Goal: Task Accomplishment & Management: Manage account settings

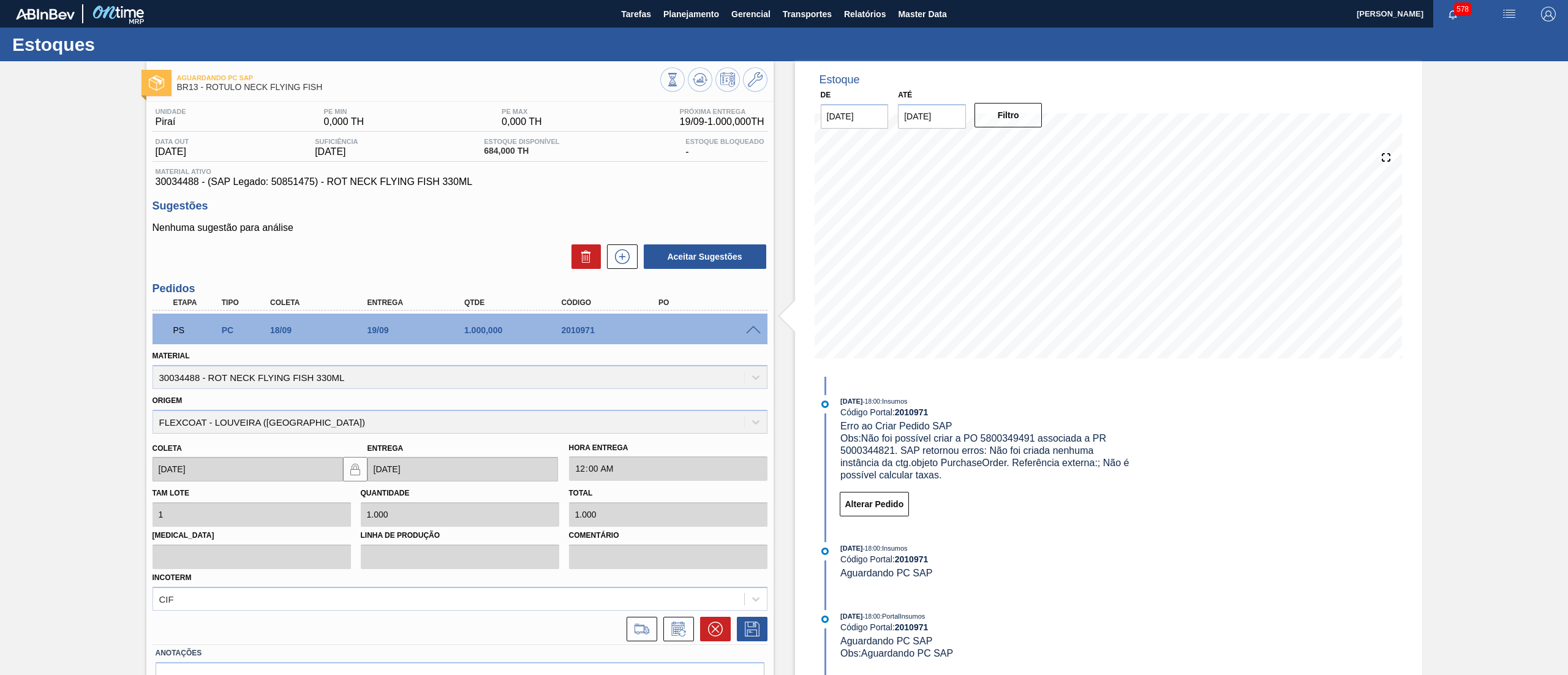
click at [155, 181] on span "30034488 - (SAP Legado: 50851475) - ROT NECK FLYING FISH 330ML" at bounding box center [460, 182] width 609 height 11
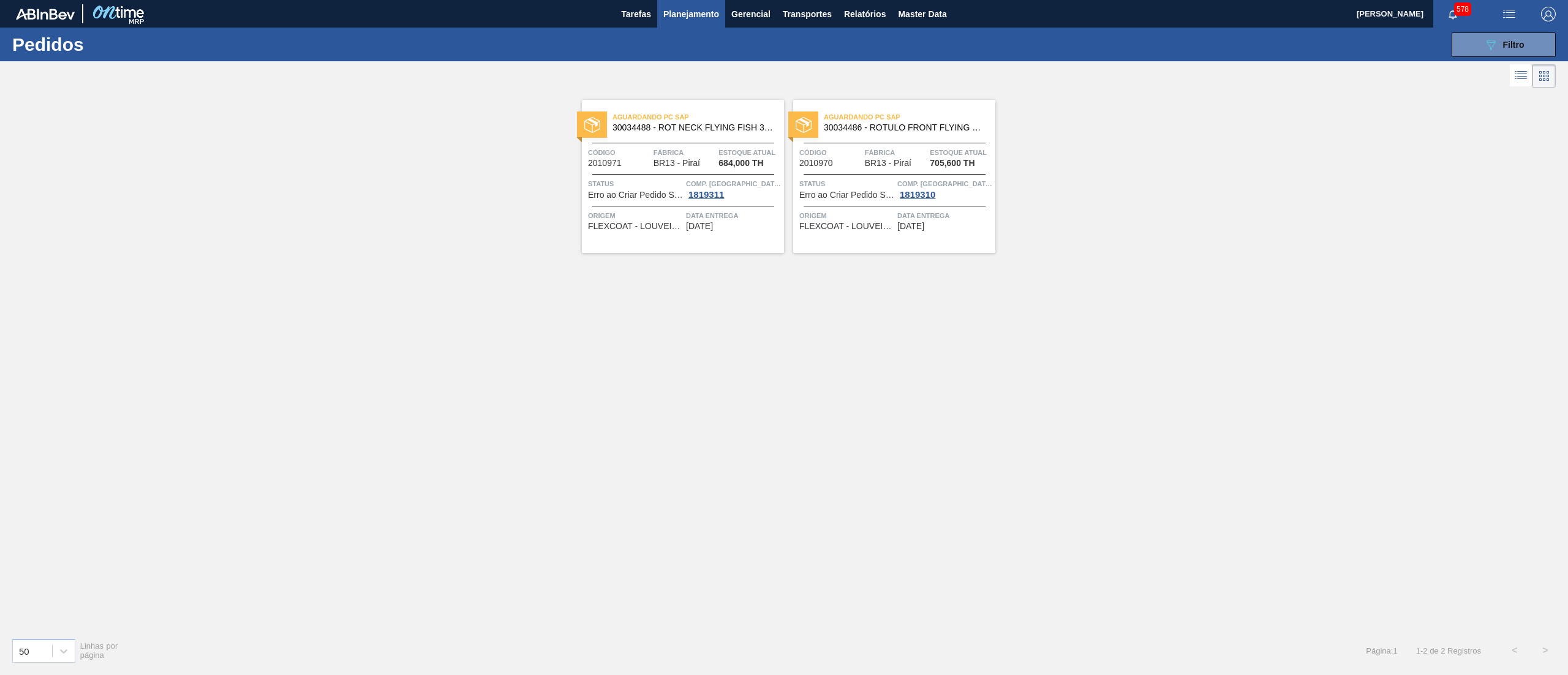
click at [900, 244] on div "Aguardando PC SAP 30034486 - ROTULO FRONT FLYING FISH 330ML Código 2010970 Fábr…" at bounding box center [894, 176] width 202 height 153
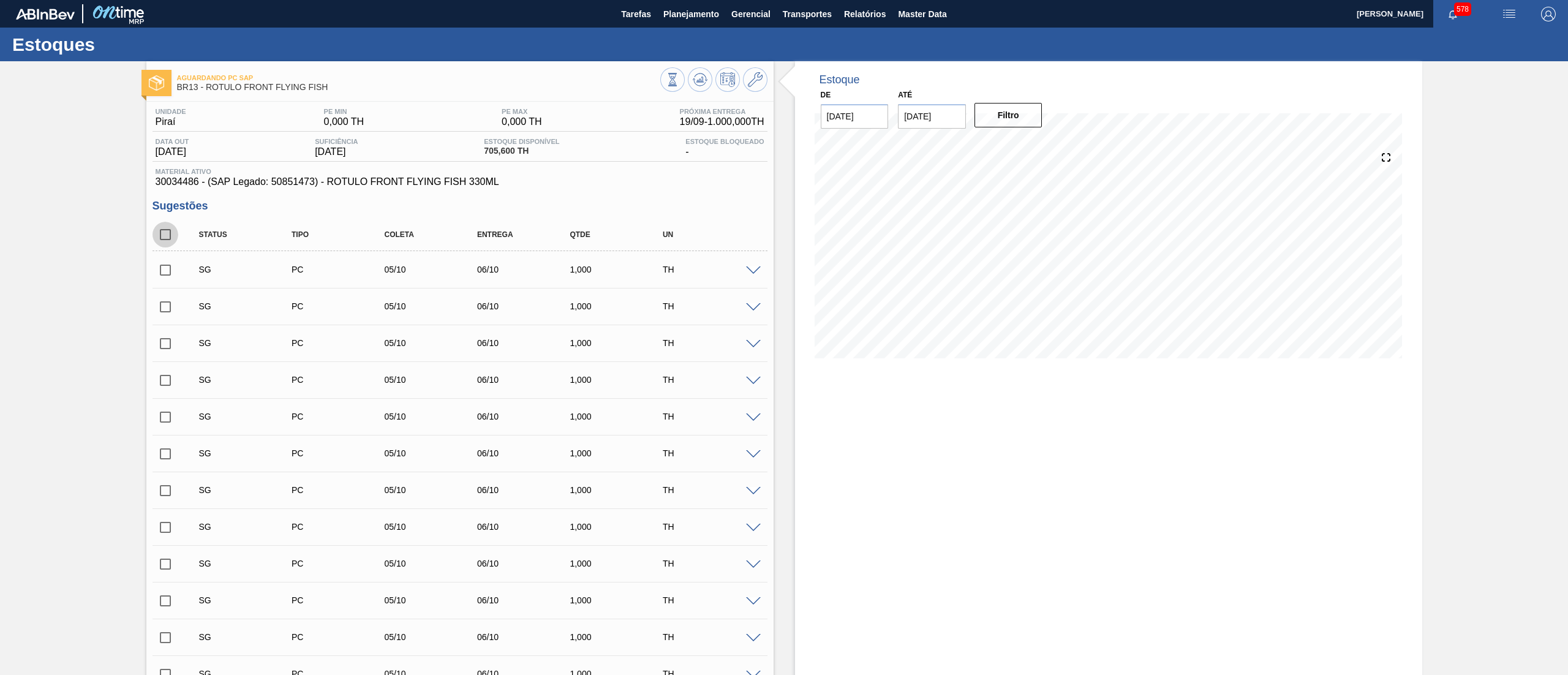
click at [162, 237] on input "checkbox" at bounding box center [165, 234] width 26 height 26
checkbox input "true"
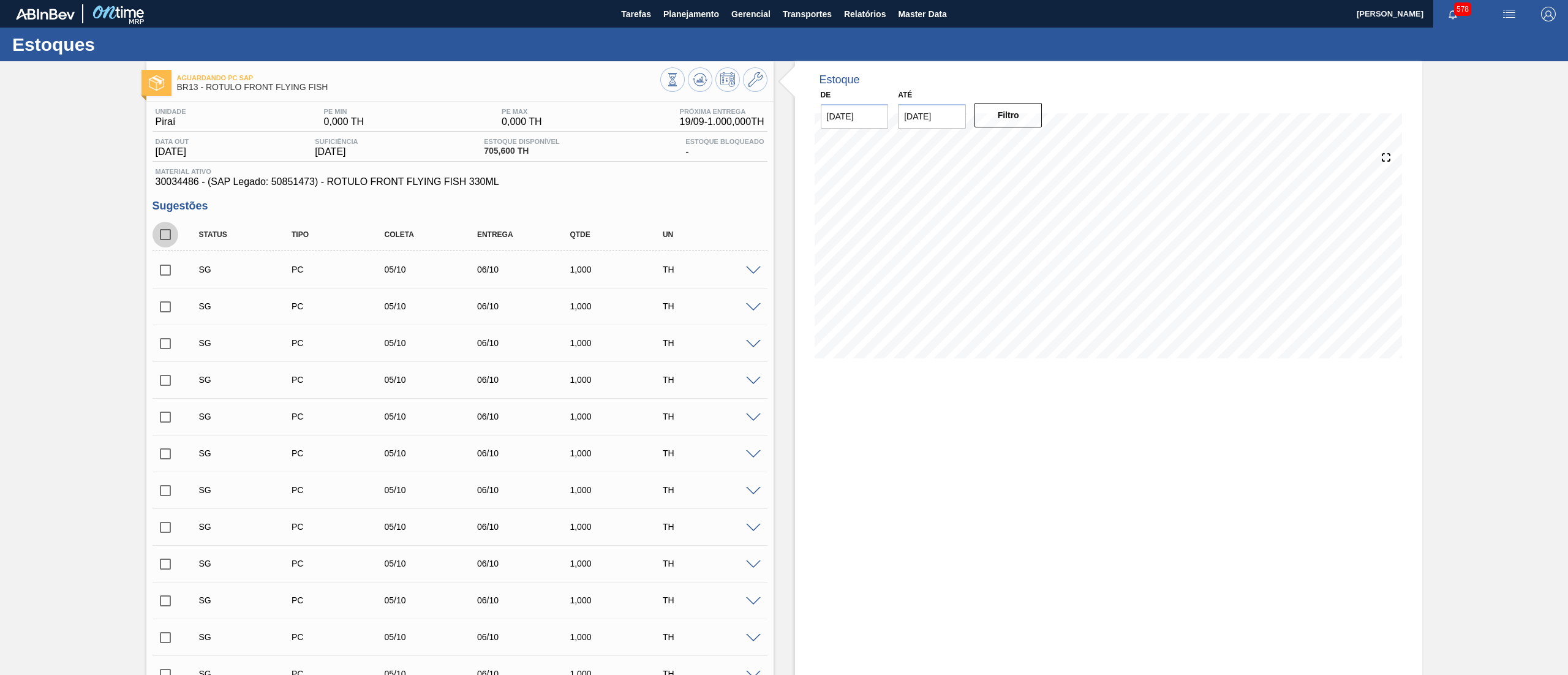
checkbox input "true"
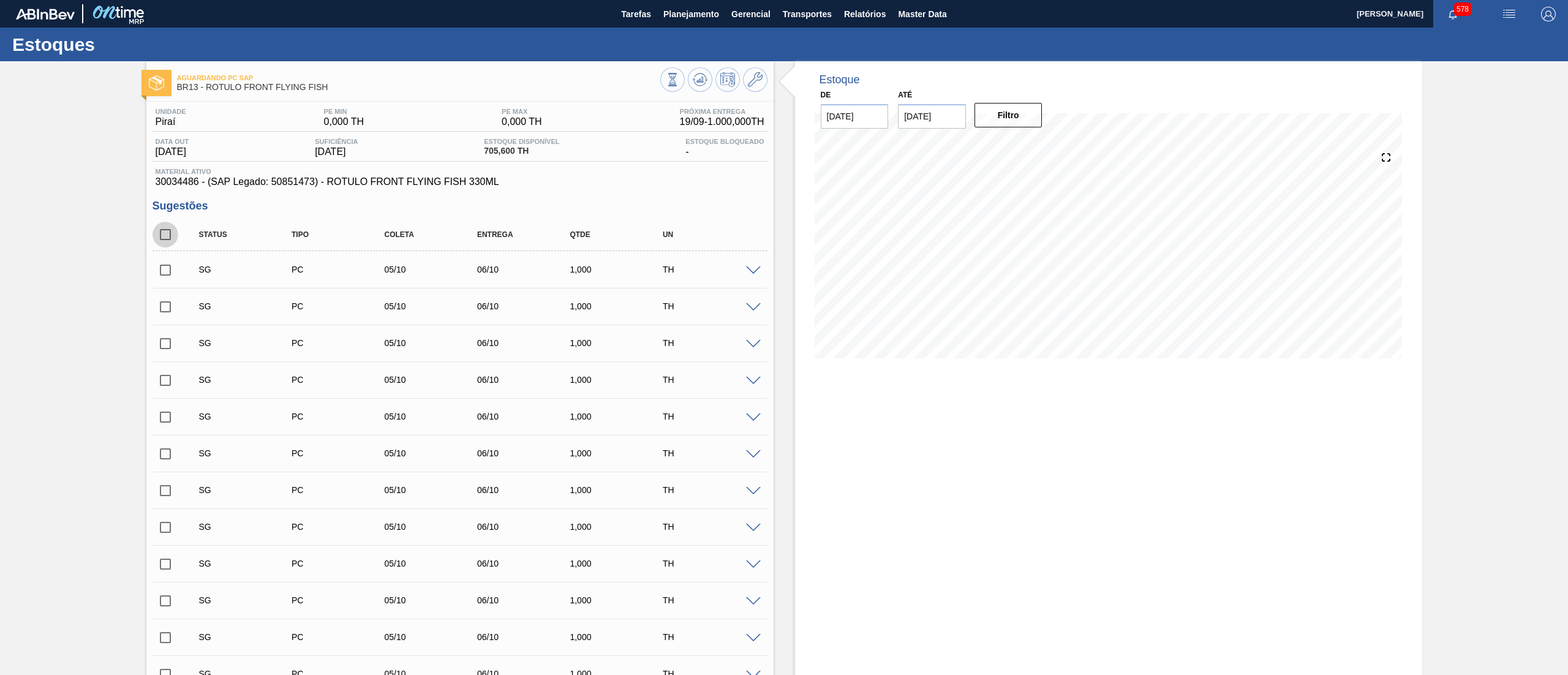
checkbox input "true"
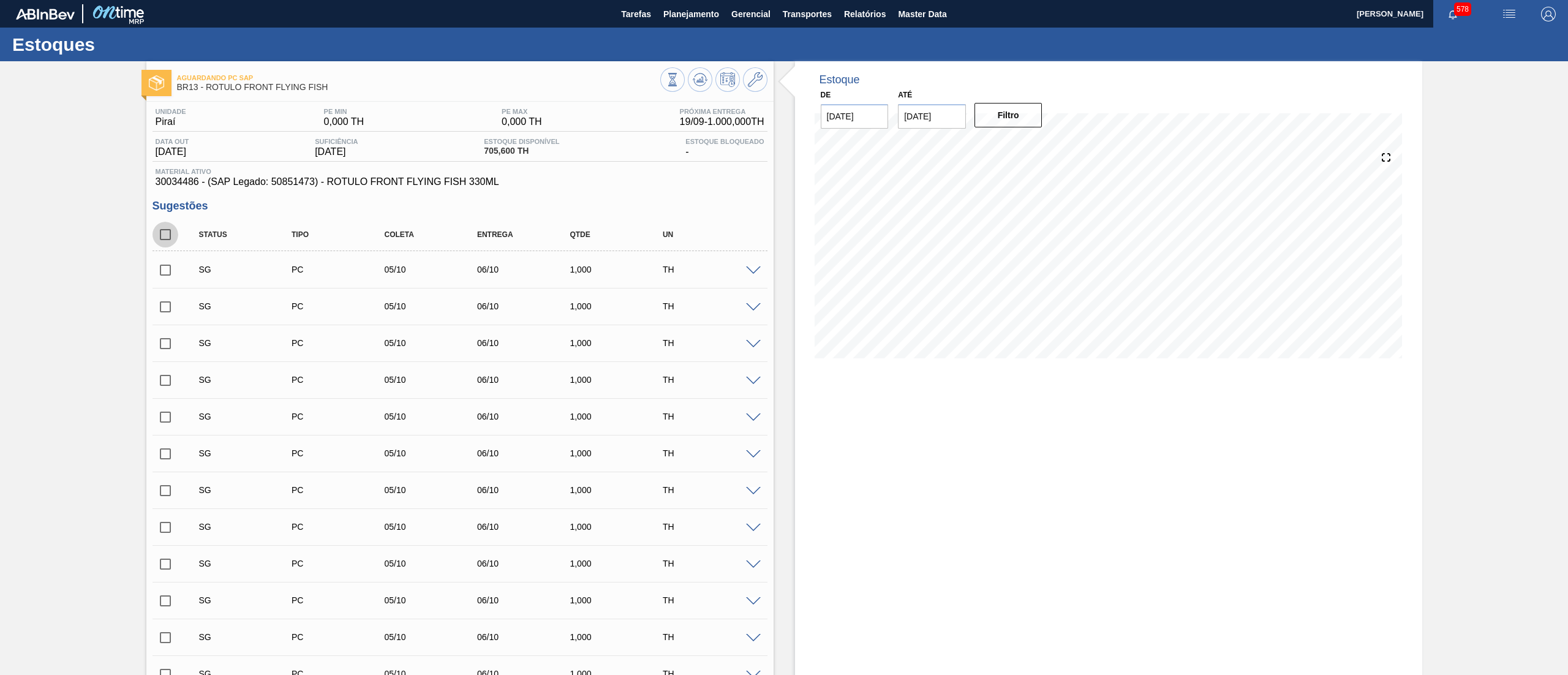
checkbox input "true"
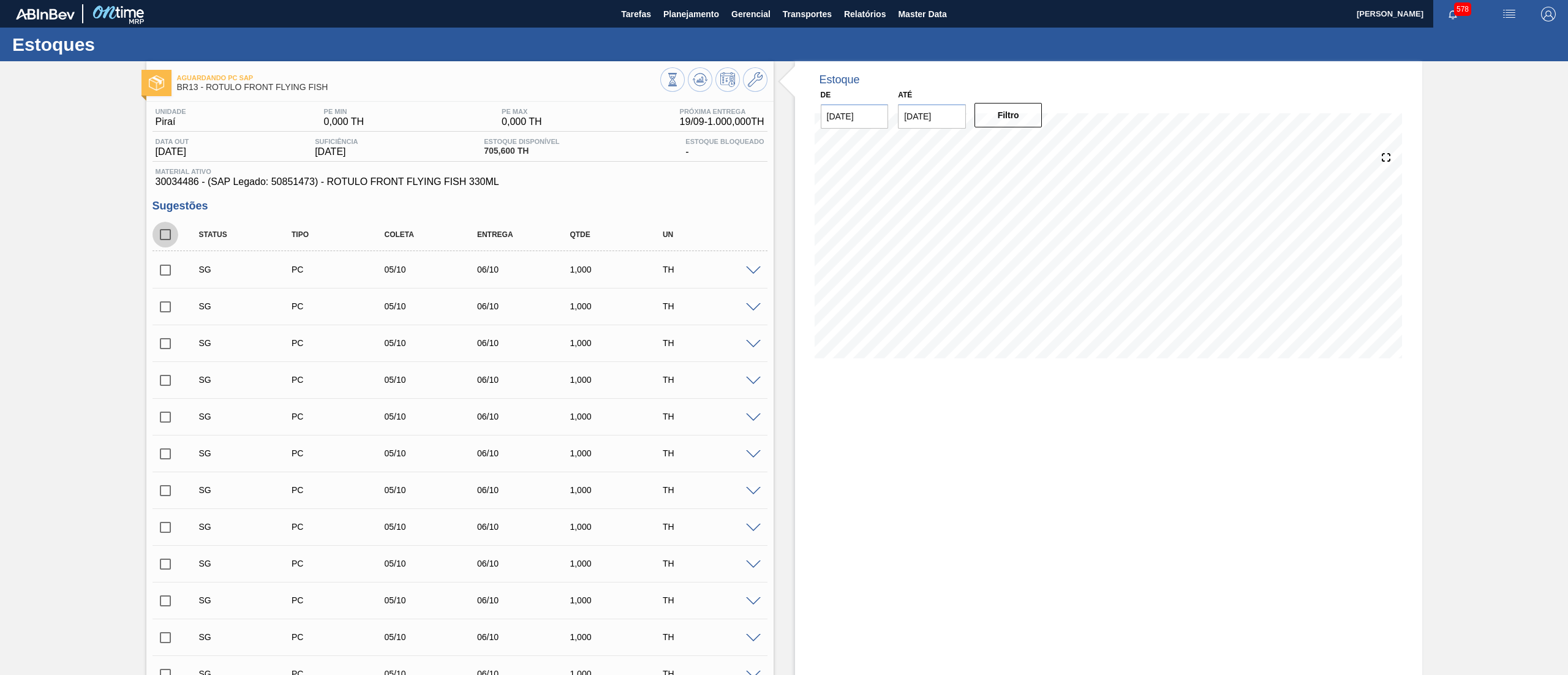
checkbox input "true"
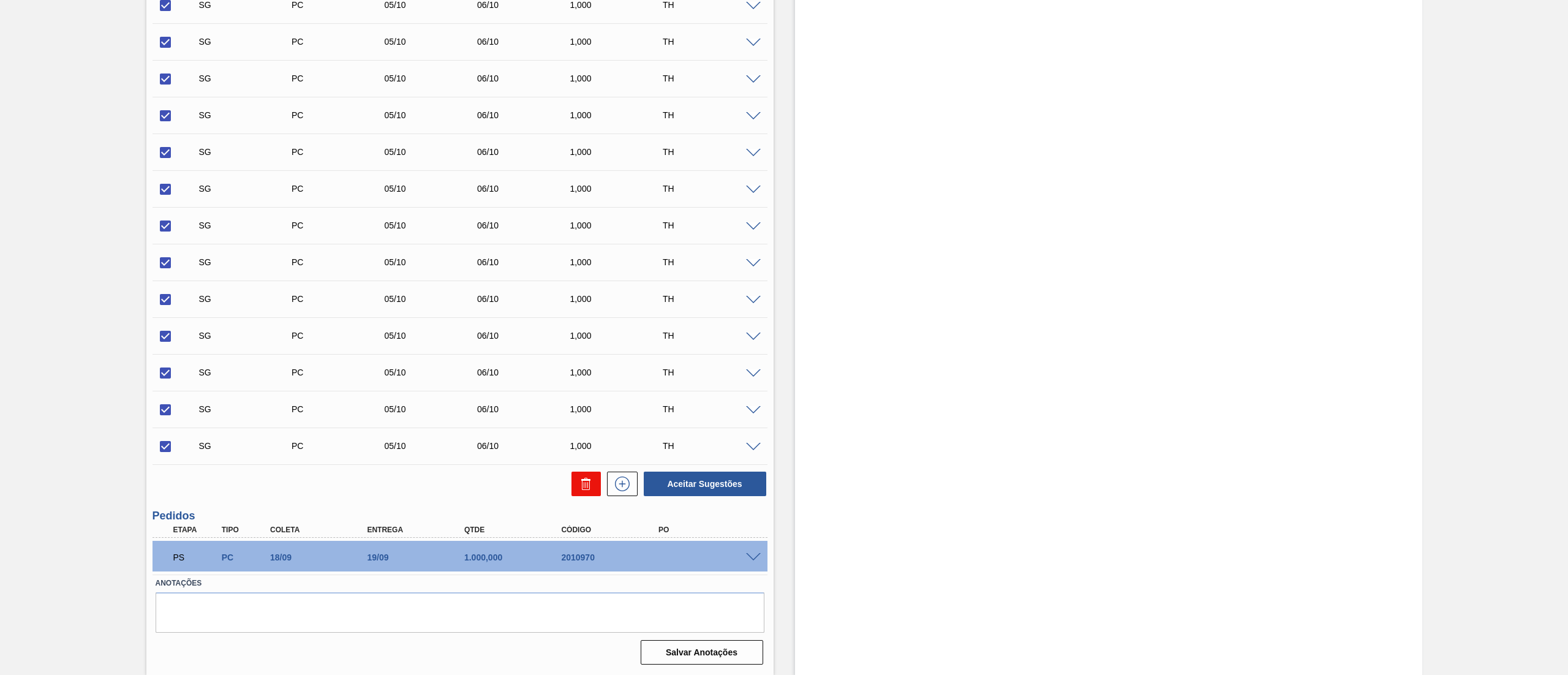
click at [576, 485] on button at bounding box center [586, 484] width 30 height 25
checkbox input "false"
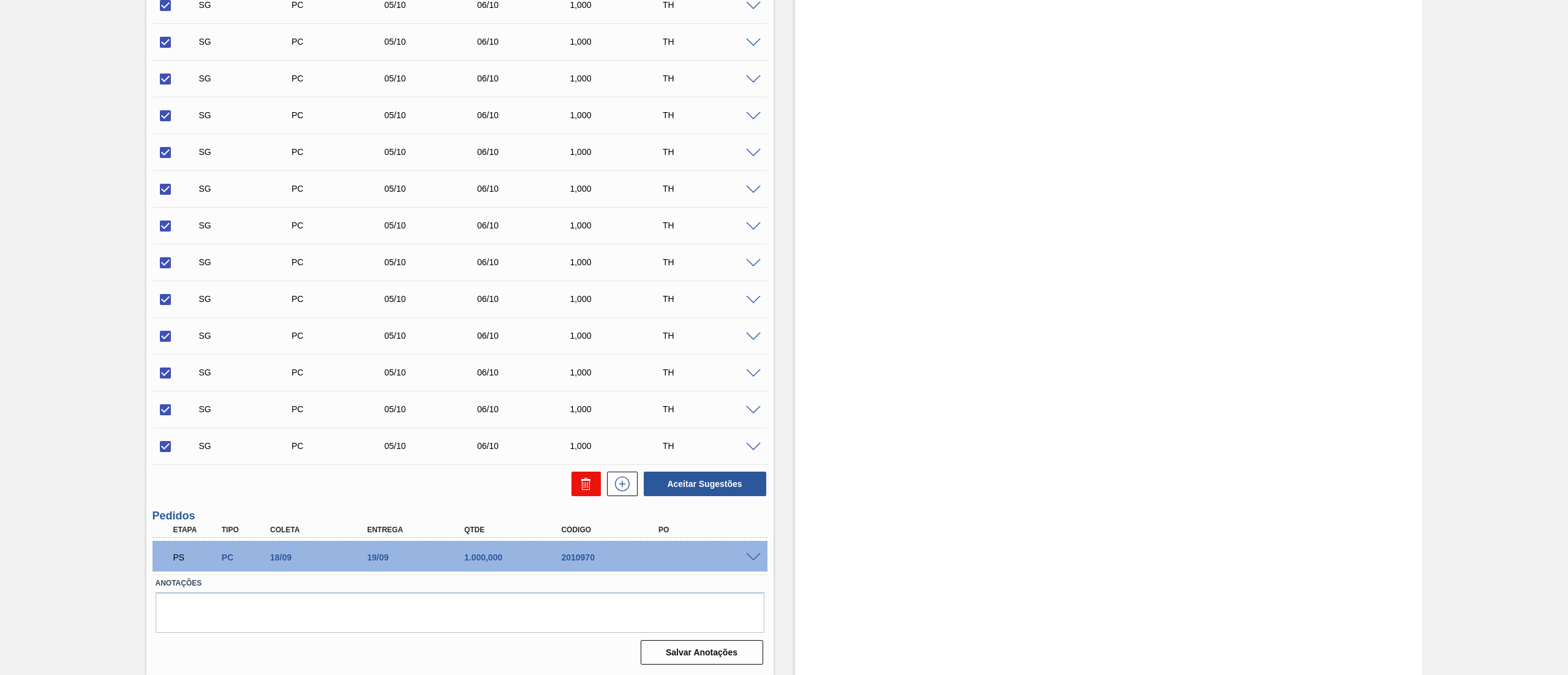
checkbox input "false"
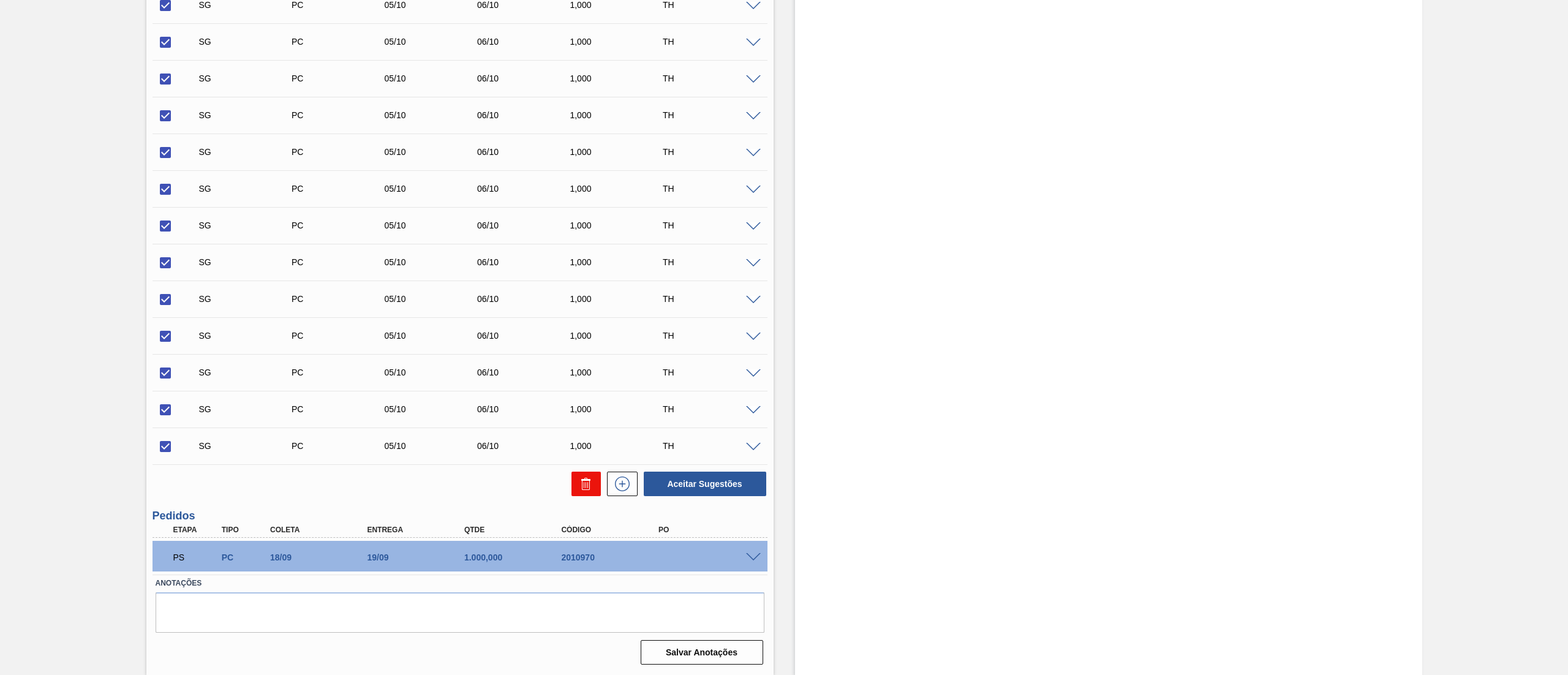
checkbox input "false"
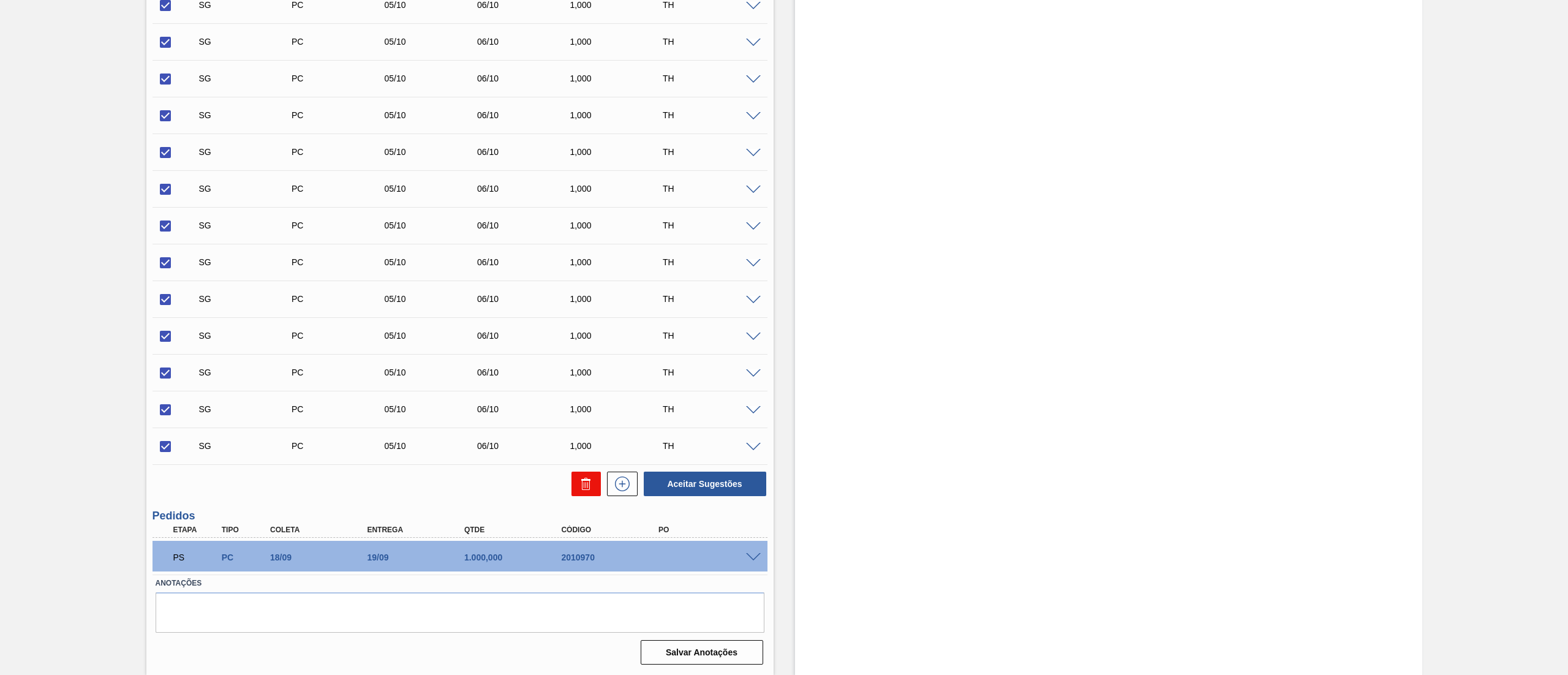
checkbox input "false"
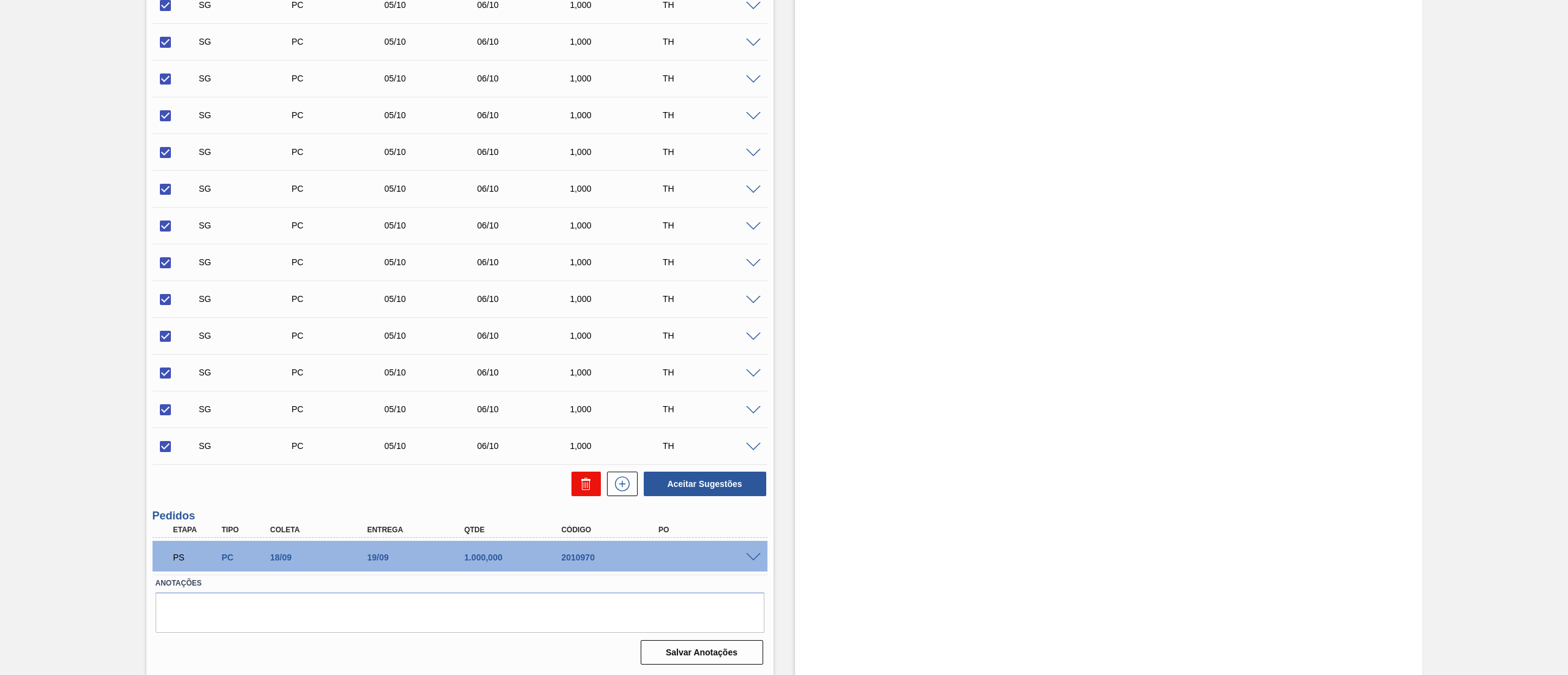
checkbox input "false"
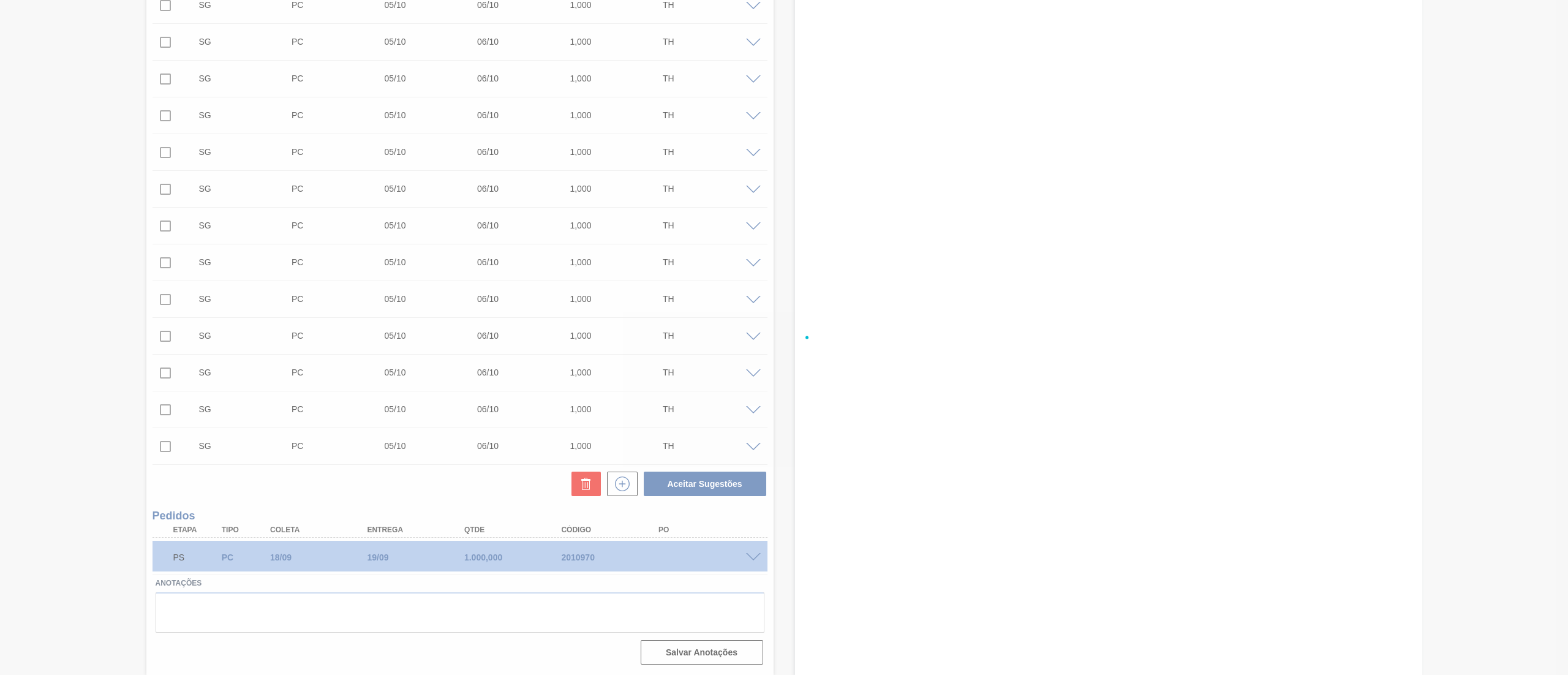
scroll to position [0, 0]
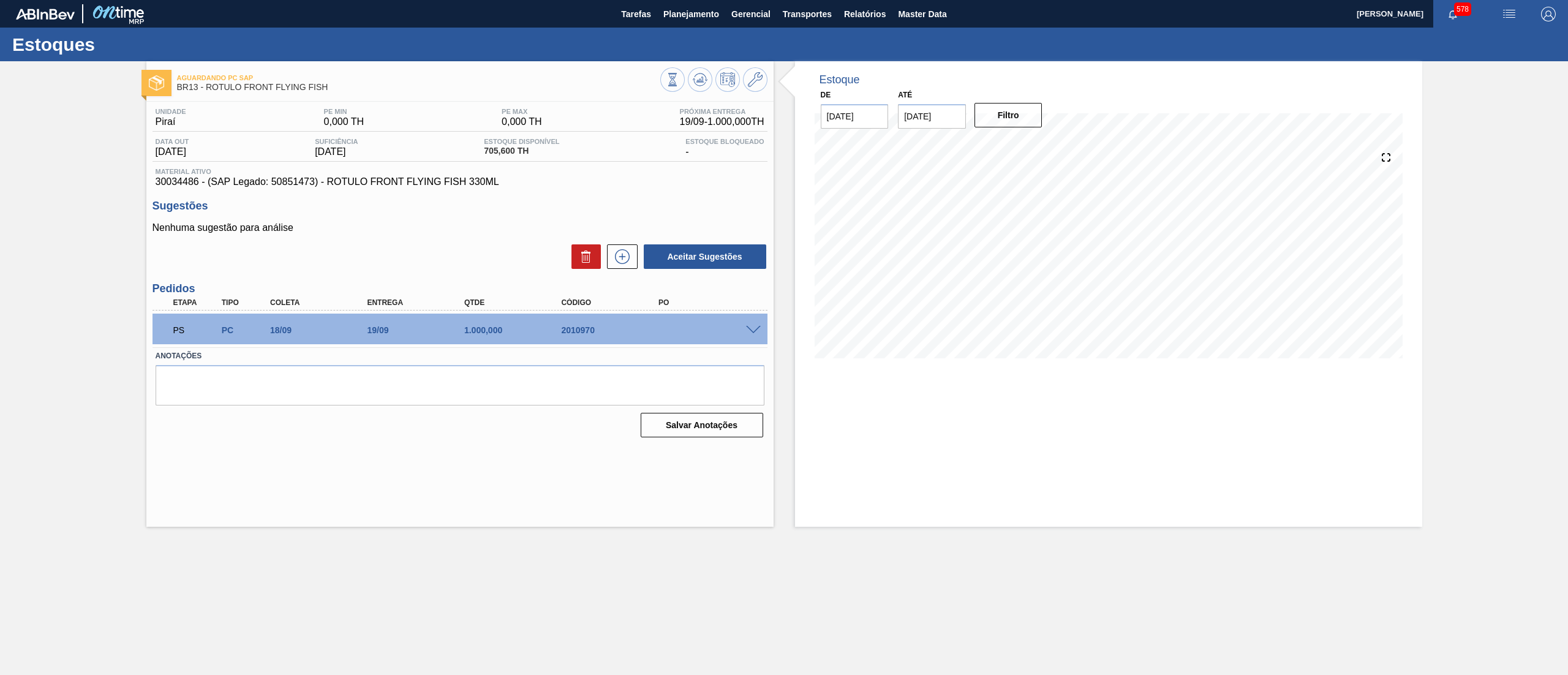
click at [755, 332] on span at bounding box center [753, 331] width 14 height 9
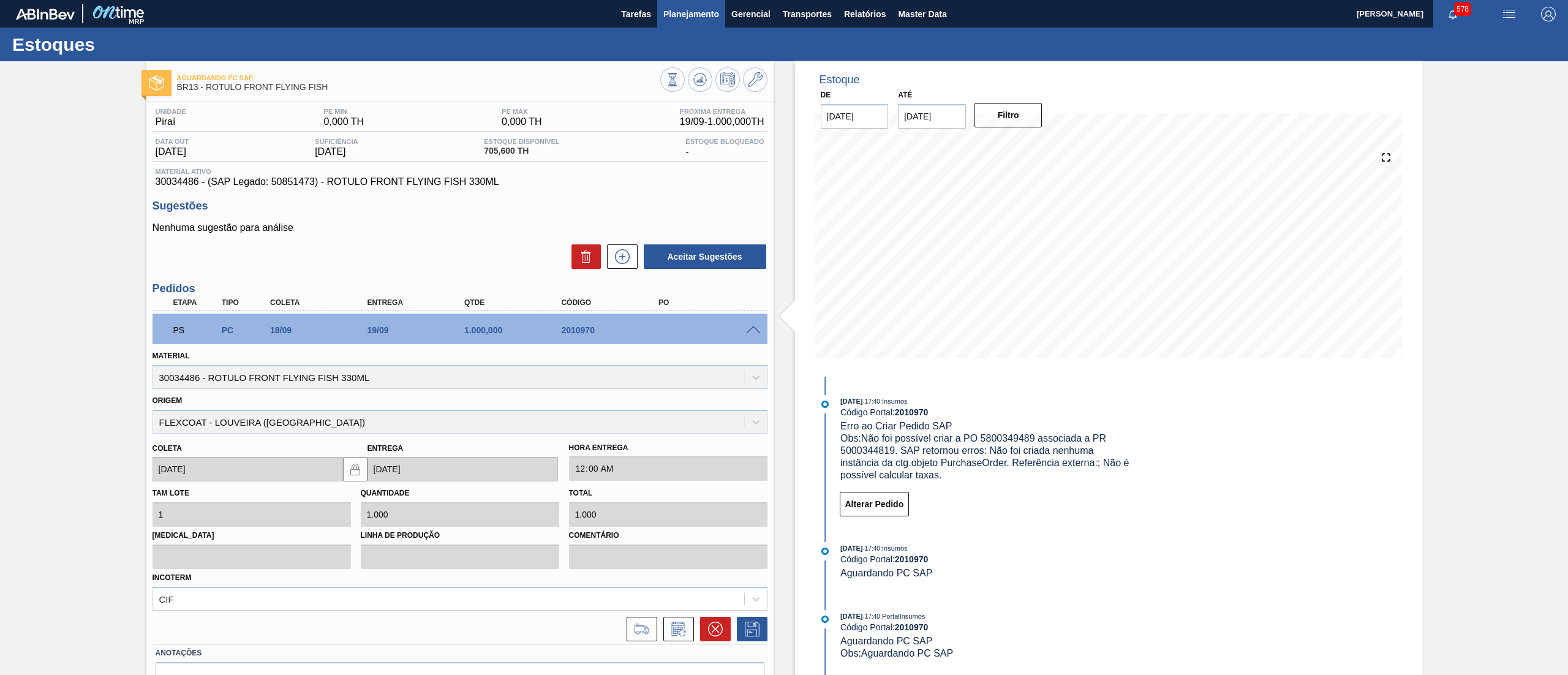
click at [686, 10] on span "Planejamento" at bounding box center [691, 14] width 56 height 14
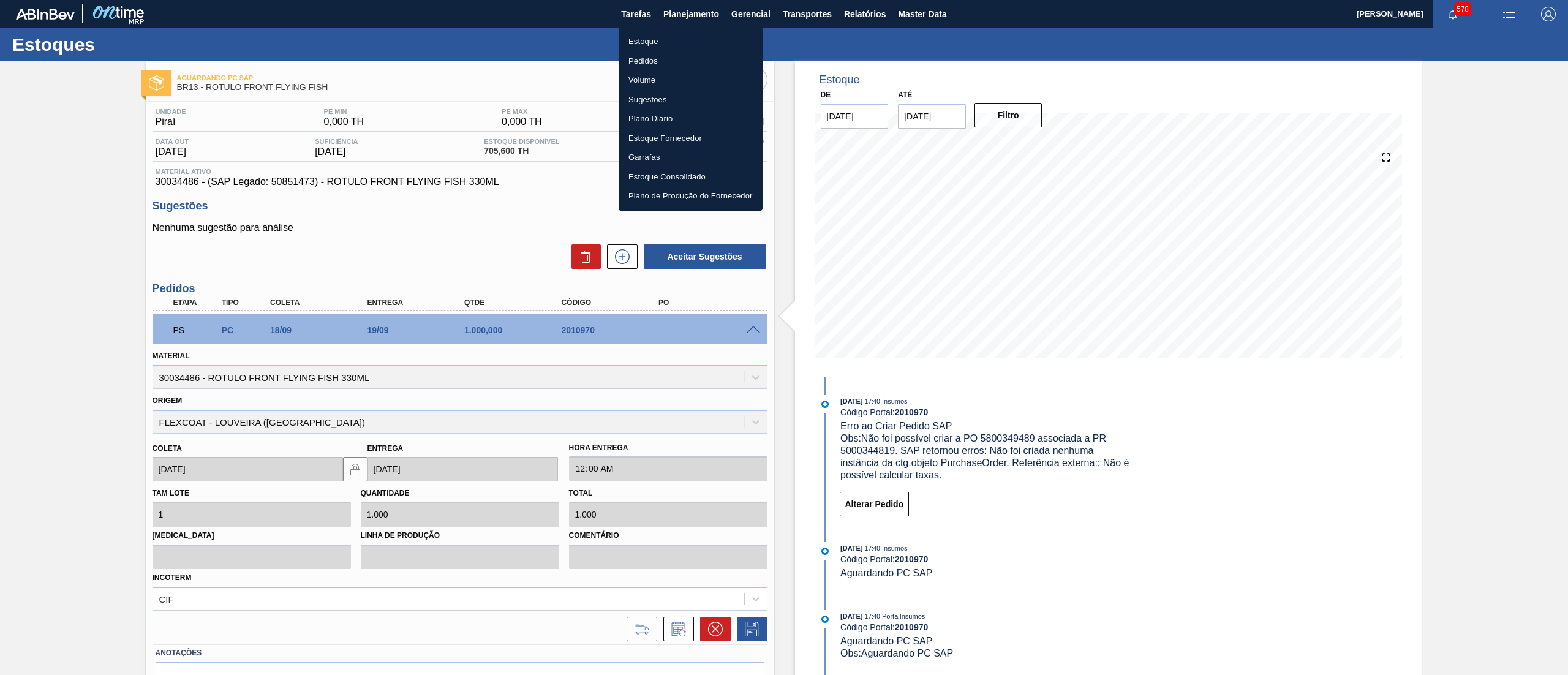
click at [675, 35] on li "Estoque" at bounding box center [691, 42] width 144 height 20
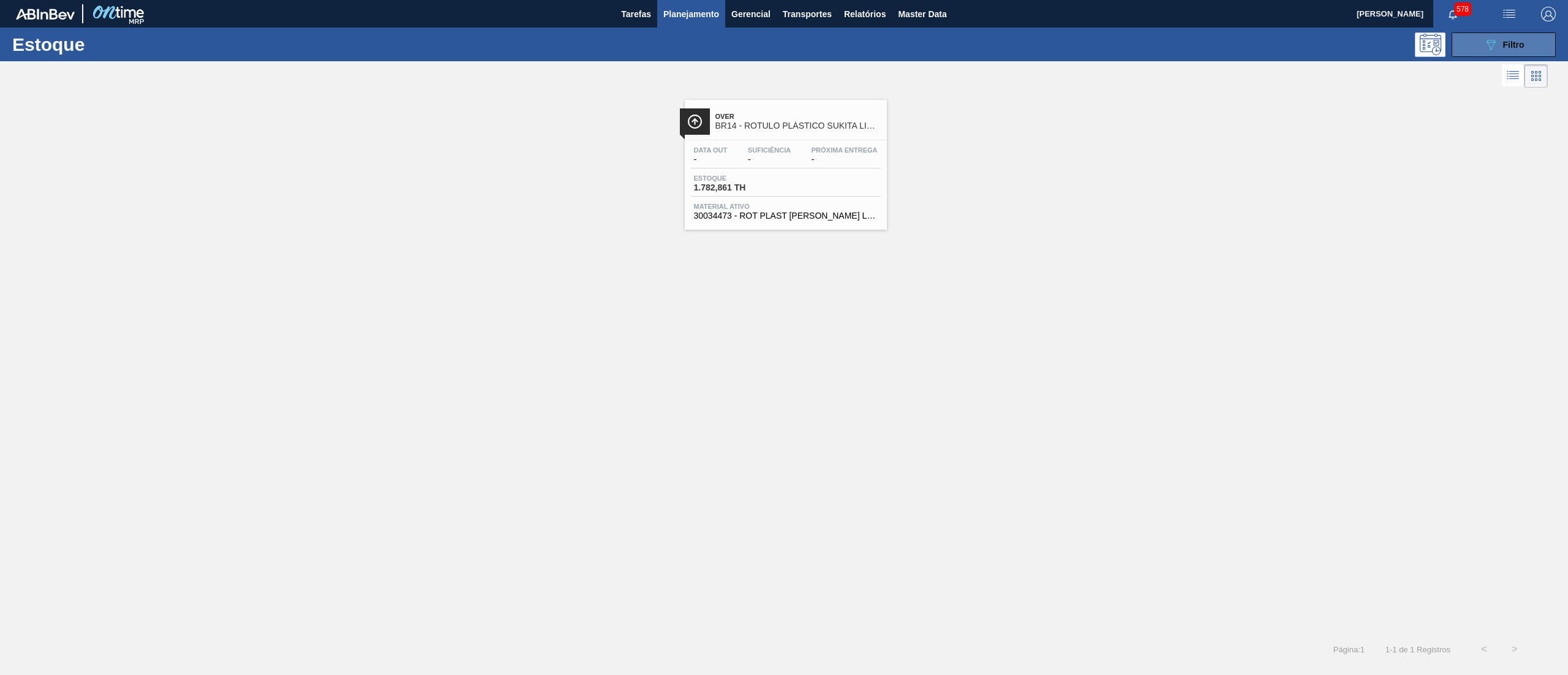
click at [1481, 50] on button "089F7B8B-B2A5-4AFE-B5C0-19BA573D28AC Filtro" at bounding box center [1503, 45] width 104 height 25
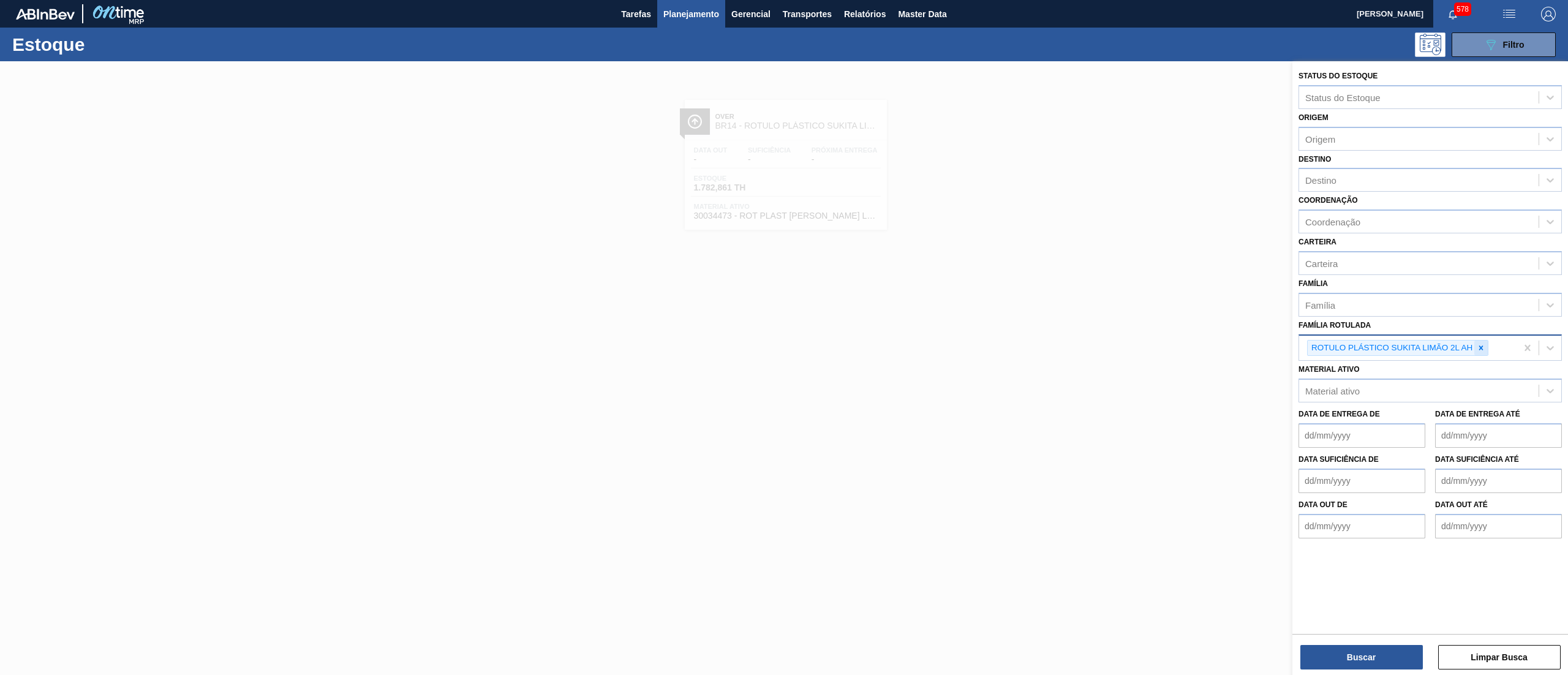
click at [1478, 347] on icon at bounding box center [1481, 348] width 9 height 9
paste Rotulada "[STREET_ADDRESS]"
type Rotulada "[STREET_ADDRESS]"
click at [1440, 339] on div "[STREET_ADDRESS]" at bounding box center [1419, 346] width 239 height 18
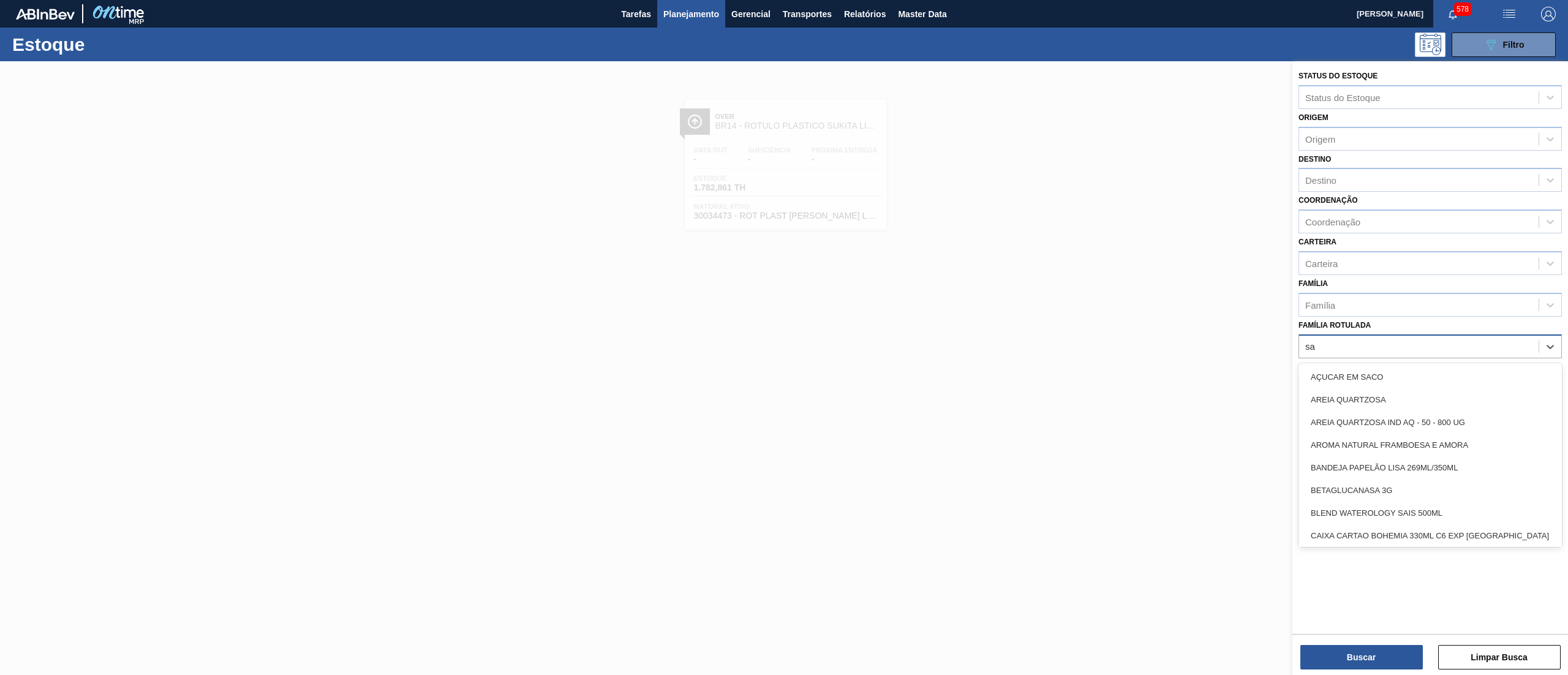
type Rotulada "sak"
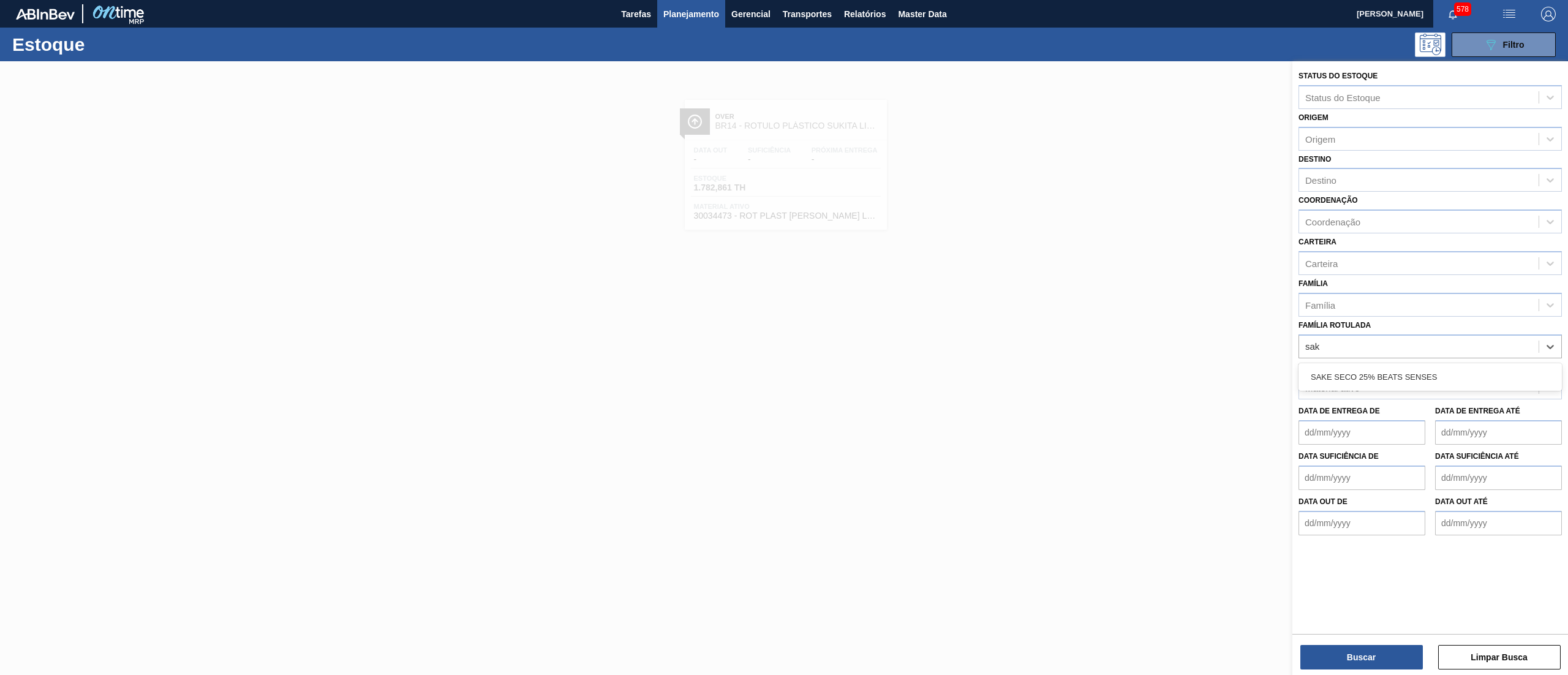
click at [1424, 363] on div "SAKE SECO 25% BEATS SENSES" at bounding box center [1430, 377] width 263 height 28
click at [1435, 372] on div "SAKE SECO 25% BEATS SENSES" at bounding box center [1430, 377] width 263 height 23
click at [1323, 659] on button "Buscar" at bounding box center [1362, 657] width 123 height 25
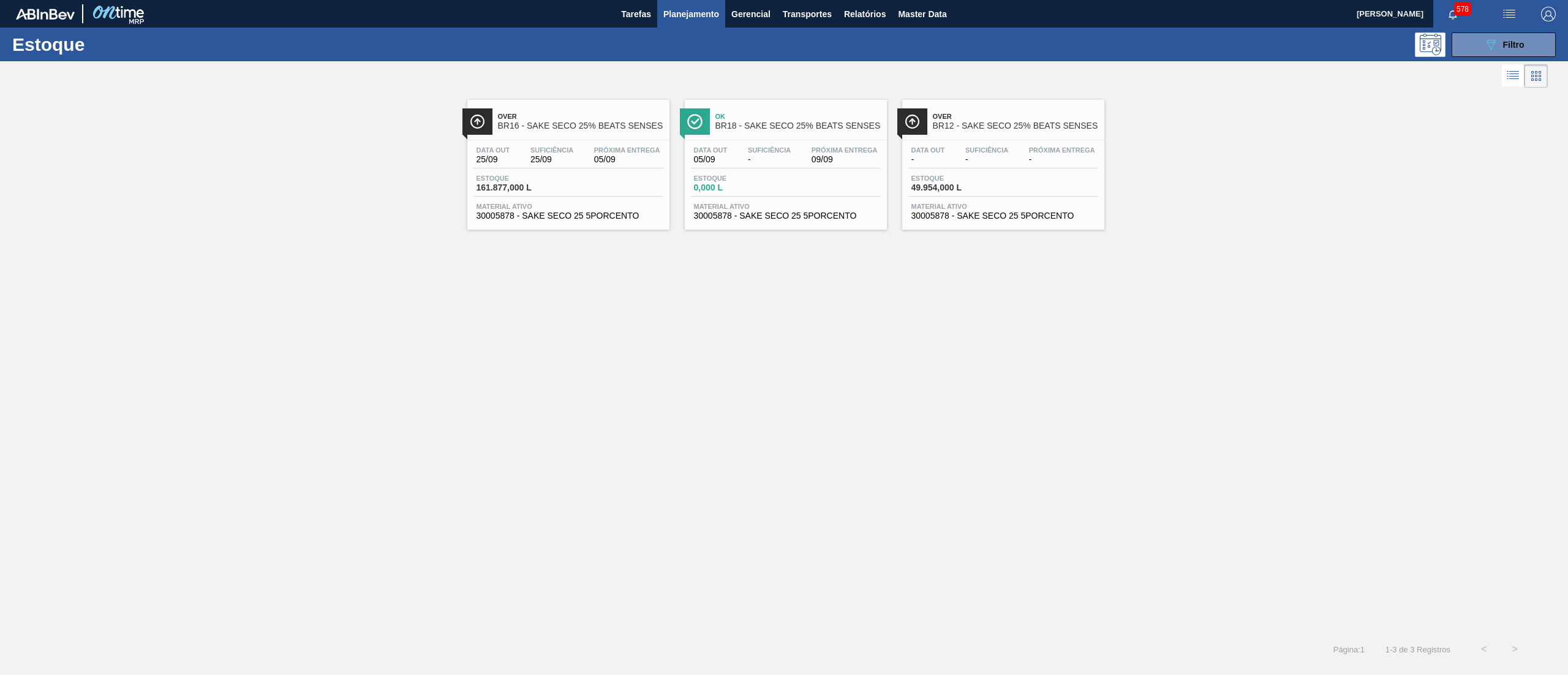
click at [844, 125] on span "BR18 - SAKE SECO 25% BEATS SENSES" at bounding box center [798, 126] width 166 height 9
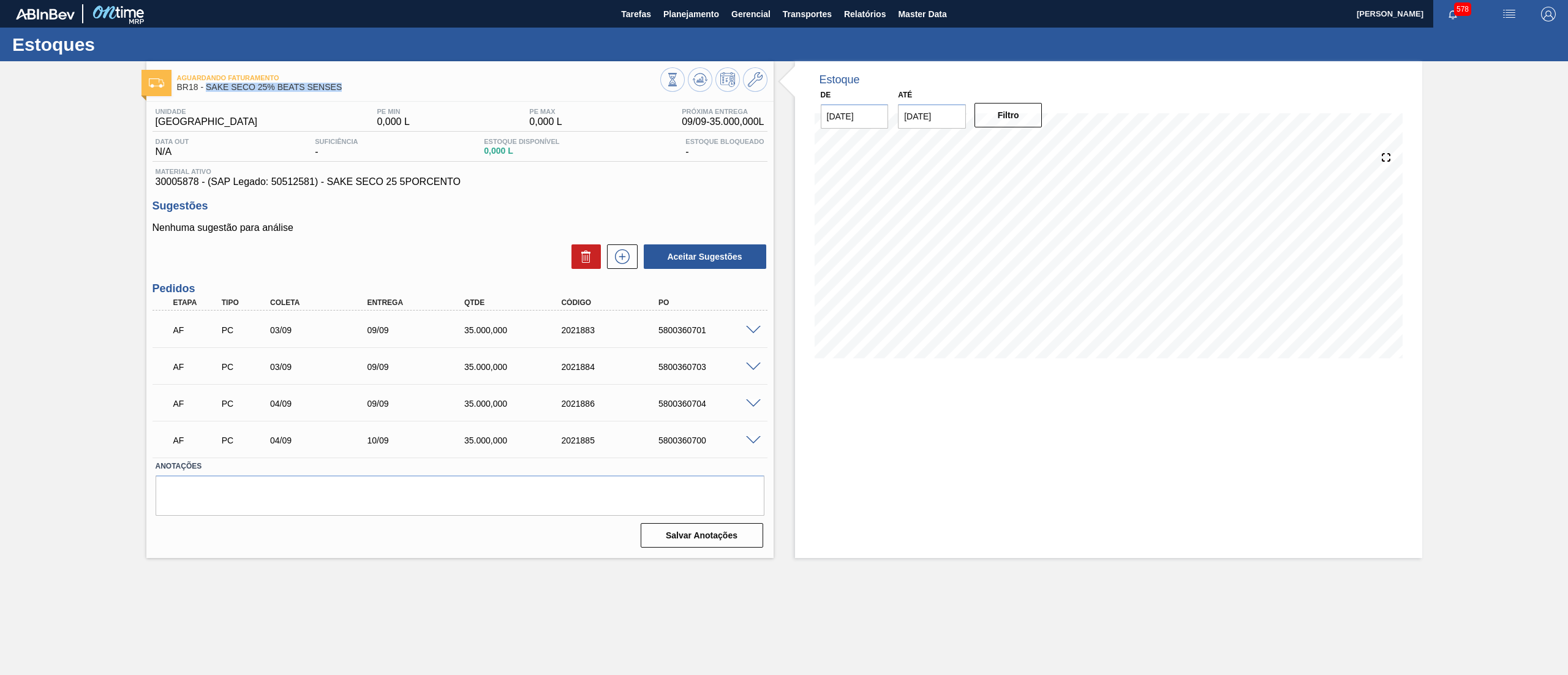
drag, startPoint x: 361, startPoint y: 86, endPoint x: 206, endPoint y: 87, distance: 155.0
click at [206, 87] on span "BR18 - SAKE SECO 25% BEATS SENSES" at bounding box center [419, 87] width 483 height 9
copy span "SAKE SECO 25% BEATS SENSES"
click at [912, 16] on span "Master Data" at bounding box center [922, 14] width 48 height 14
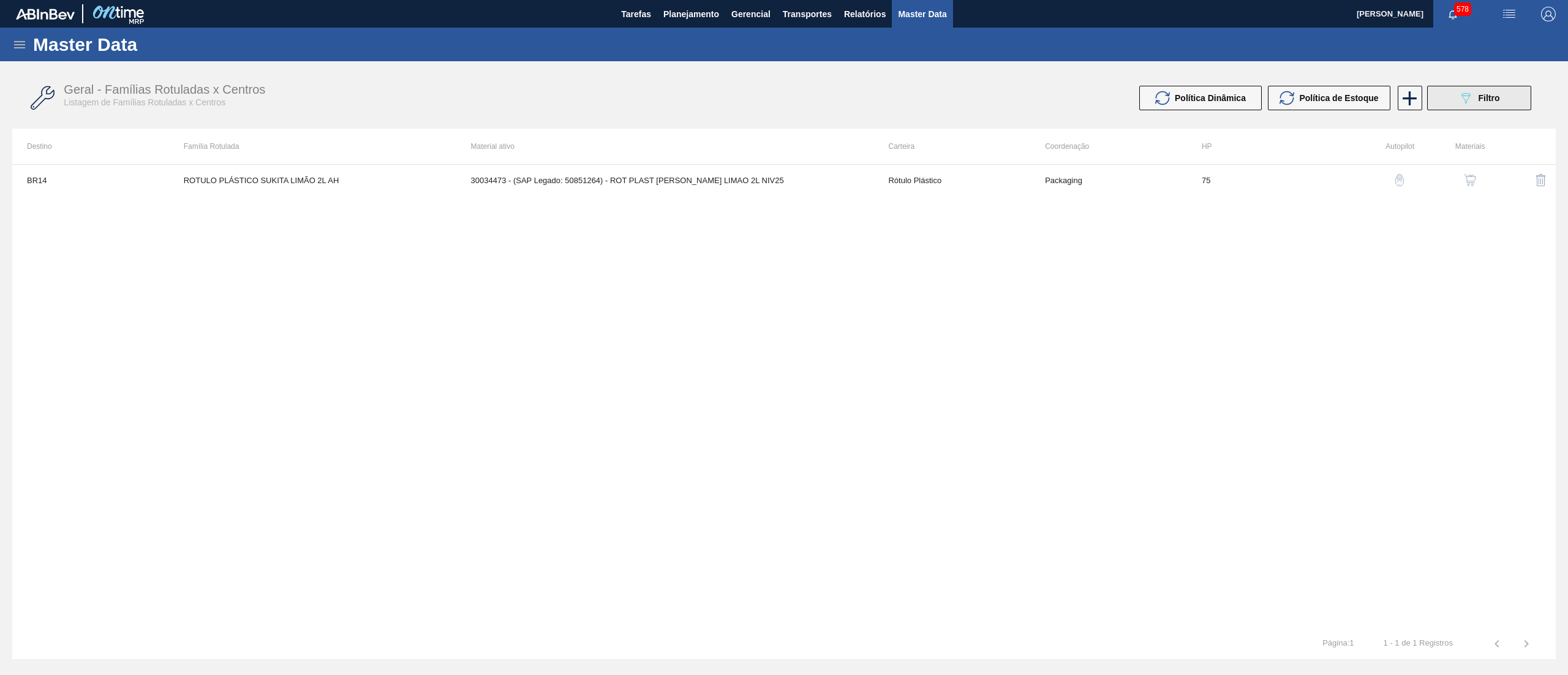
click at [1447, 101] on button "089F7B8B-B2A5-4AFE-B5C0-19BA573D28AC Filtro" at bounding box center [1479, 98] width 104 height 25
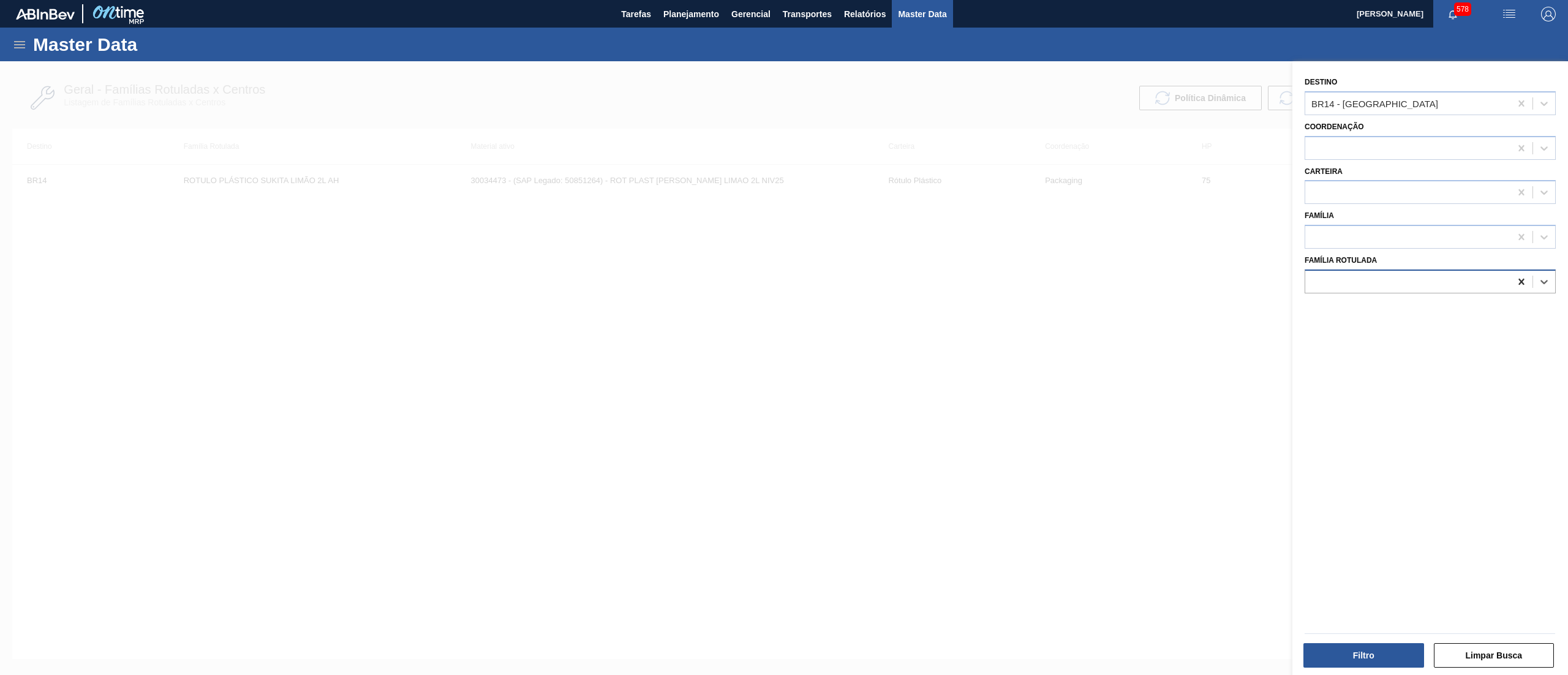
click at [1516, 285] on icon at bounding box center [1521, 281] width 12 height 12
paste Rotulada "SAKE SECO 25% BEATS SENSES"
type Rotulada "SAKE SECO 25% BEATS SENSES"
click at [1457, 306] on div "SAKE SECO 25% BEATS SENSES" at bounding box center [1430, 312] width 251 height 23
click at [1516, 105] on icon at bounding box center [1521, 103] width 12 height 12
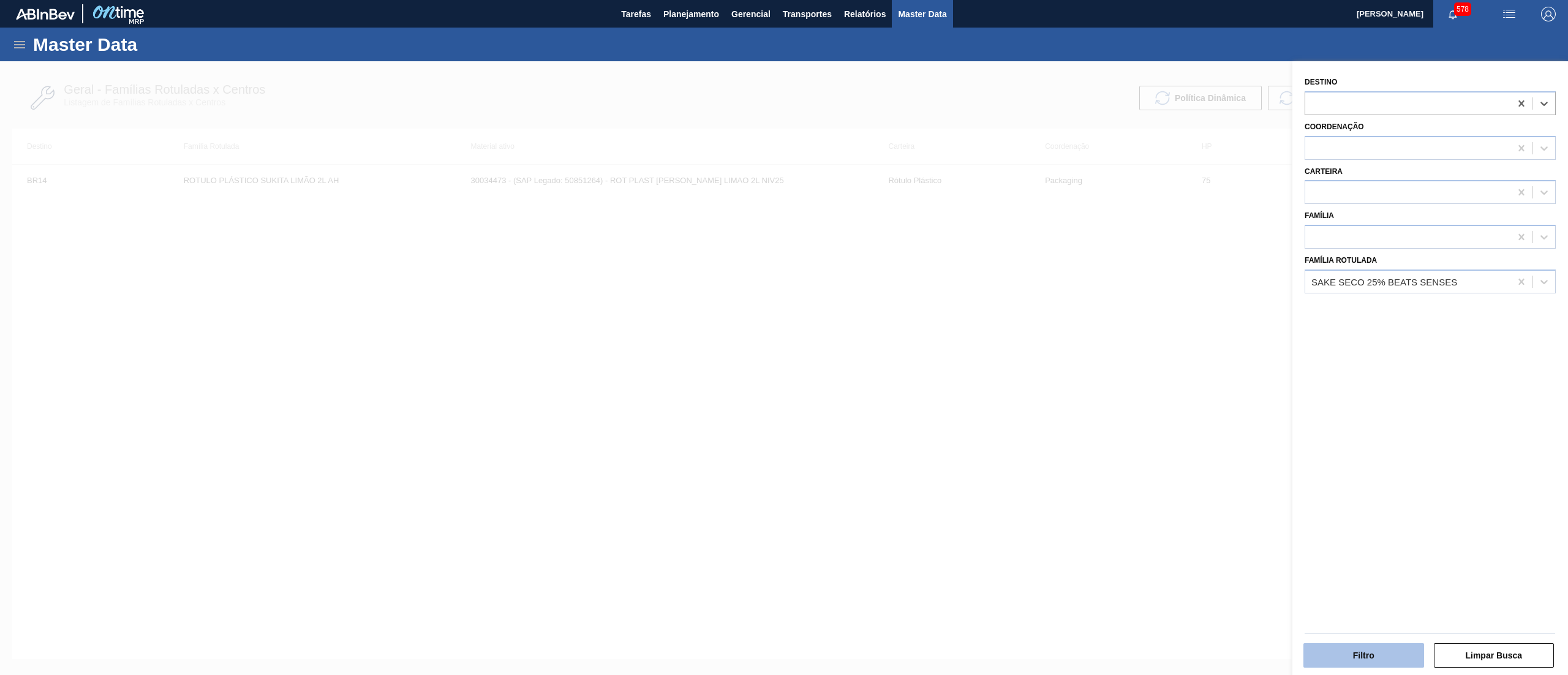
click at [1390, 649] on button "Filtro" at bounding box center [1364, 655] width 121 height 25
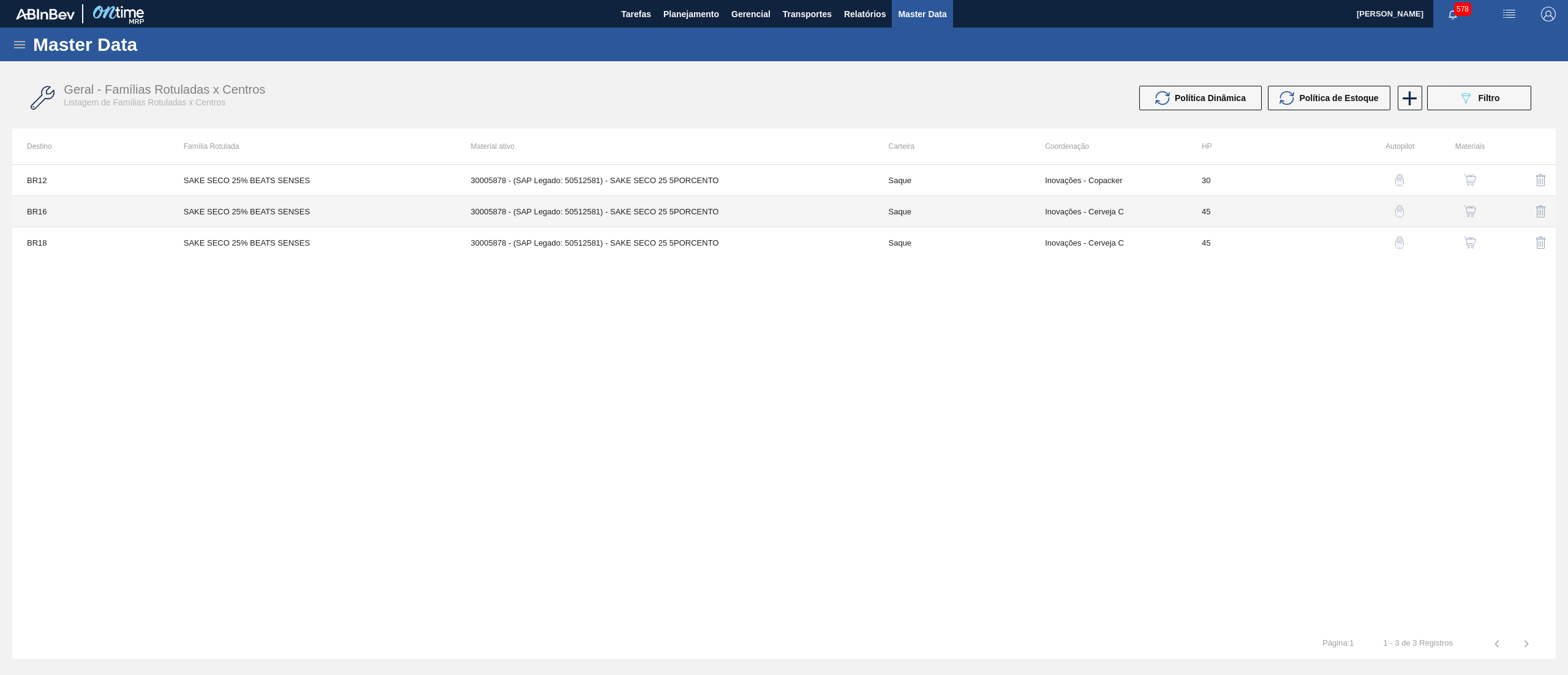
click at [839, 213] on td "30005878 - (SAP Legado: 50512581) - SAKE SECO 25 5PORCENTO" at bounding box center [665, 212] width 418 height 31
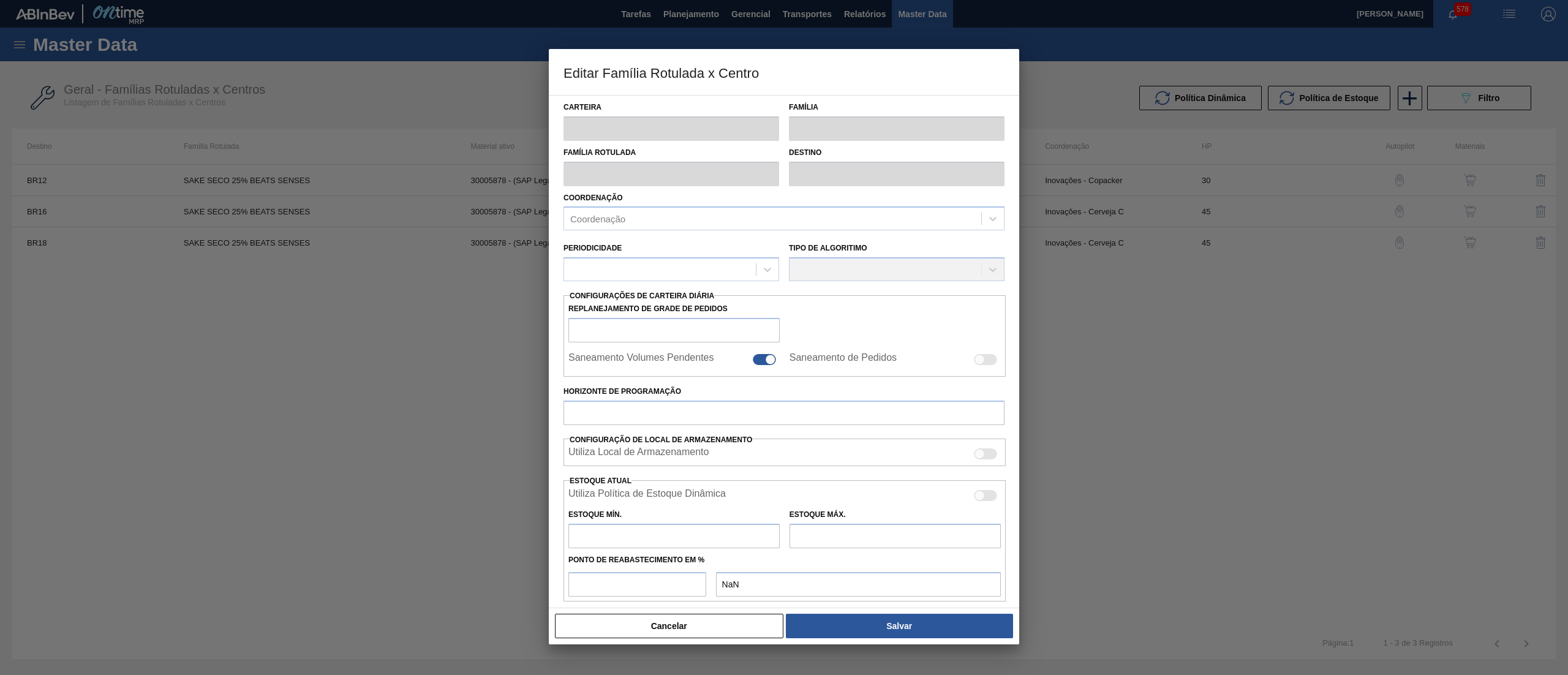
type input "Saque"
type input "SAKE SECO 25% BEATS SENSES"
type input "BR16 - Jacareí"
type input "45"
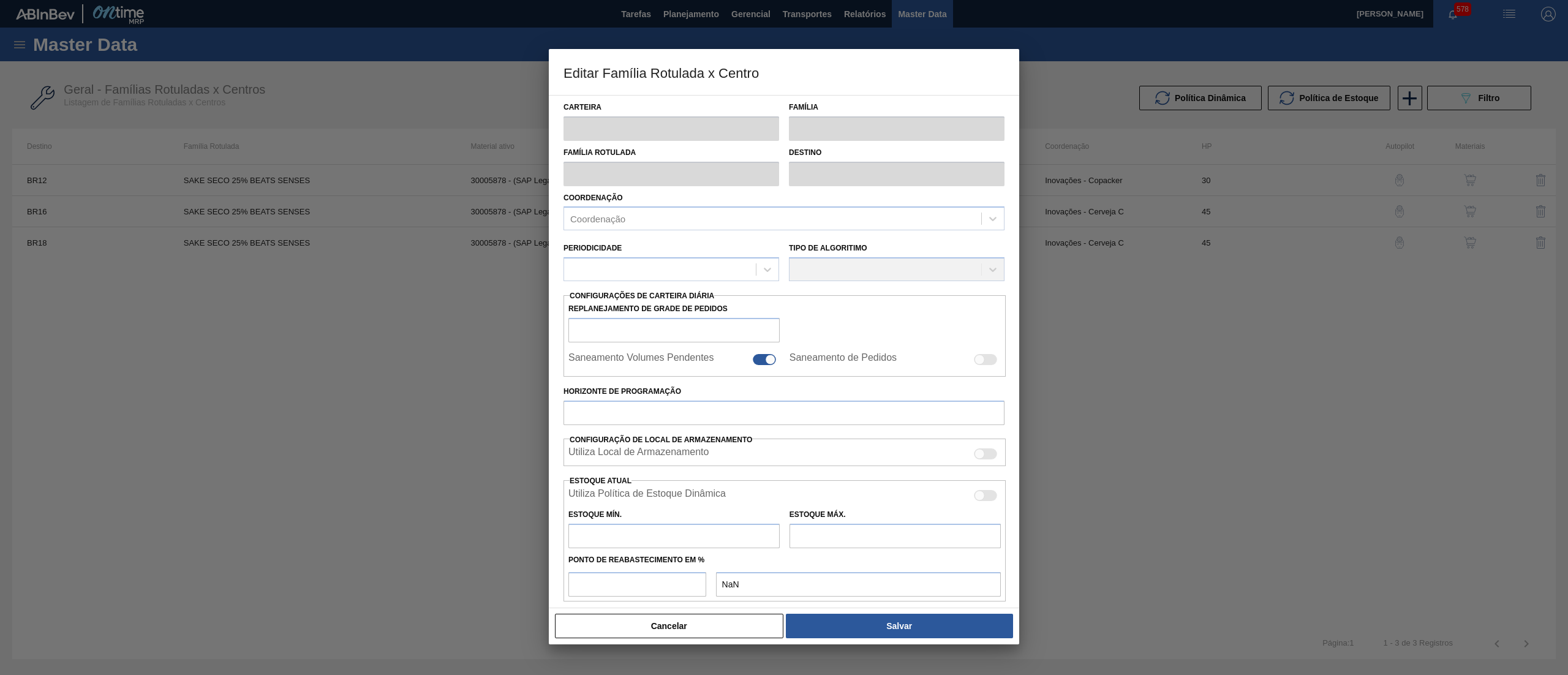
type input "0"
type input "100"
type input "0,000"
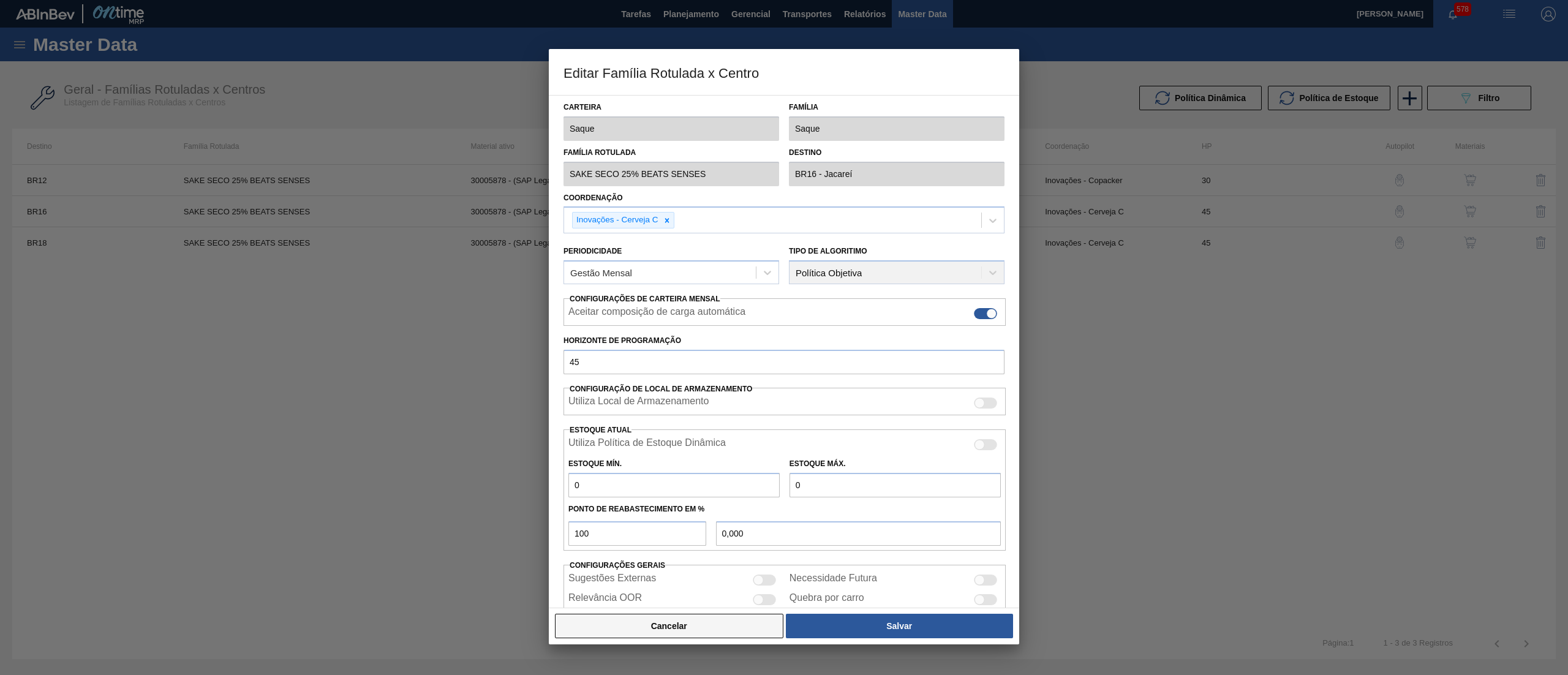
click at [728, 631] on button "Cancelar" at bounding box center [669, 626] width 228 height 25
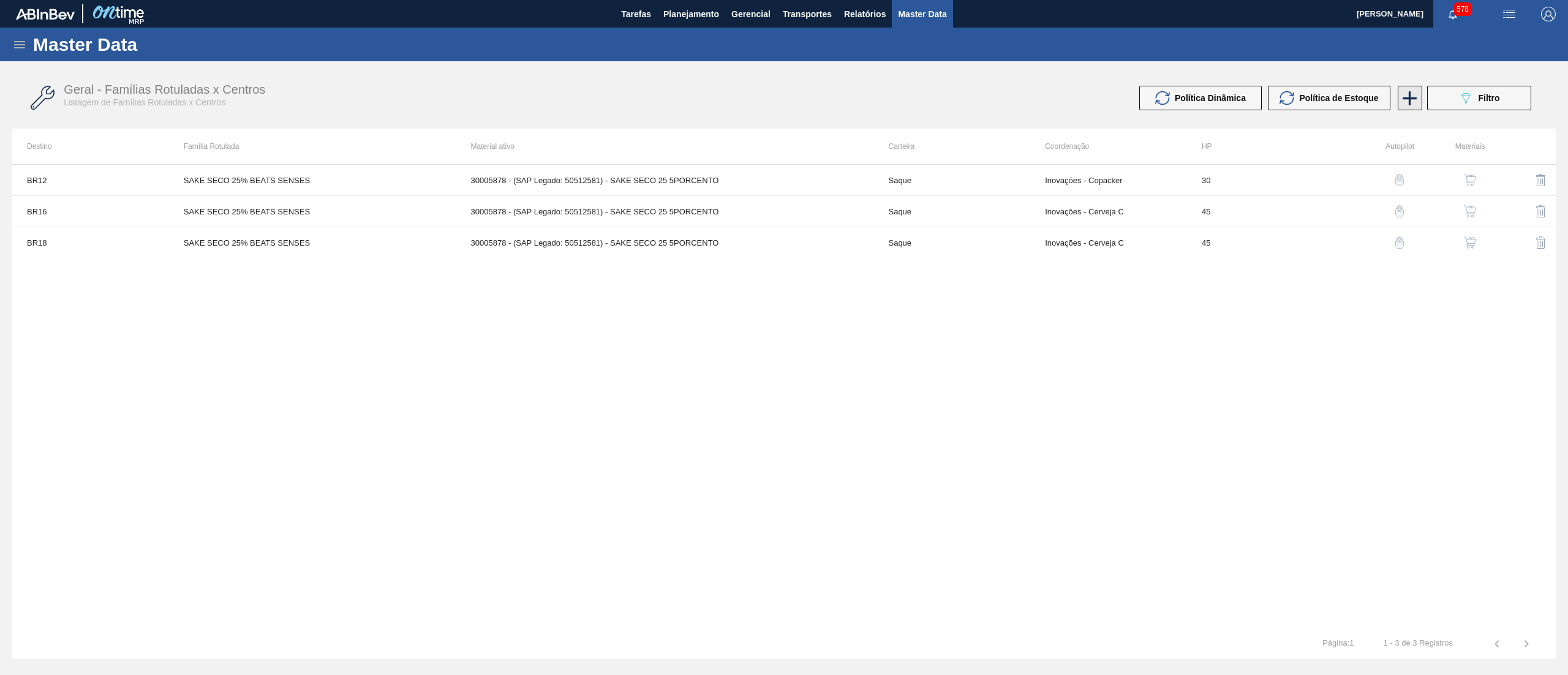
click at [1404, 97] on icon at bounding box center [1410, 98] width 24 height 24
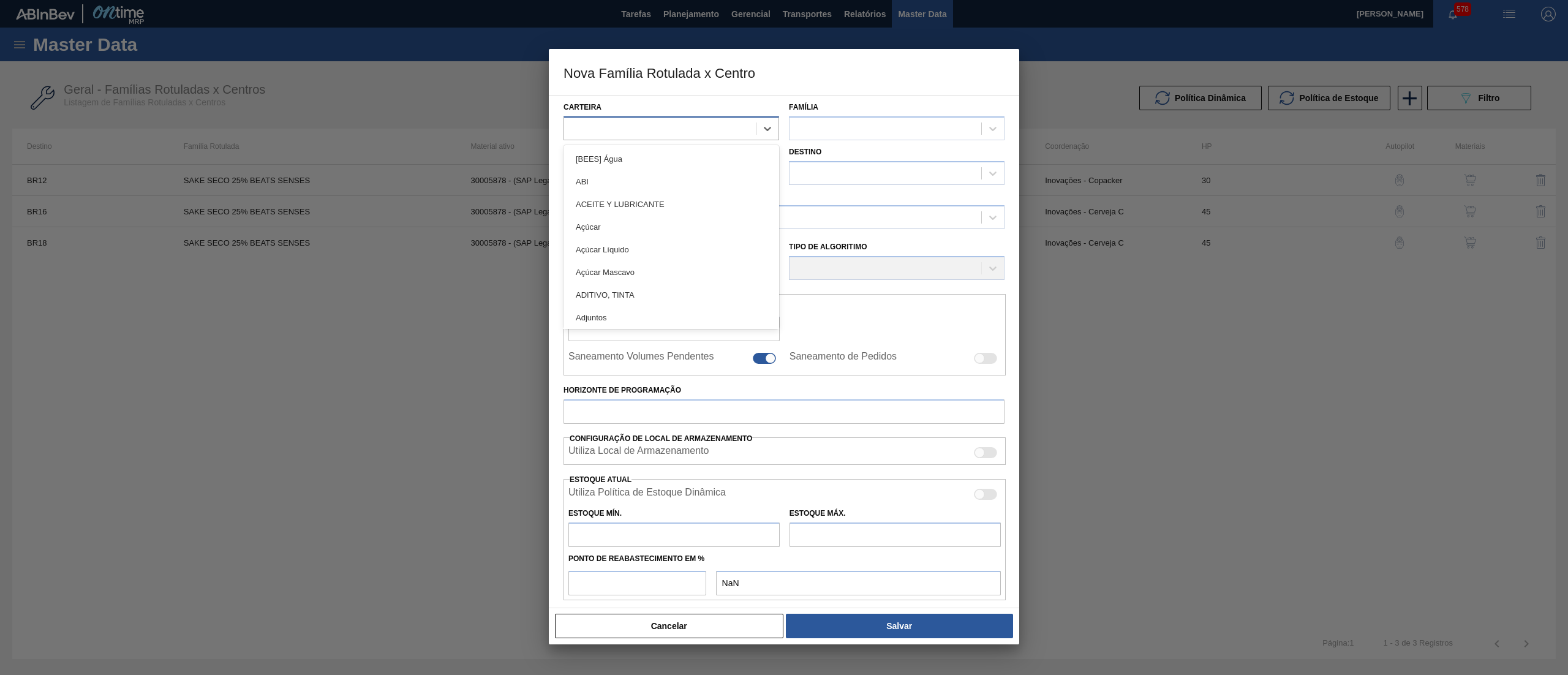
click at [679, 132] on div at bounding box center [660, 128] width 192 height 18
type input "saq"
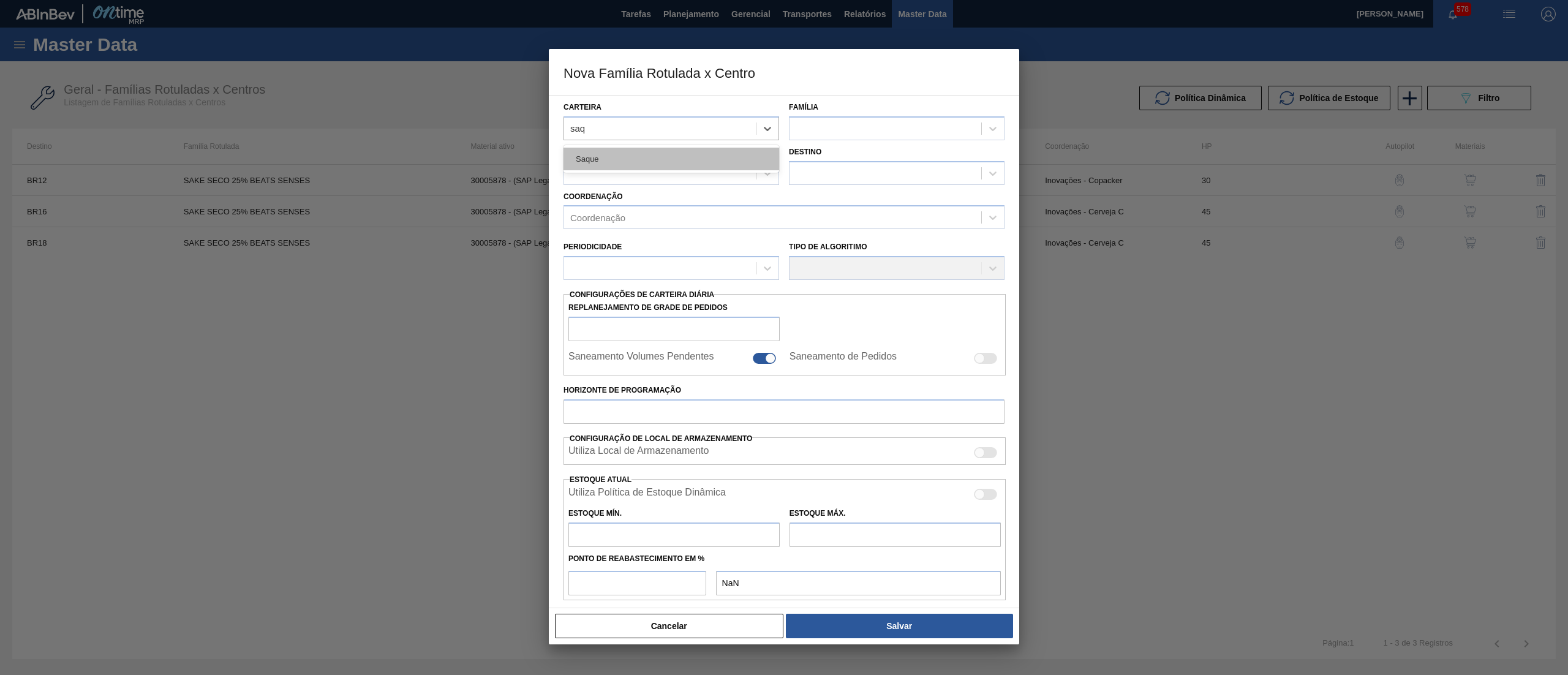
click at [659, 157] on div "Saque" at bounding box center [671, 159] width 216 height 23
click at [826, 116] on div at bounding box center [896, 128] width 216 height 24
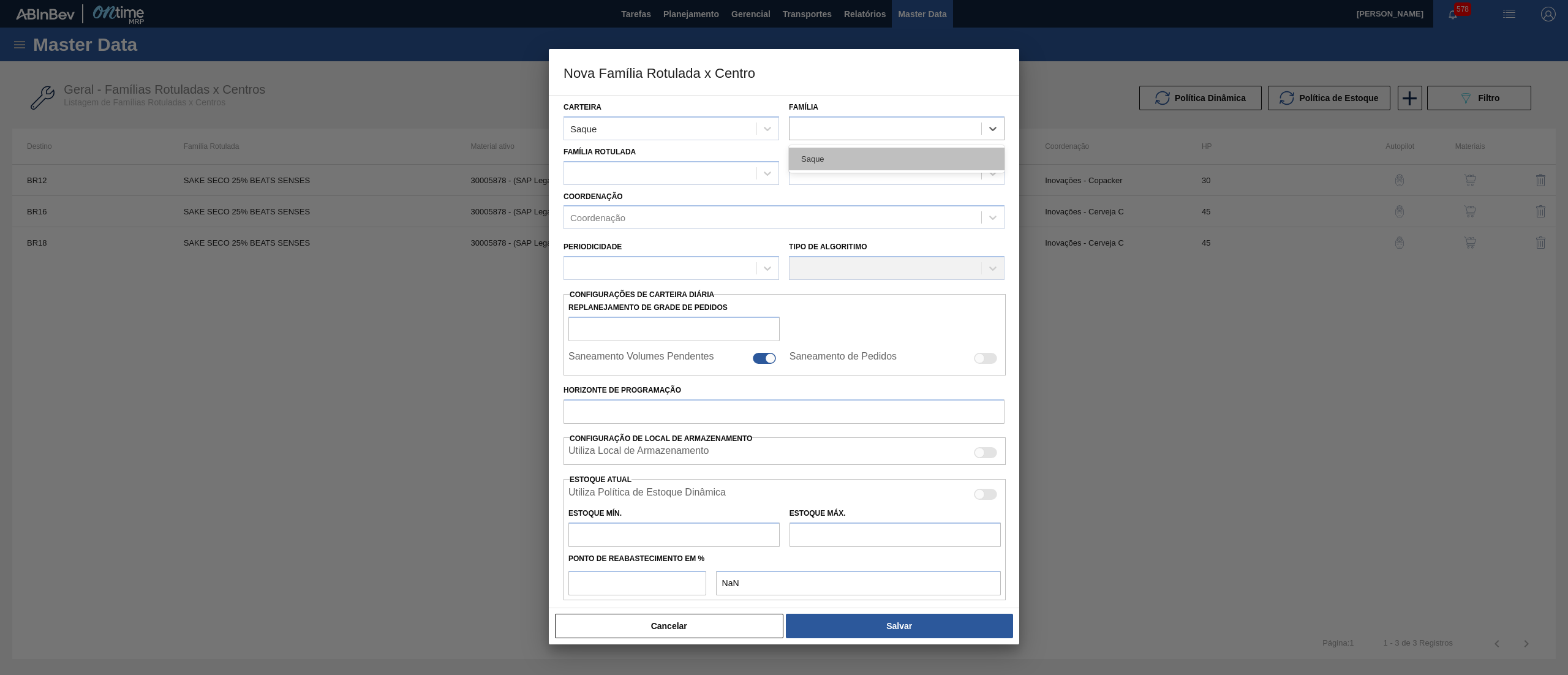
click at [833, 162] on div "Saque" at bounding box center [896, 159] width 216 height 23
click at [687, 166] on div at bounding box center [660, 173] width 192 height 18
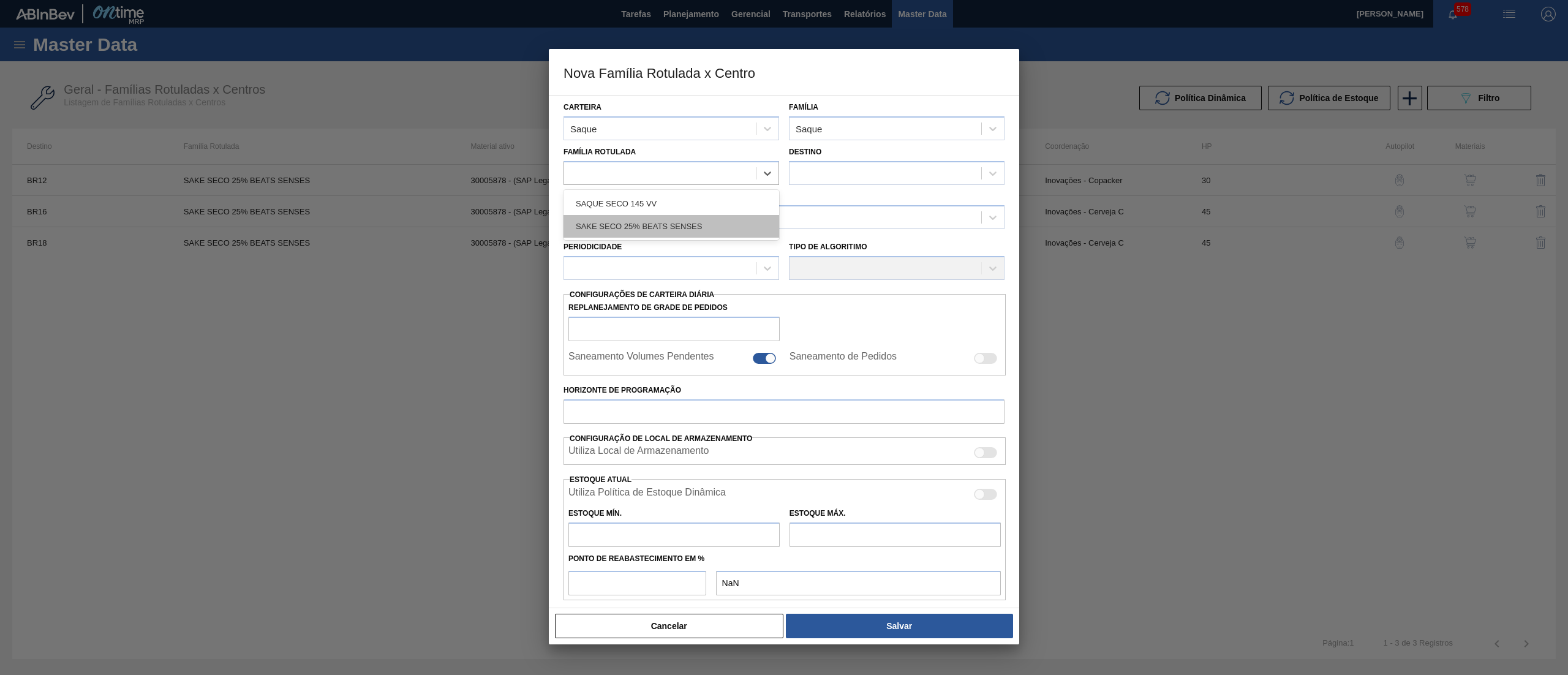
click at [701, 216] on div "SAKE SECO 25% BEATS SENSES" at bounding box center [671, 227] width 216 height 23
checkbox input "false"
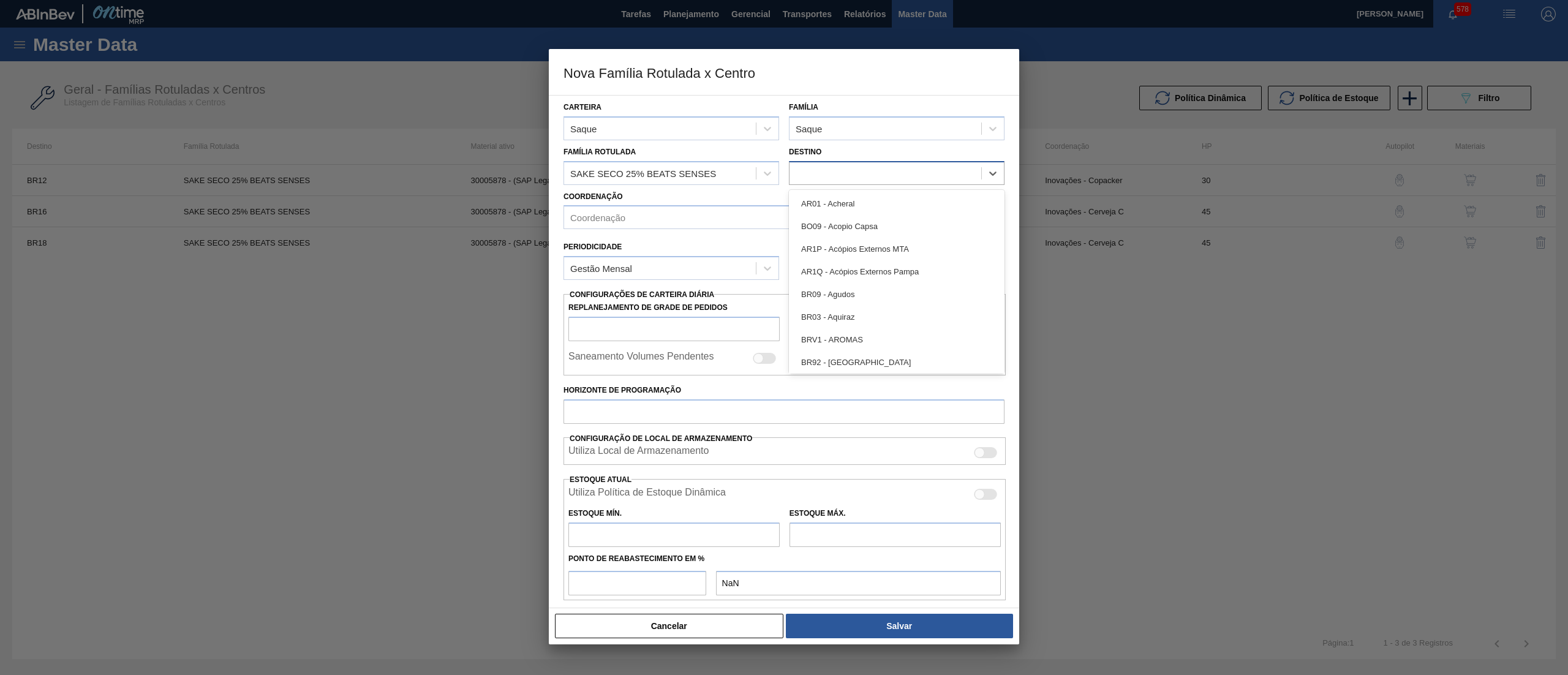
click at [832, 180] on div at bounding box center [885, 173] width 192 height 18
type input "10"
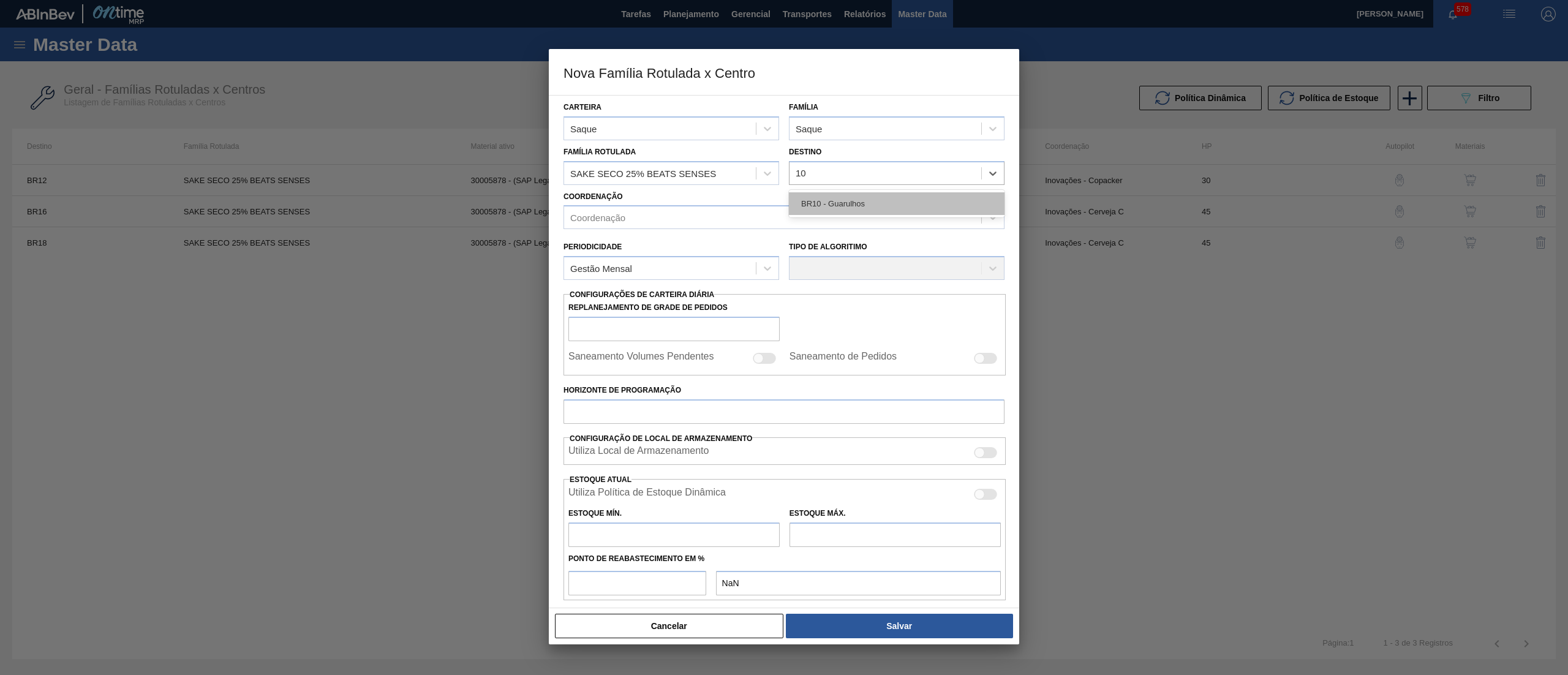
click at [855, 196] on div "BR10 - Guarulhos" at bounding box center [896, 204] width 216 height 23
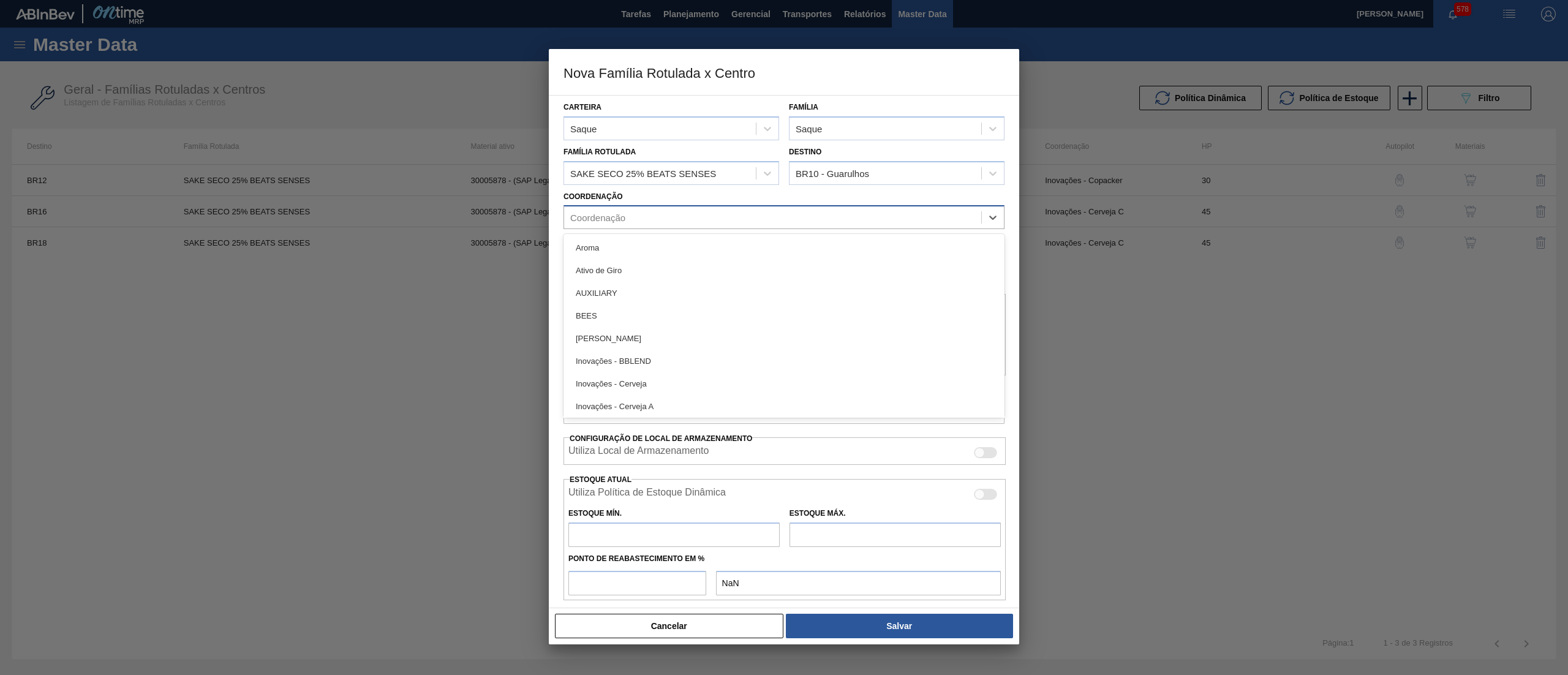
click at [750, 217] on div "Coordenação" at bounding box center [772, 218] width 417 height 18
type input "c"
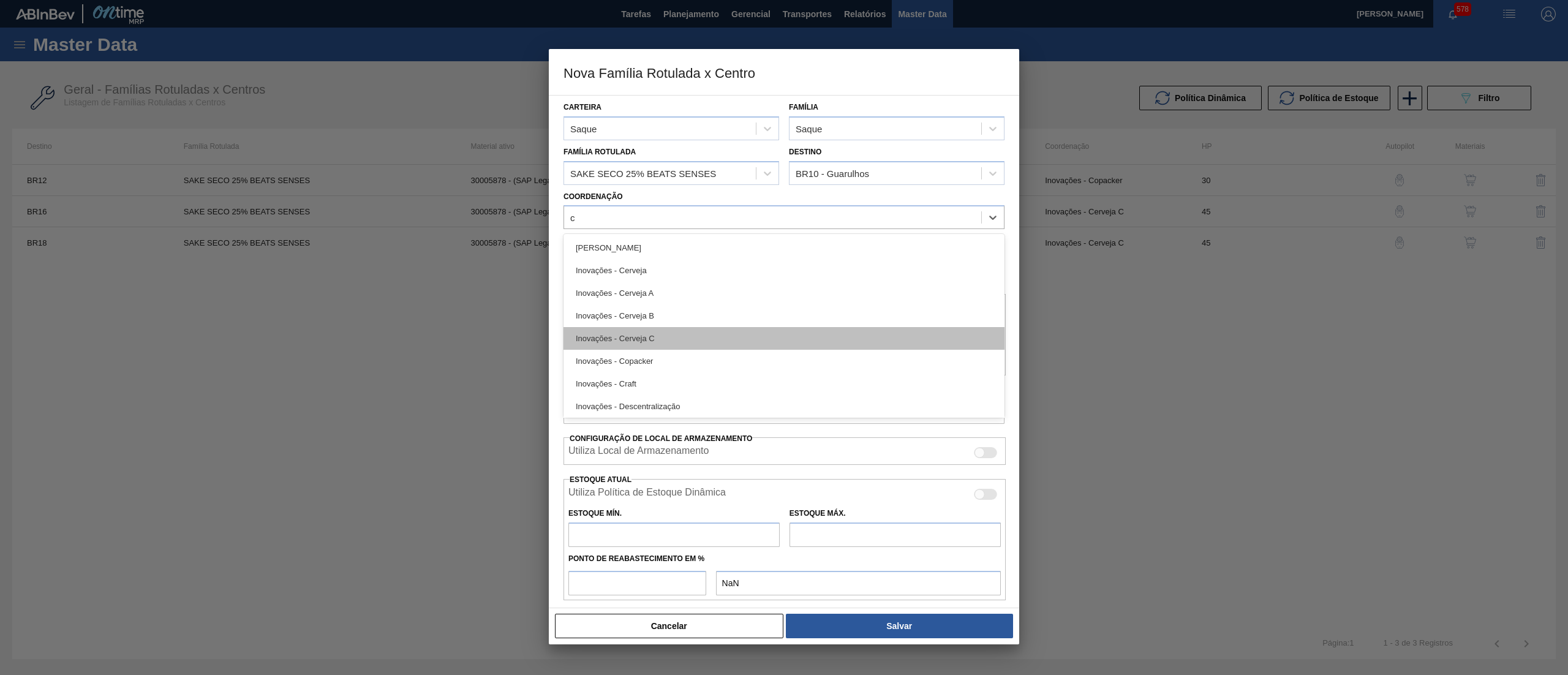
click at [711, 329] on div "Inovações - Cerveja C" at bounding box center [784, 339] width 441 height 23
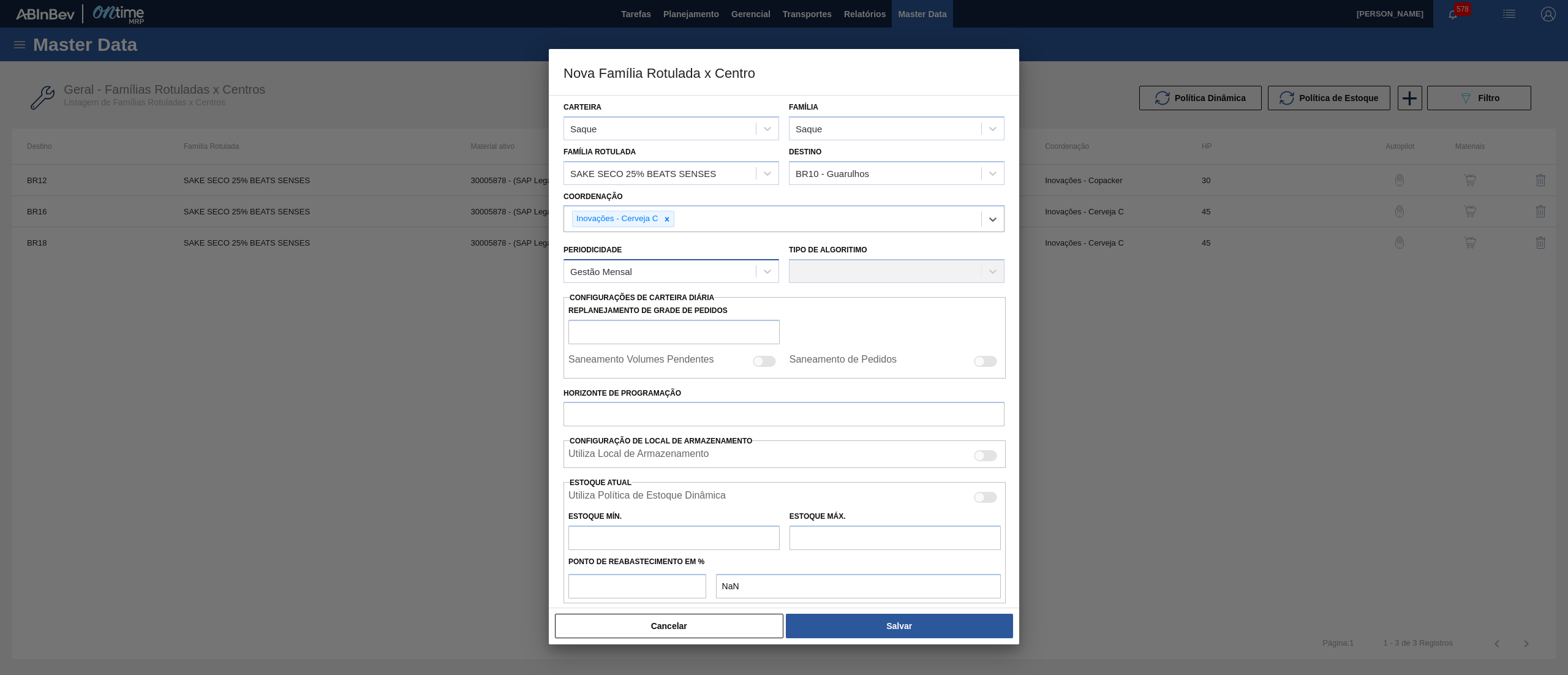
click at [674, 271] on div "Gestão Mensal" at bounding box center [660, 271] width 192 height 18
click at [674, 294] on div "Gestão Mensal" at bounding box center [671, 302] width 216 height 23
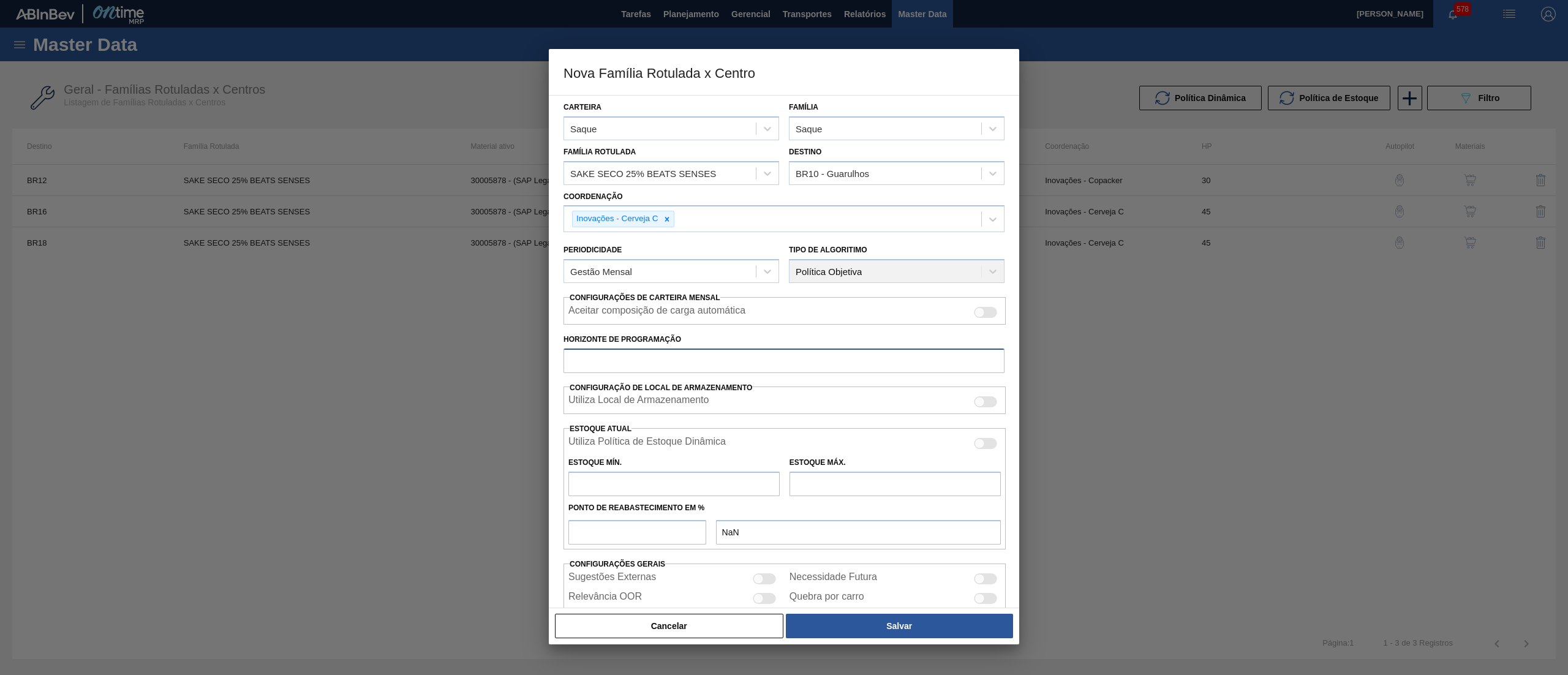
click at [660, 360] on input "Horizonte de Programação" at bounding box center [784, 361] width 441 height 25
drag, startPoint x: 667, startPoint y: 372, endPoint x: 422, endPoint y: 370, distance: 245.0
click at [422, 370] on div "Nova Família Rotulada x Centro Carteira Saque Família Saque Família Rotulada SA…" at bounding box center [784, 338] width 1568 height 675
type input "45"
click at [621, 492] on input "text" at bounding box center [674, 484] width 212 height 25
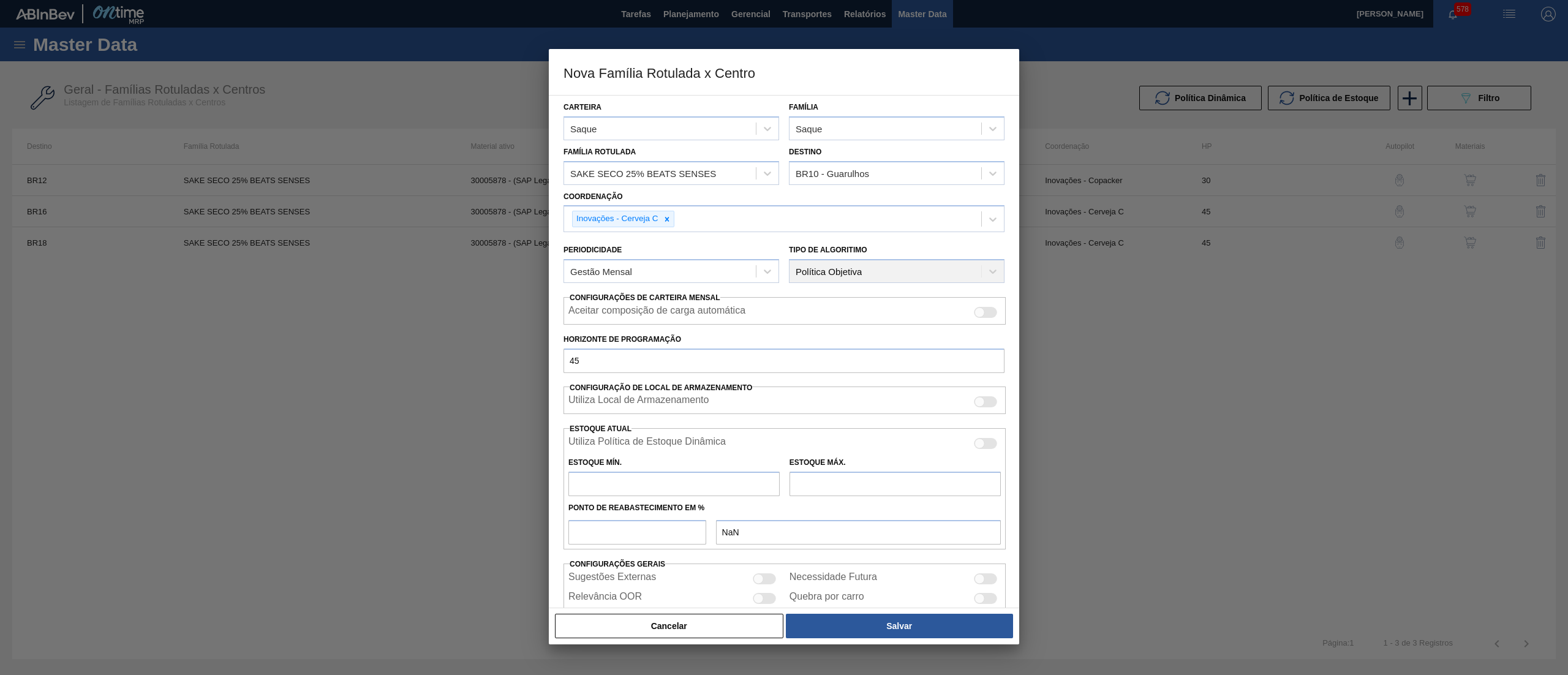
type input "0"
type input "0,000"
click at [814, 480] on input "text" at bounding box center [895, 484] width 212 height 25
drag, startPoint x: 689, startPoint y: 487, endPoint x: 505, endPoint y: 484, distance: 184.0
click at [505, 484] on div "Nova Família Rotulada x Centro Carteira Saque Família Saque Família Rotulada SA…" at bounding box center [784, 338] width 1568 height 675
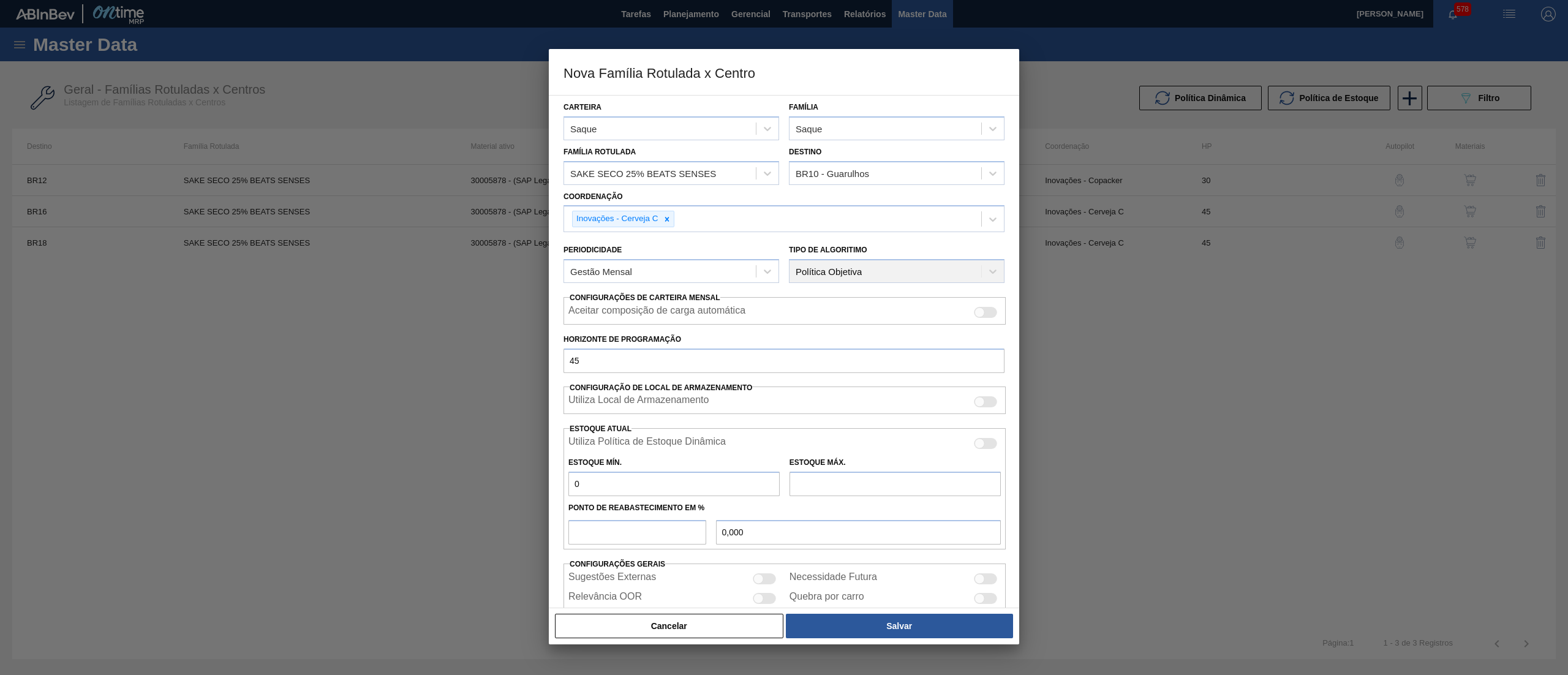
type input "1"
type input "1,000"
type input "1"
click at [835, 492] on input "text" at bounding box center [895, 484] width 212 height 25
drag, startPoint x: 648, startPoint y: 474, endPoint x: 514, endPoint y: 472, distance: 134.0
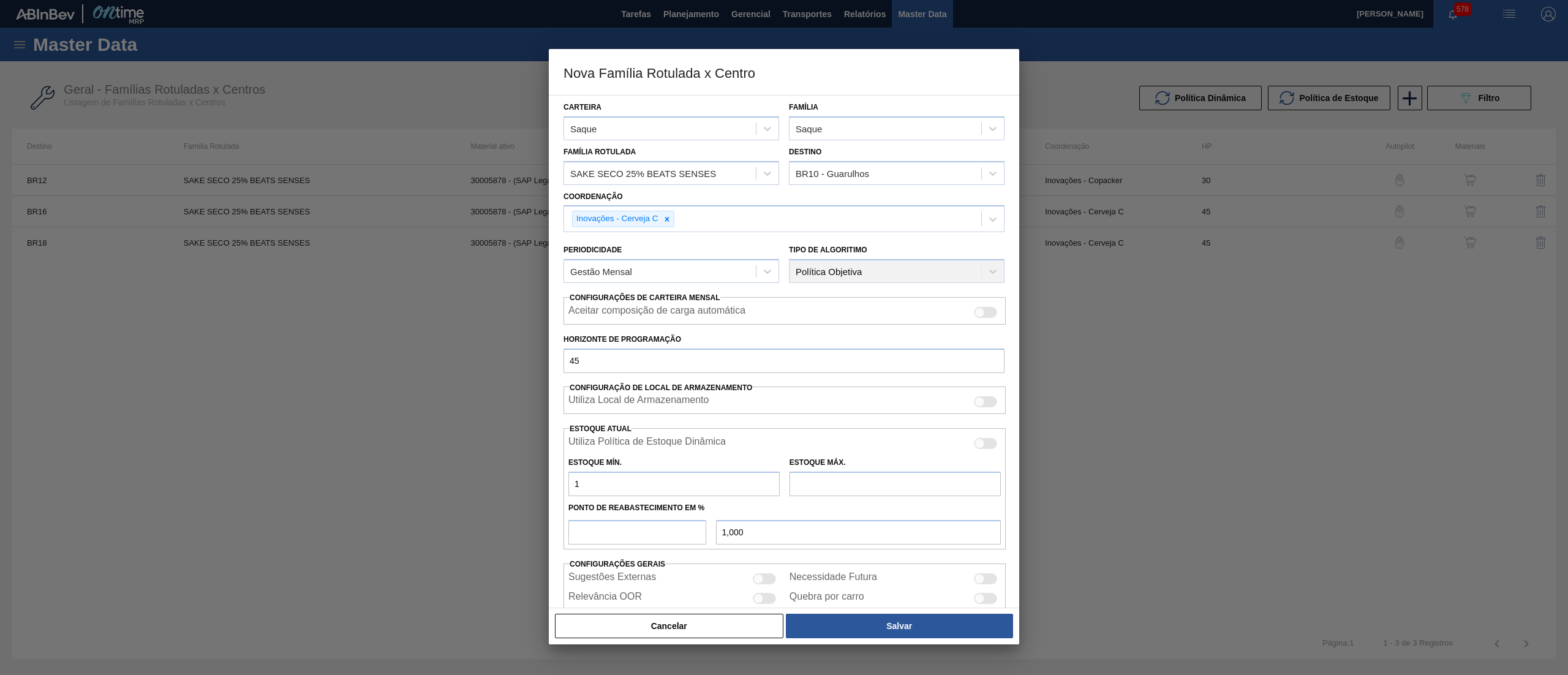
click at [514, 472] on div "Nova Família Rotulada x Centro Carteira Saque Família Saque Família Rotulada SA…" at bounding box center [784, 338] width 1568 height 675
click at [849, 492] on input "text" at bounding box center [895, 484] width 212 height 25
type input "6.000"
click at [648, 543] on input "number" at bounding box center [637, 532] width 138 height 25
type input "2"
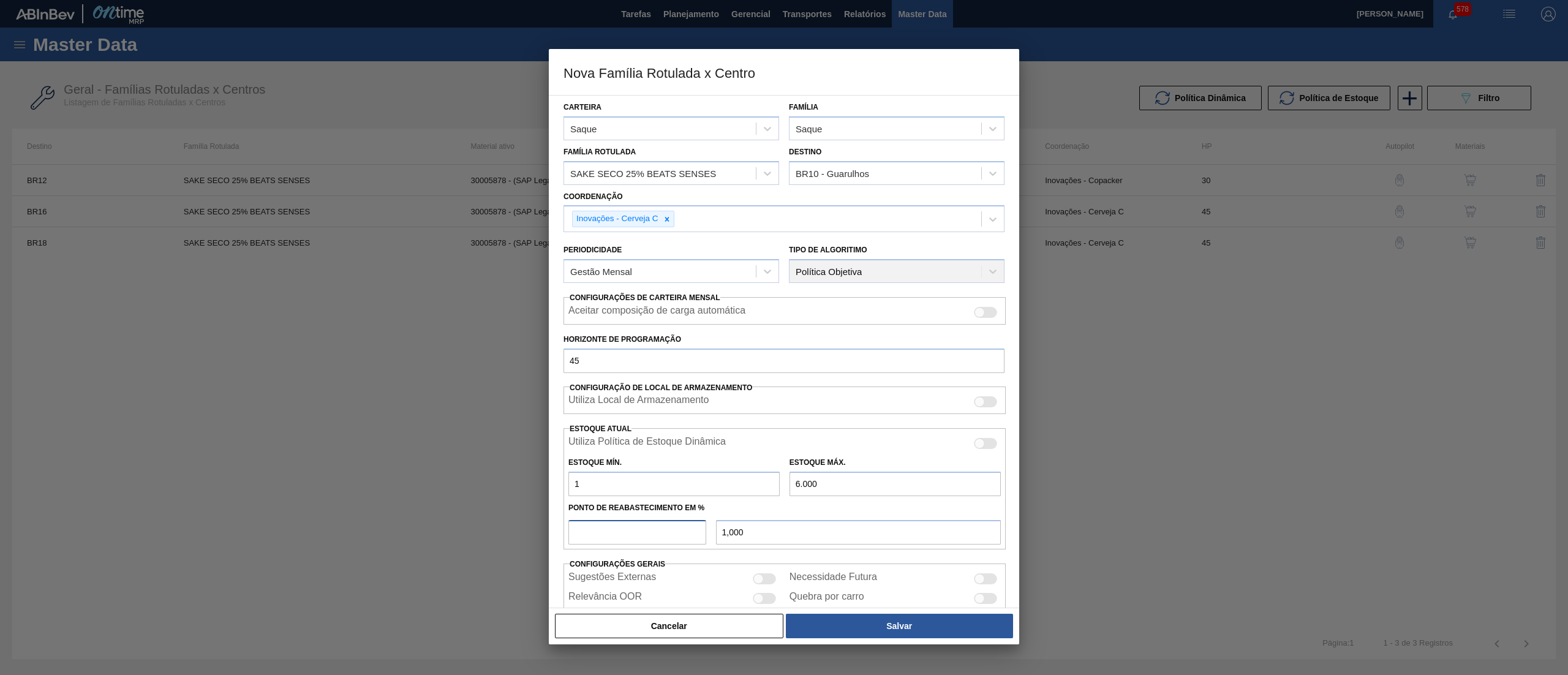
type input "120,980"
type input "20"
type input "1.200,800"
type input "19"
type input "1.140,810"
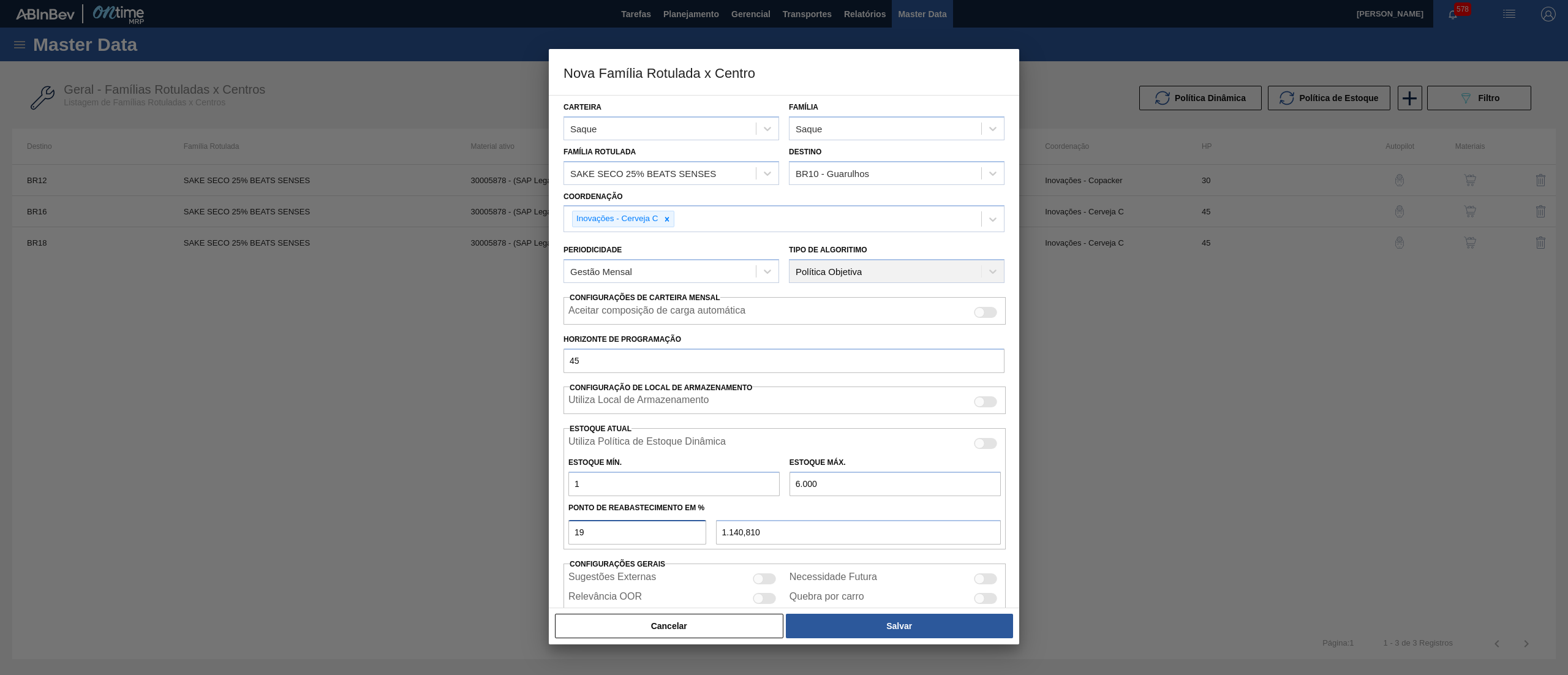
scroll to position [49, 0]
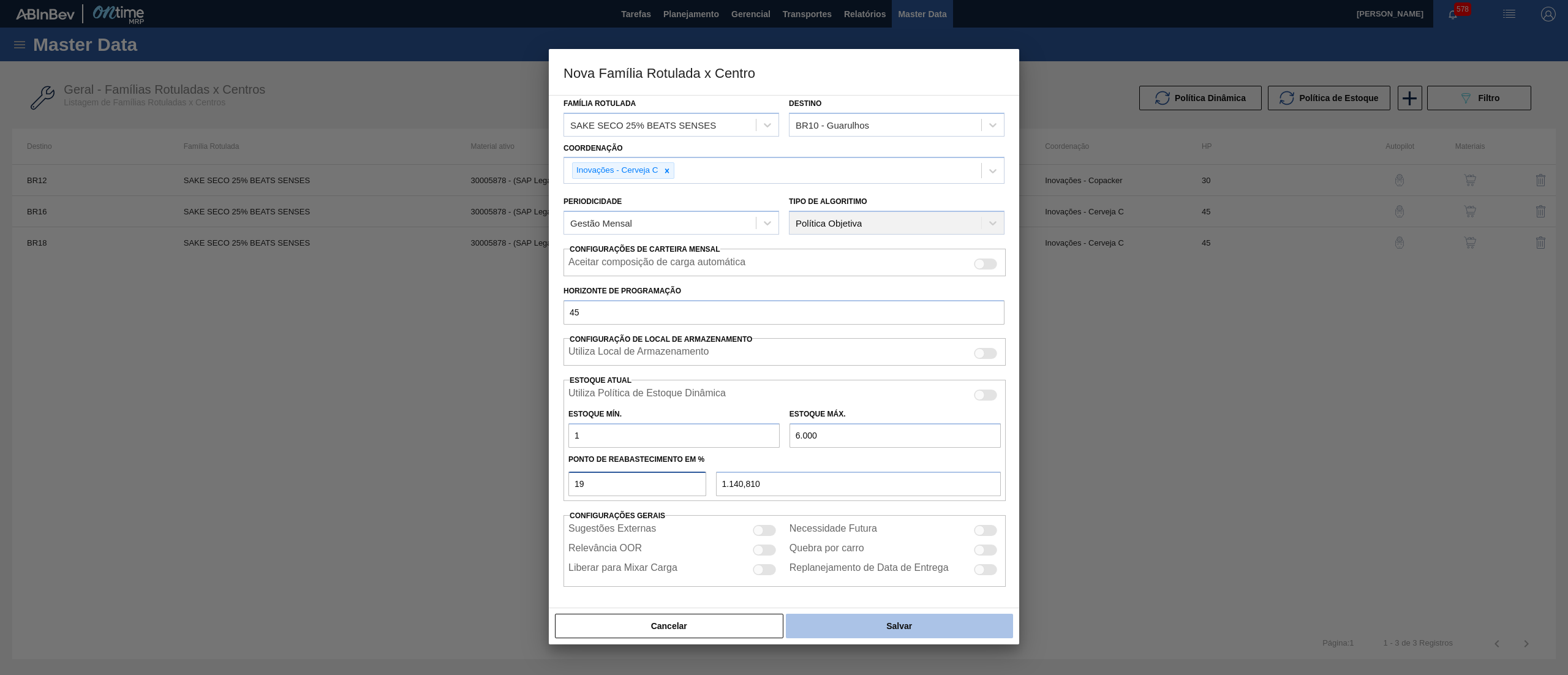
type input "19"
click at [911, 623] on button "Salvar" at bounding box center [900, 626] width 227 height 25
click at [913, 634] on button "Salvar" at bounding box center [900, 626] width 227 height 25
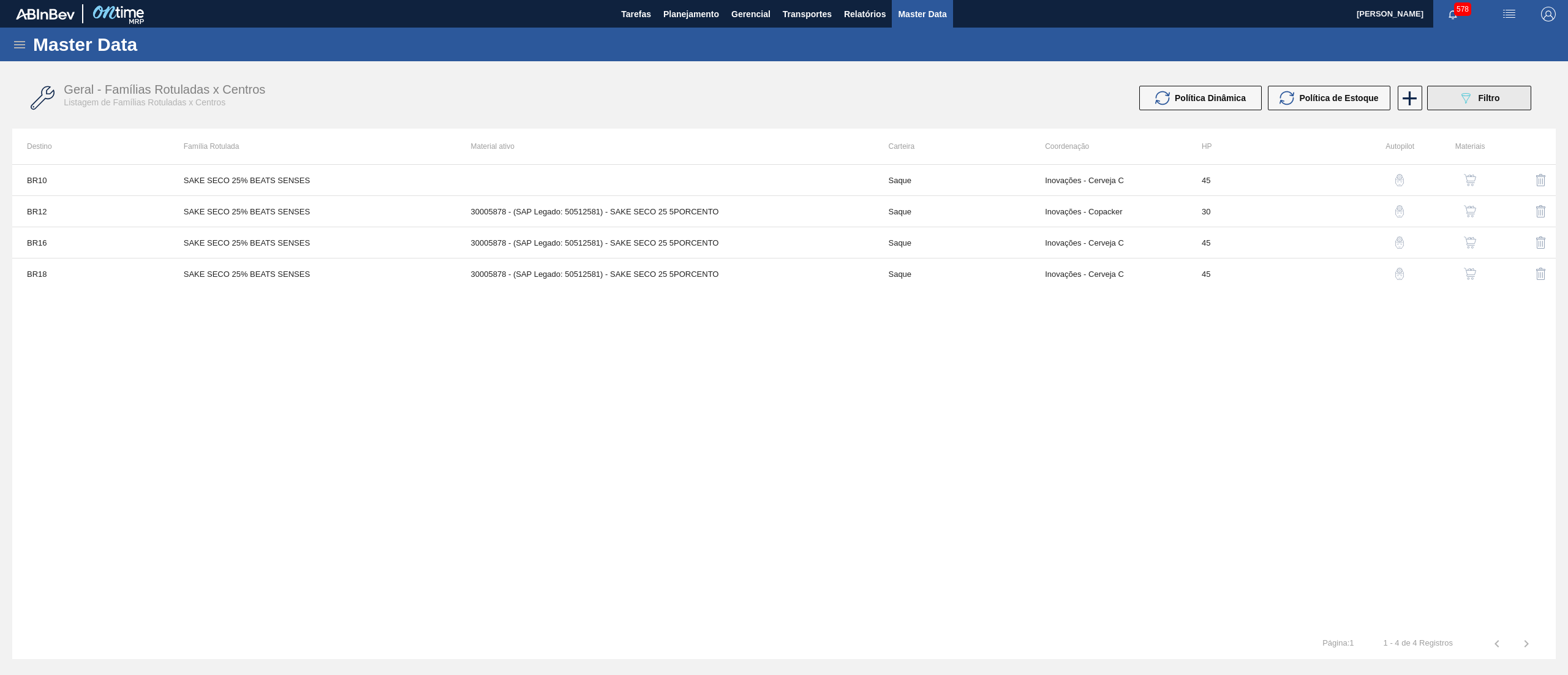
click at [1442, 100] on button "089F7B8B-B2A5-4AFE-B5C0-19BA573D28AC Filtro" at bounding box center [1479, 98] width 104 height 25
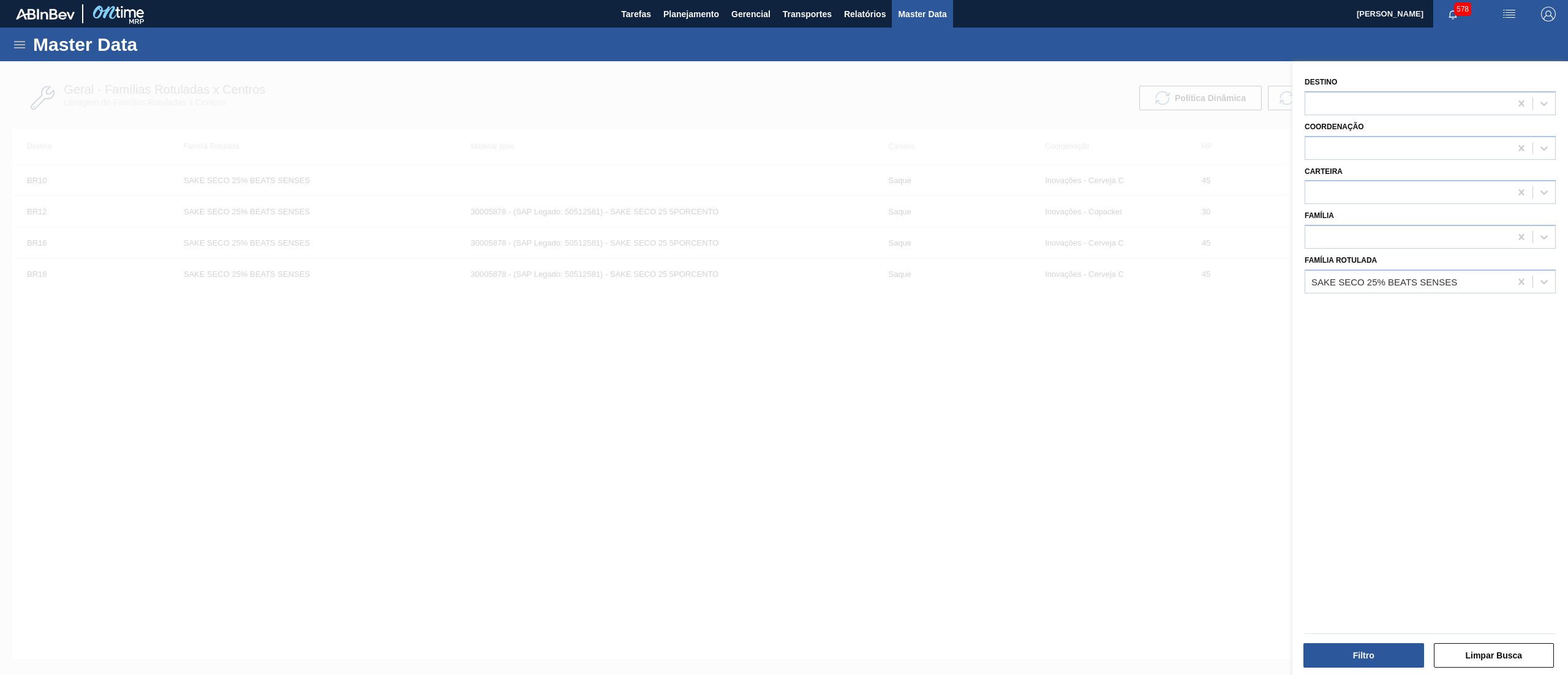
click at [1117, 419] on div at bounding box center [784, 399] width 1568 height 675
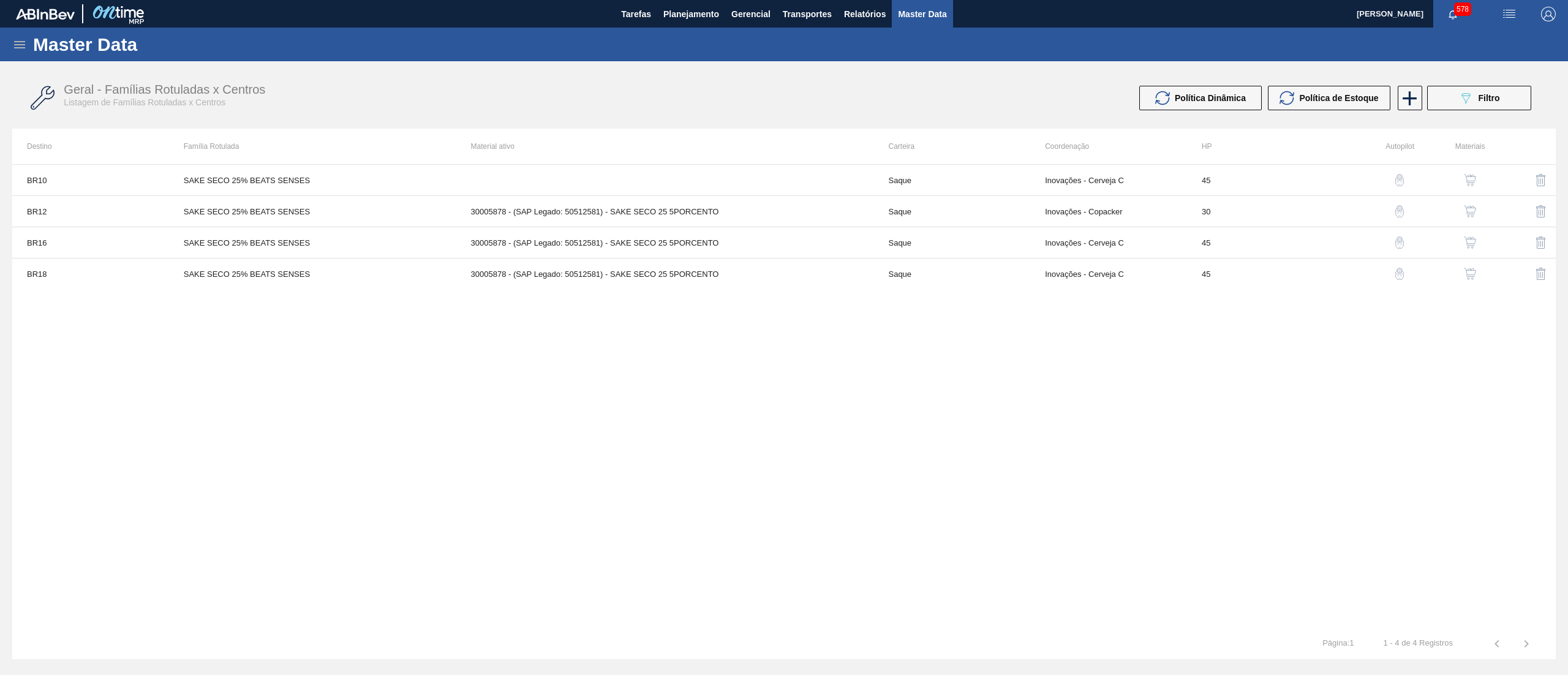
click at [1470, 178] on img "button" at bounding box center [1470, 179] width 12 height 12
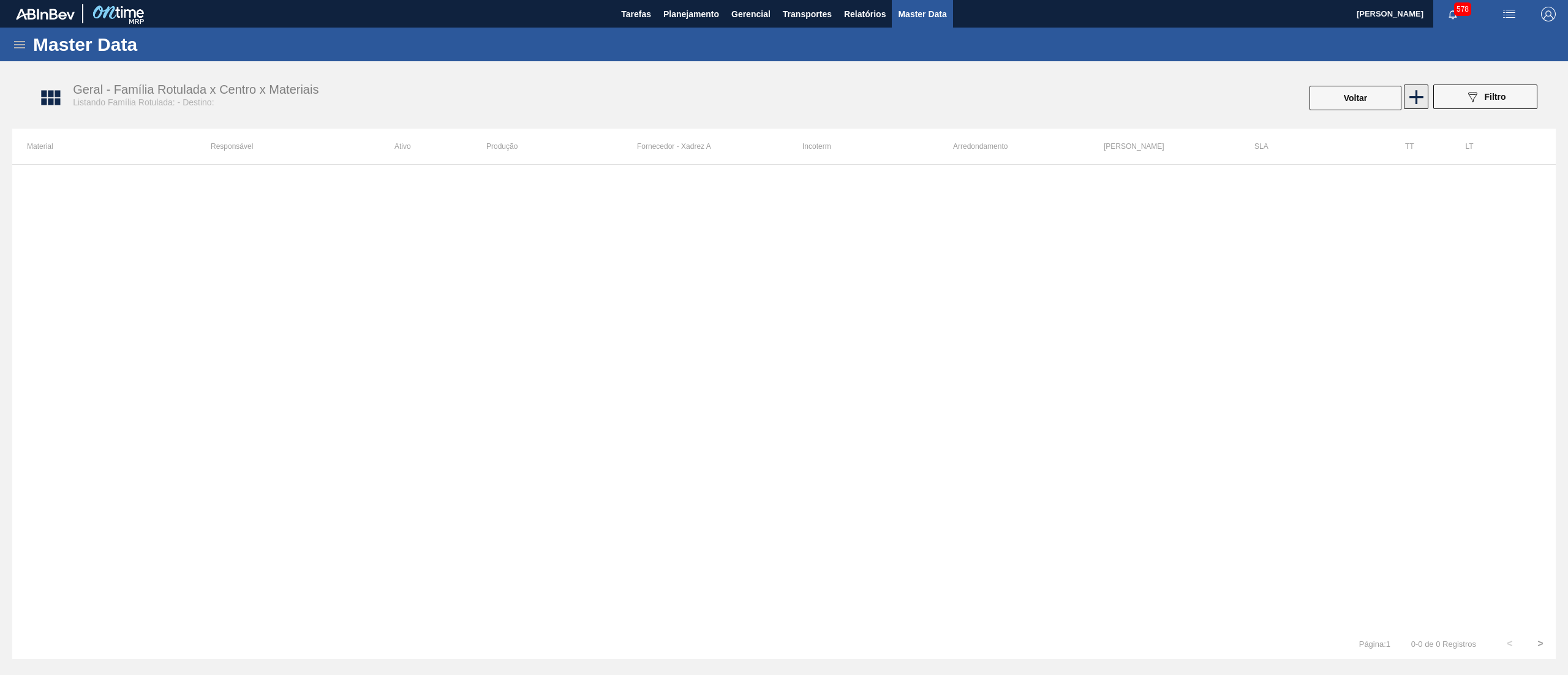
click at [1410, 103] on icon at bounding box center [1416, 97] width 24 height 24
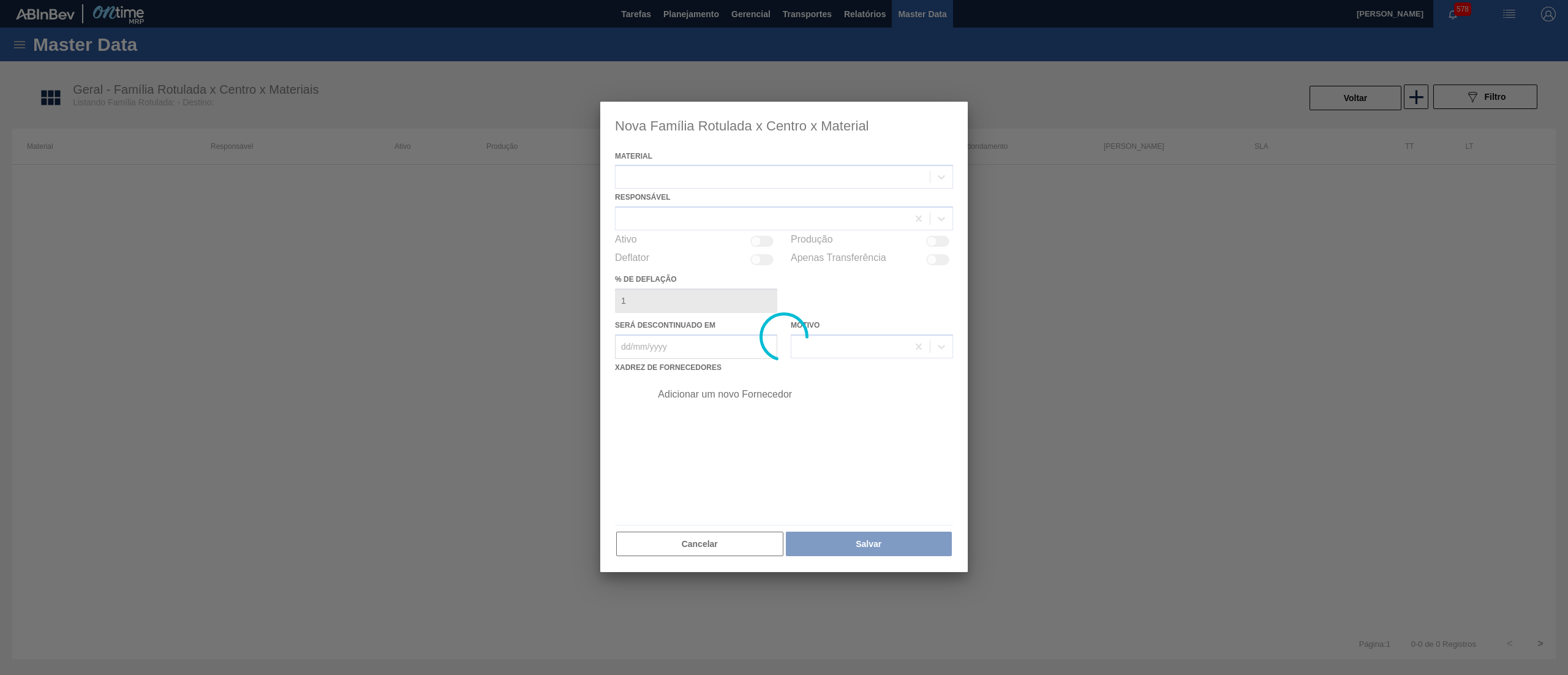
click at [858, 181] on div at bounding box center [784, 338] width 368 height 471
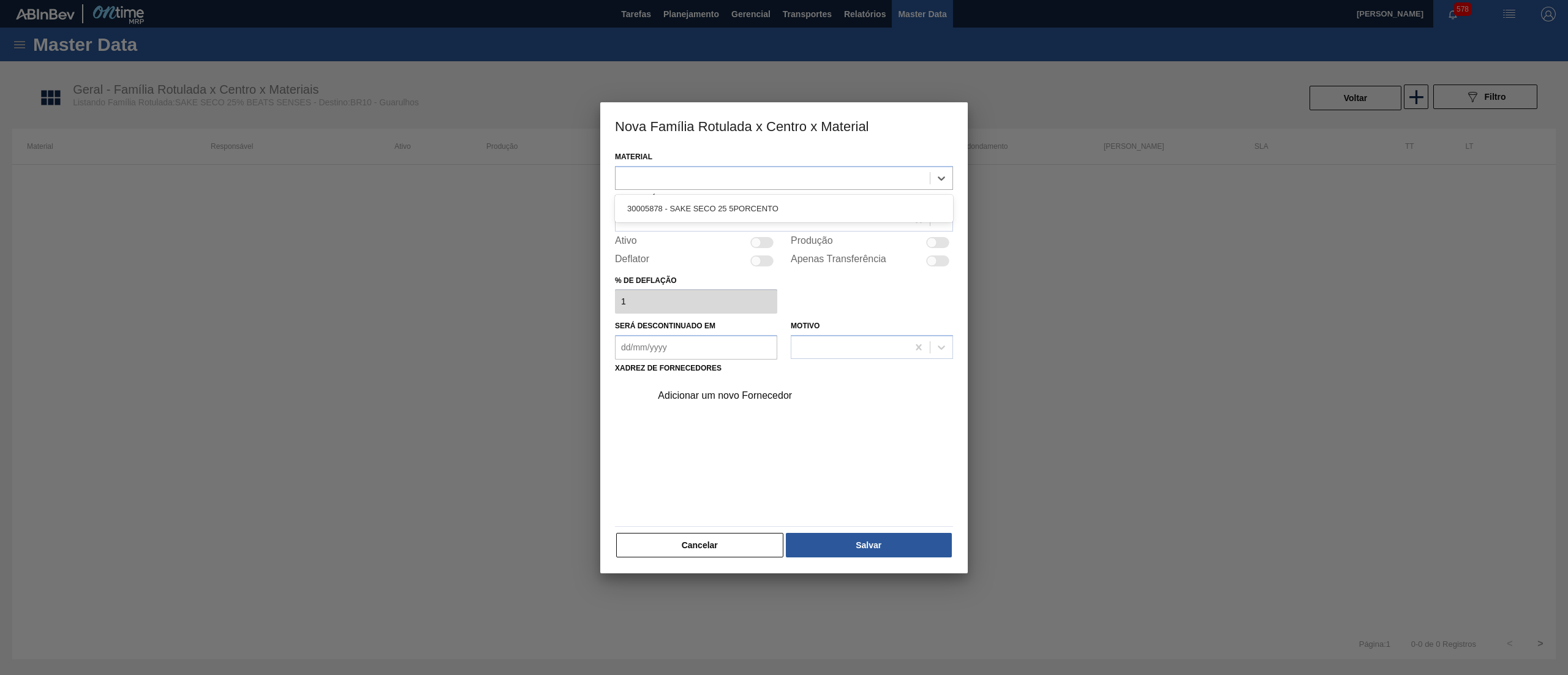
click at [858, 181] on div at bounding box center [772, 178] width 314 height 18
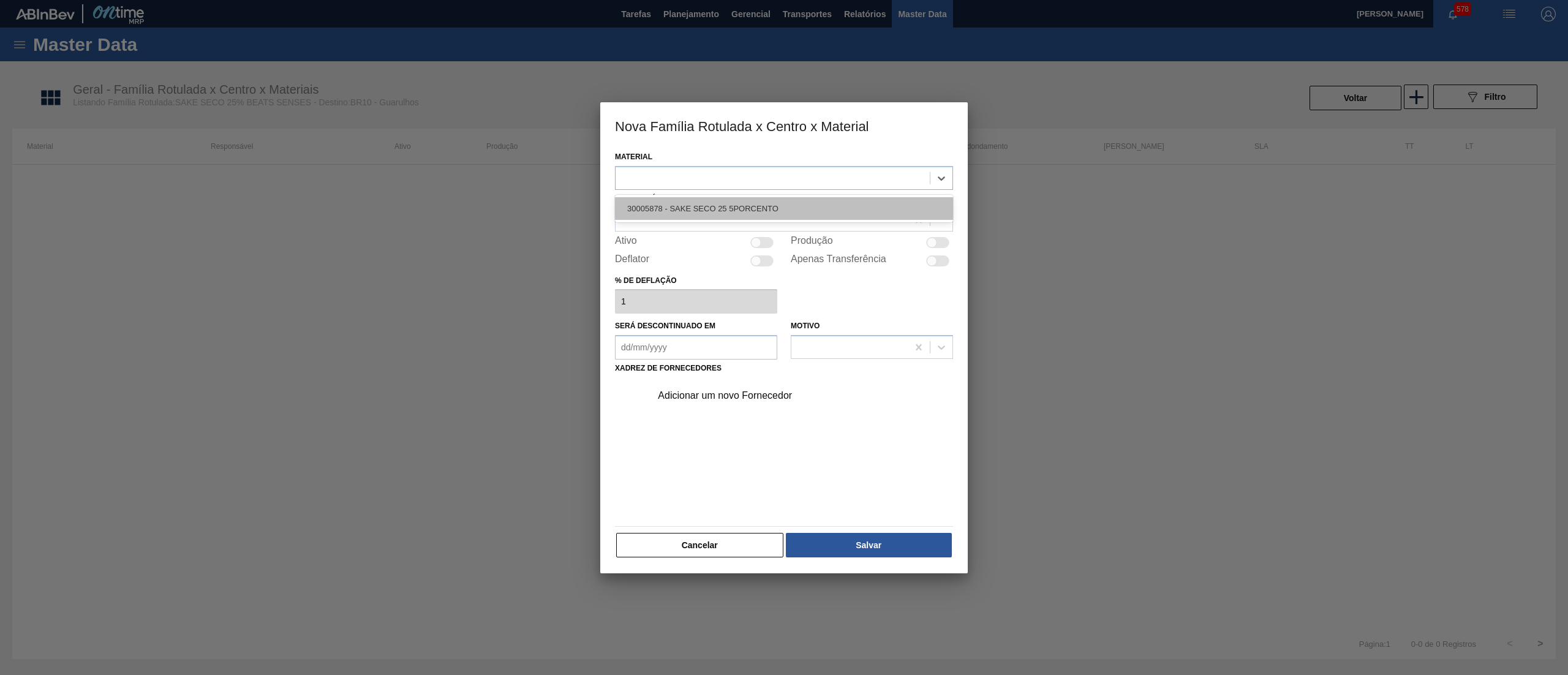
click at [846, 212] on div "30005878 - SAKE SECO 25 5PORCENTO" at bounding box center [784, 208] width 338 height 23
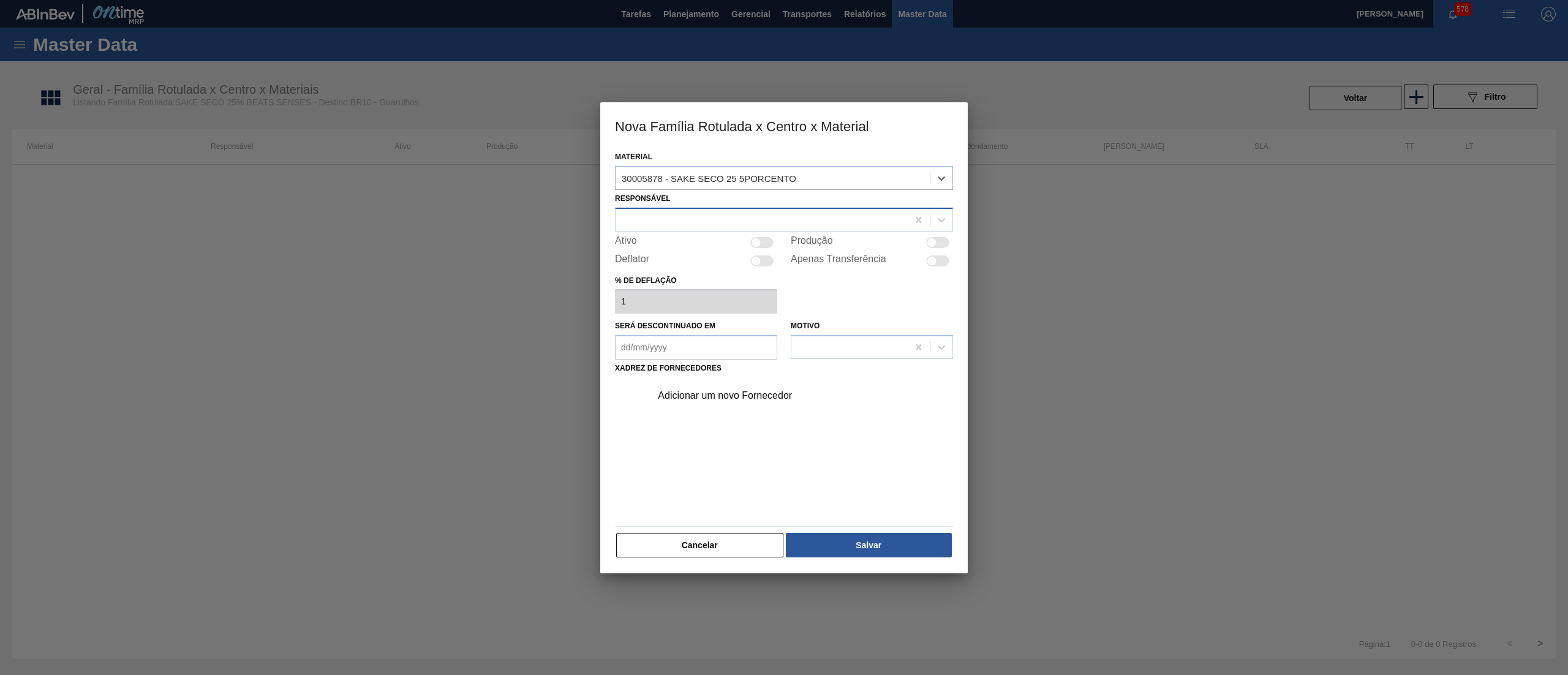
click at [811, 213] on div at bounding box center [762, 220] width 292 height 18
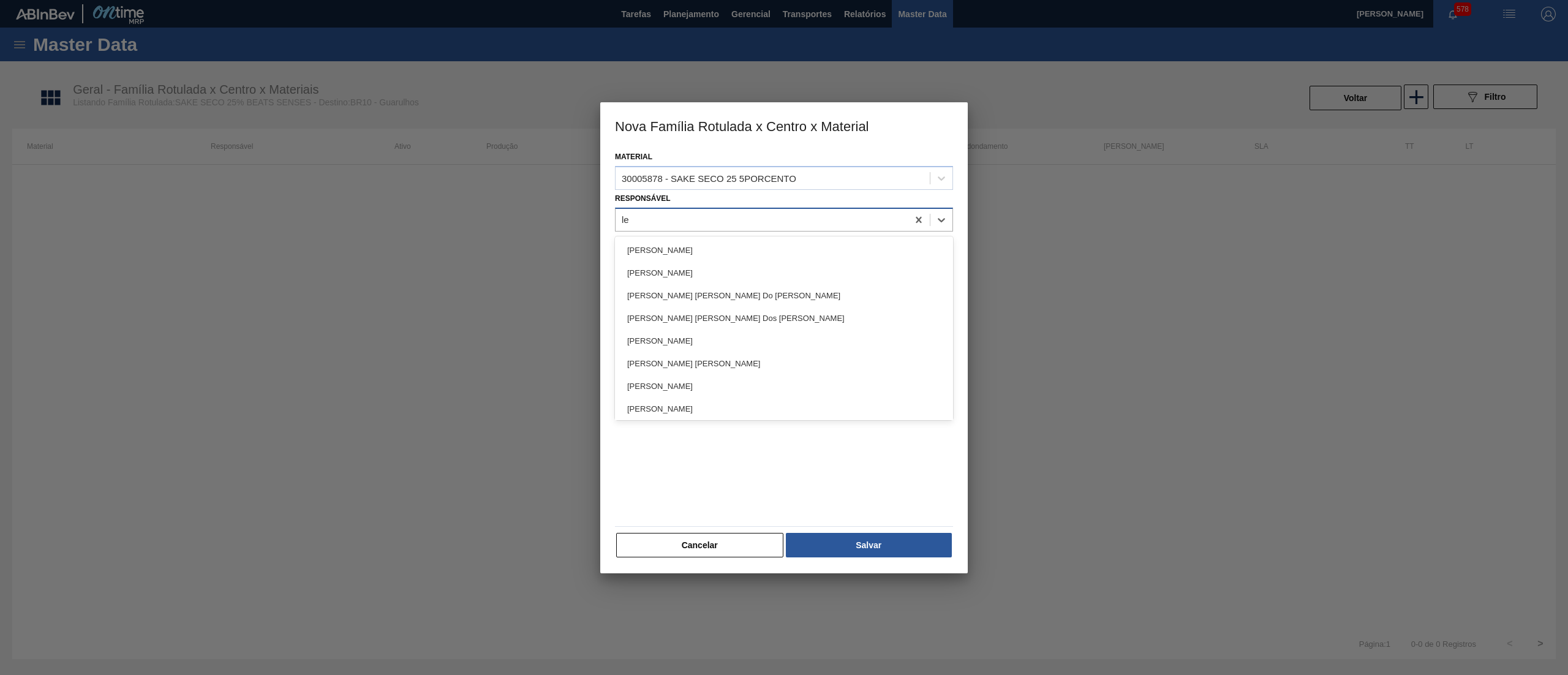
type input "let"
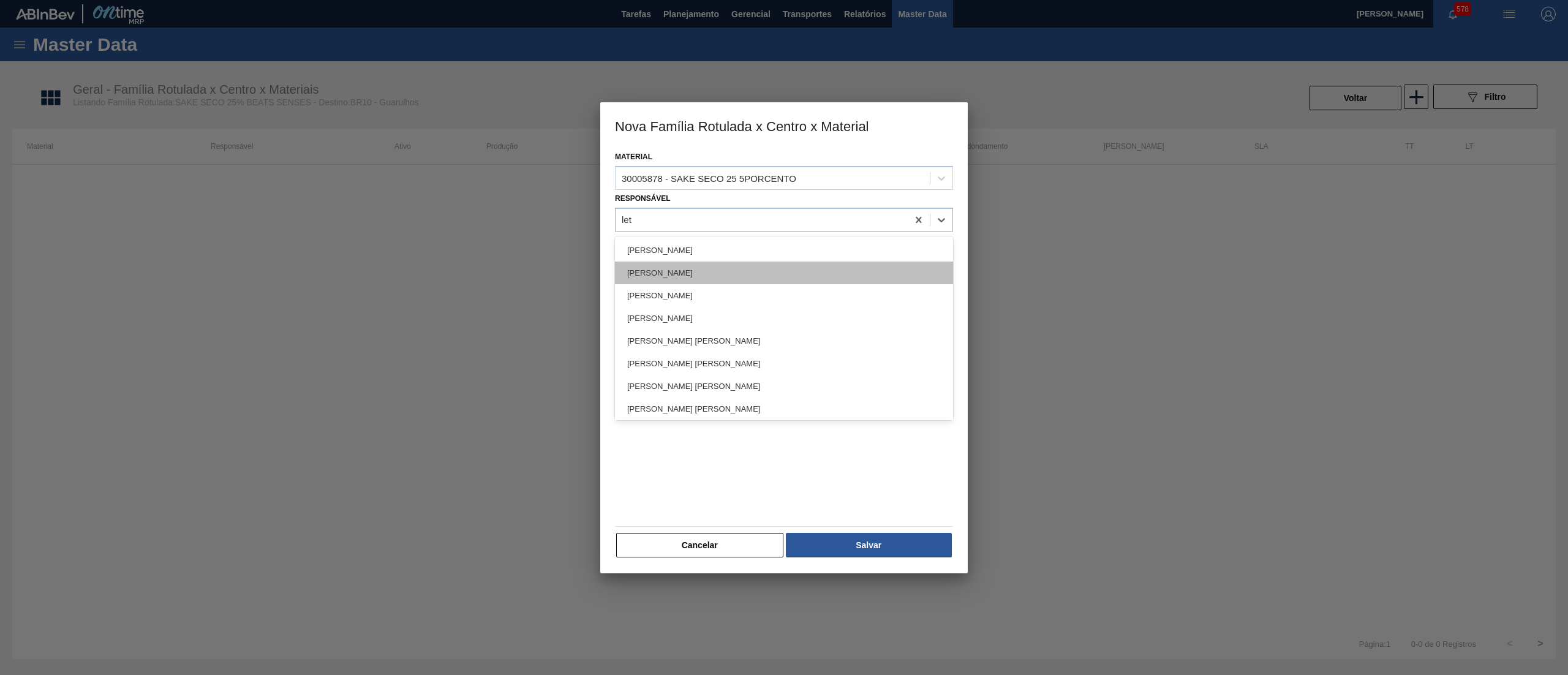
click at [799, 271] on div "[PERSON_NAME]" at bounding box center [784, 273] width 338 height 23
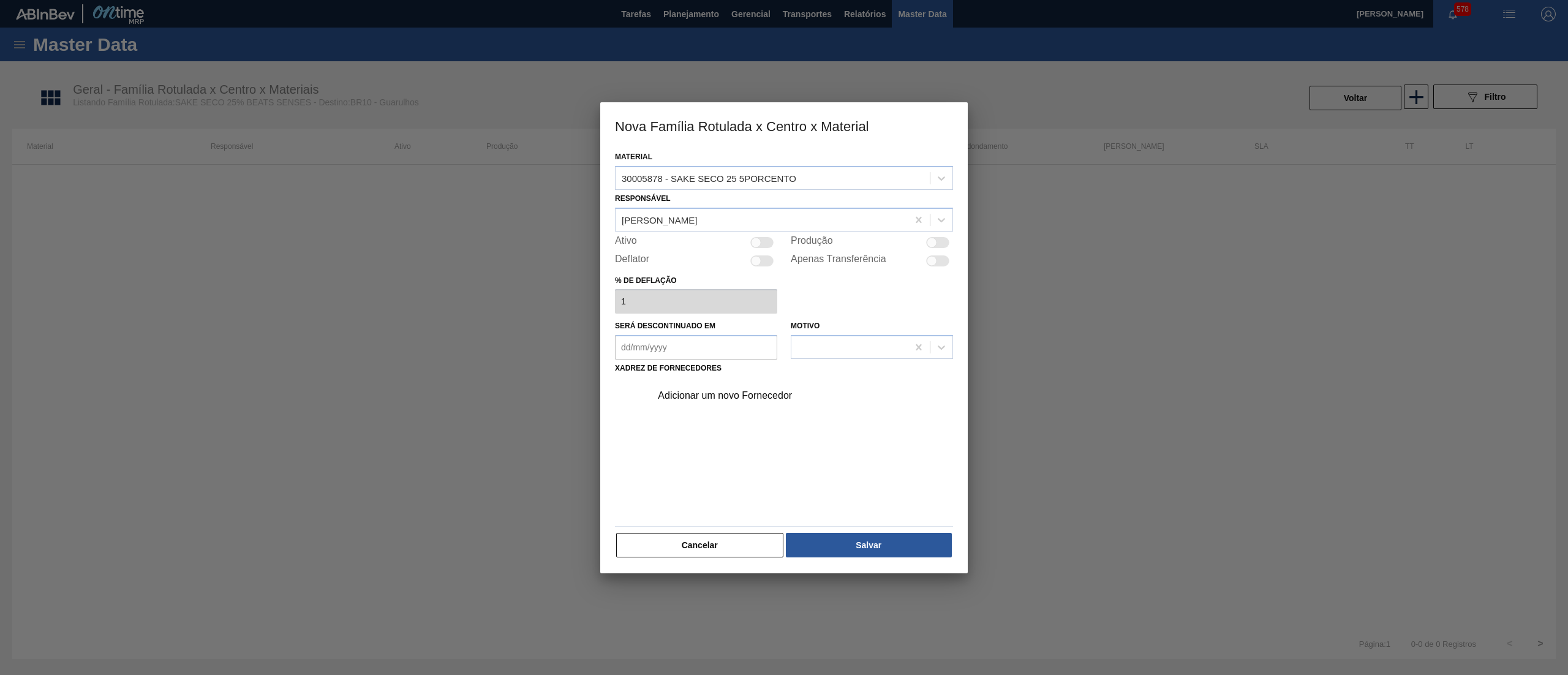
click at [767, 254] on div "Deflator" at bounding box center [696, 261] width 162 height 14
click at [760, 249] on div "Ativo" at bounding box center [696, 242] width 162 height 14
click at [770, 239] on div at bounding box center [762, 243] width 23 height 11
checkbox input "true"
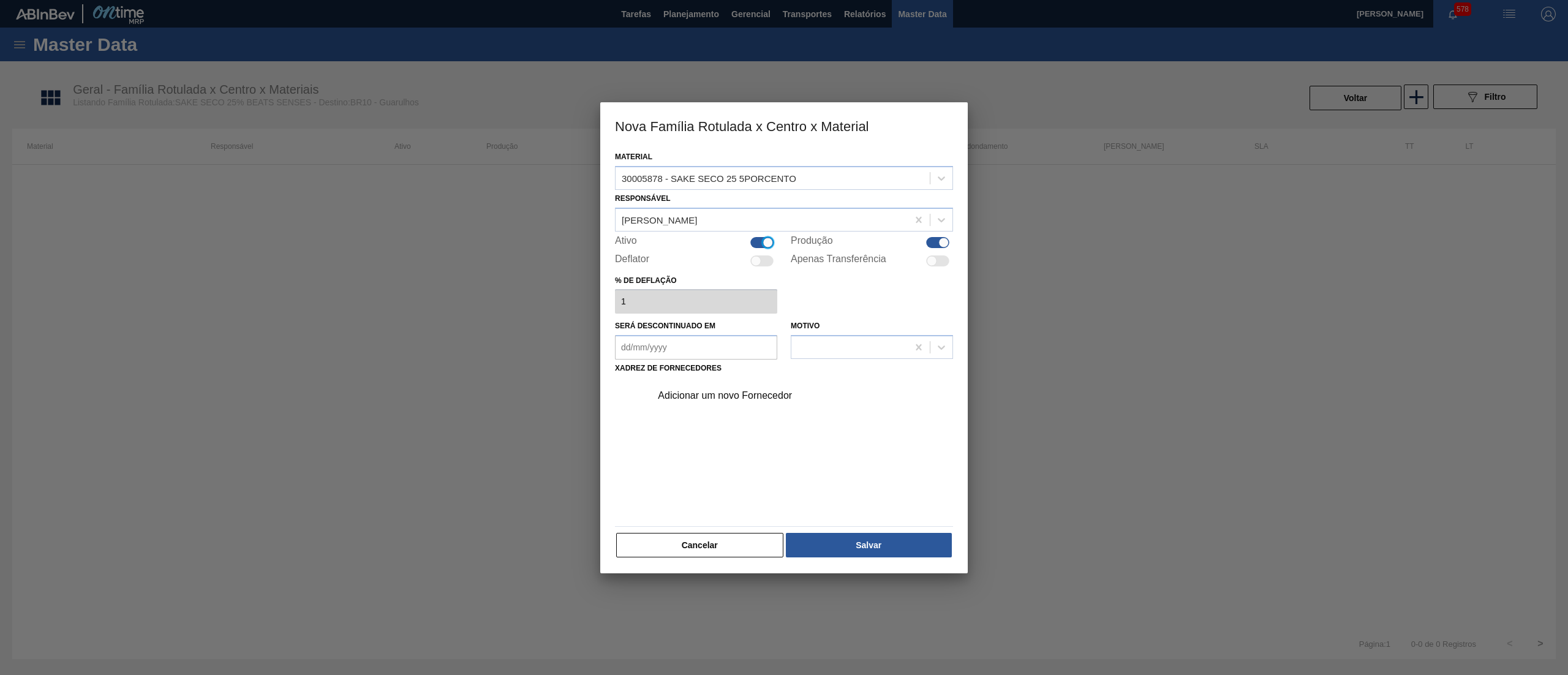
click at [741, 394] on div "Adicionar um novo Fornecedor" at bounding box center [777, 396] width 240 height 11
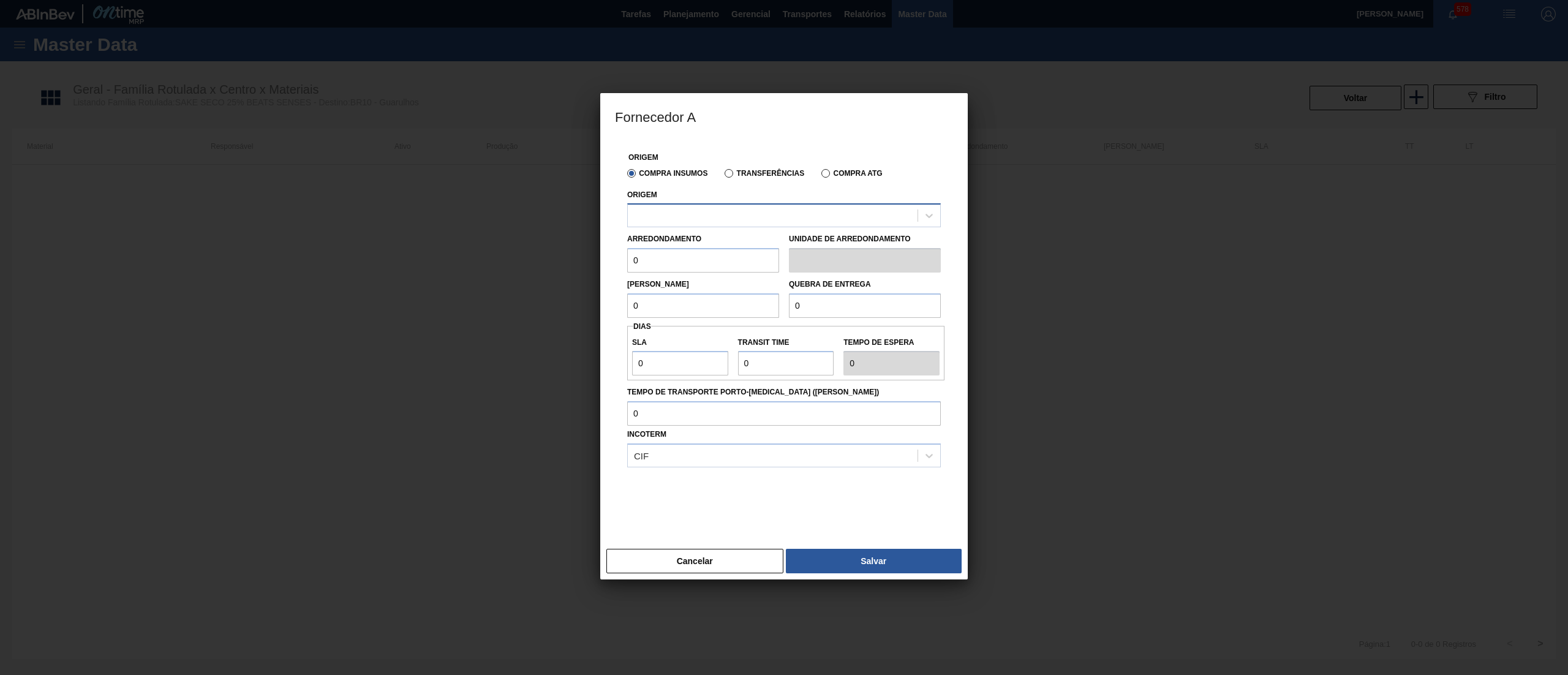
click at [719, 217] on div at bounding box center [772, 216] width 290 height 18
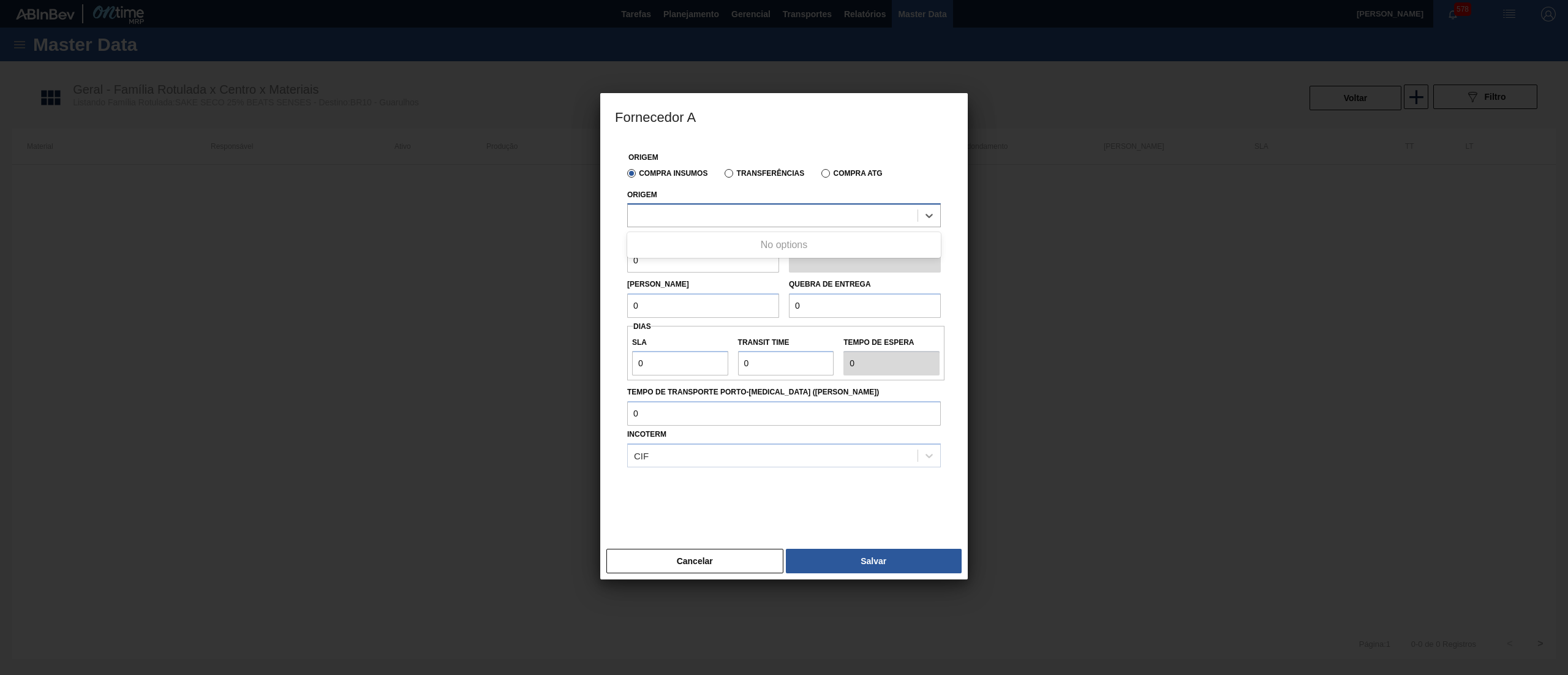
click at [719, 217] on div at bounding box center [772, 216] width 290 height 18
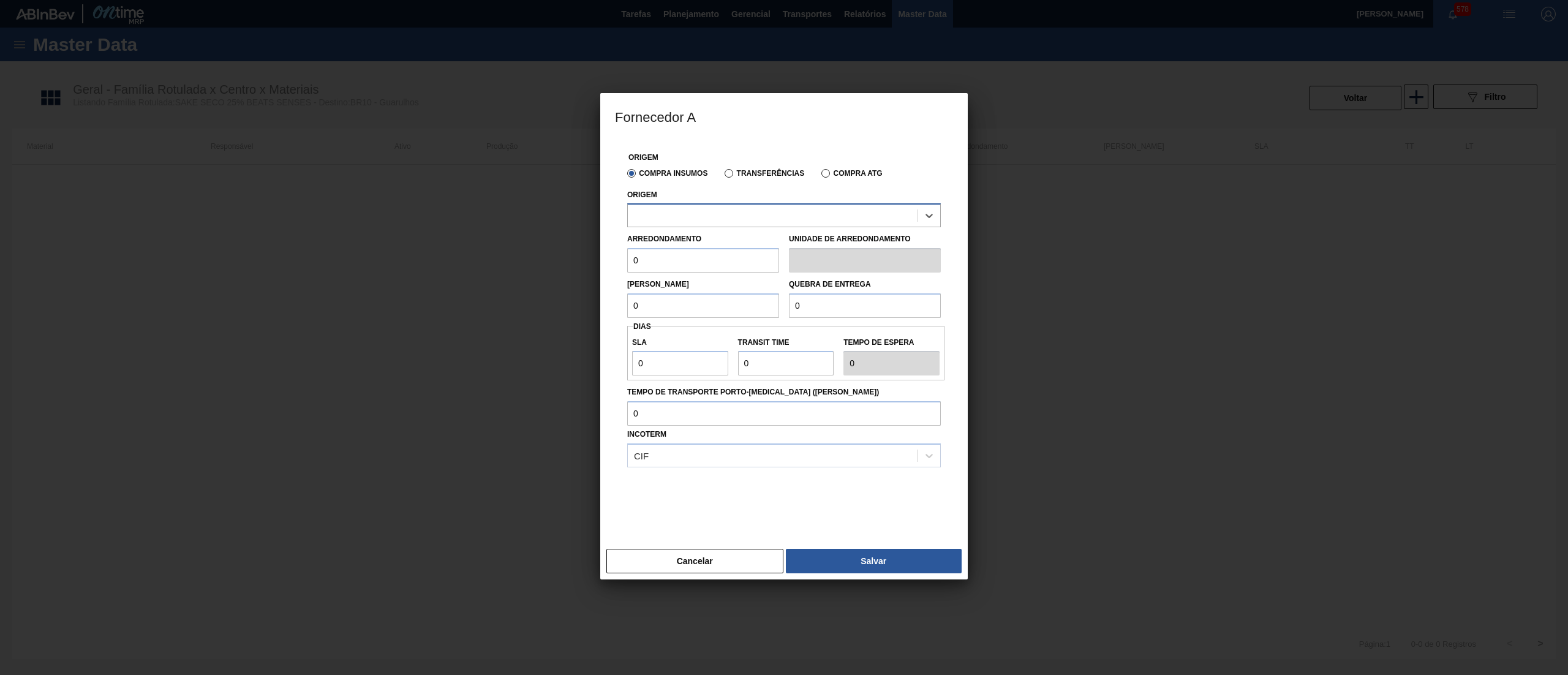
click at [719, 217] on div at bounding box center [772, 216] width 290 height 18
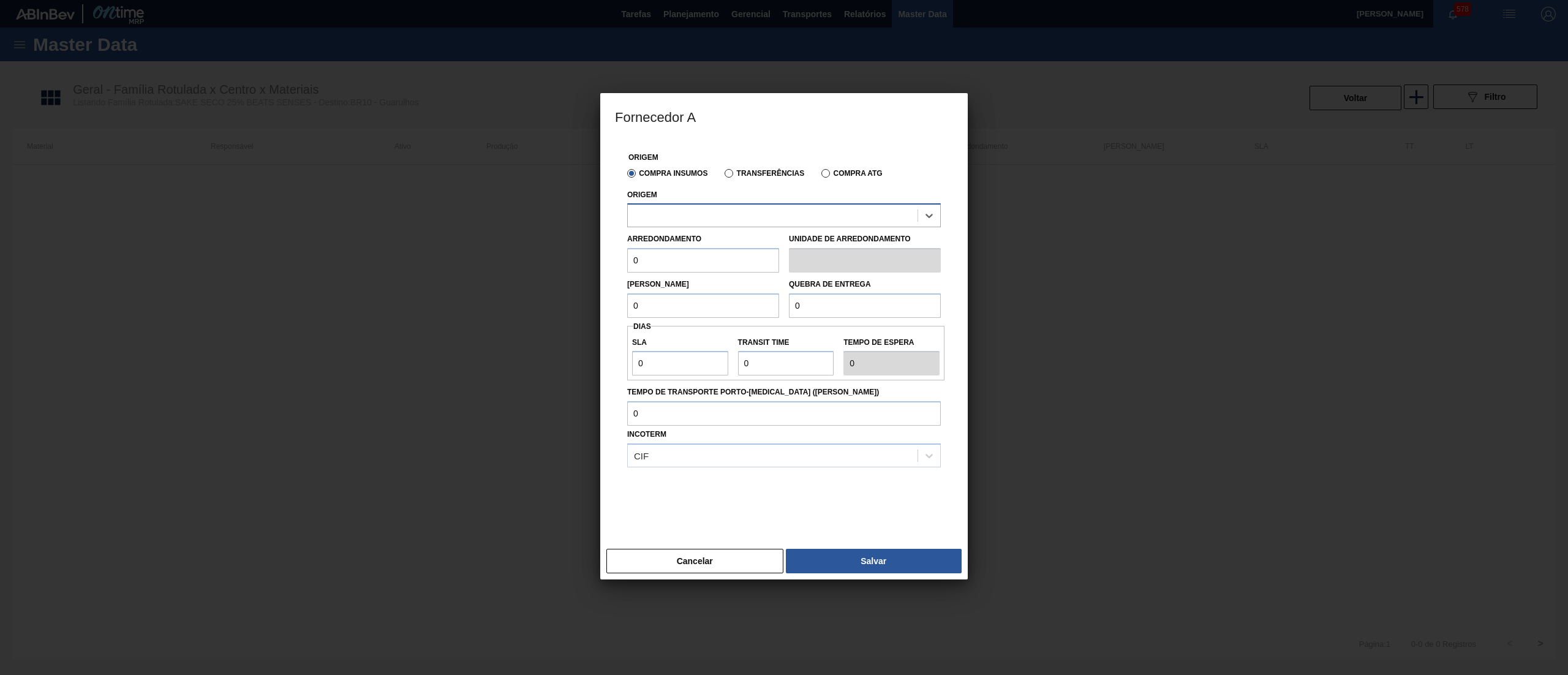
click at [719, 217] on div at bounding box center [772, 216] width 290 height 18
click at [746, 237] on div "290317 - DIALCOOL - SÃO [PERSON_NAME] ([GEOGRAPHIC_DATA])" at bounding box center [784, 246] width 313 height 23
drag, startPoint x: 695, startPoint y: 271, endPoint x: 575, endPoint y: 271, distance: 120.0
click at [575, 271] on div "Fornecedor A Origem Compra Insumos Transferências Compra ATG Origem 290317 - DI…" at bounding box center [784, 338] width 1568 height 675
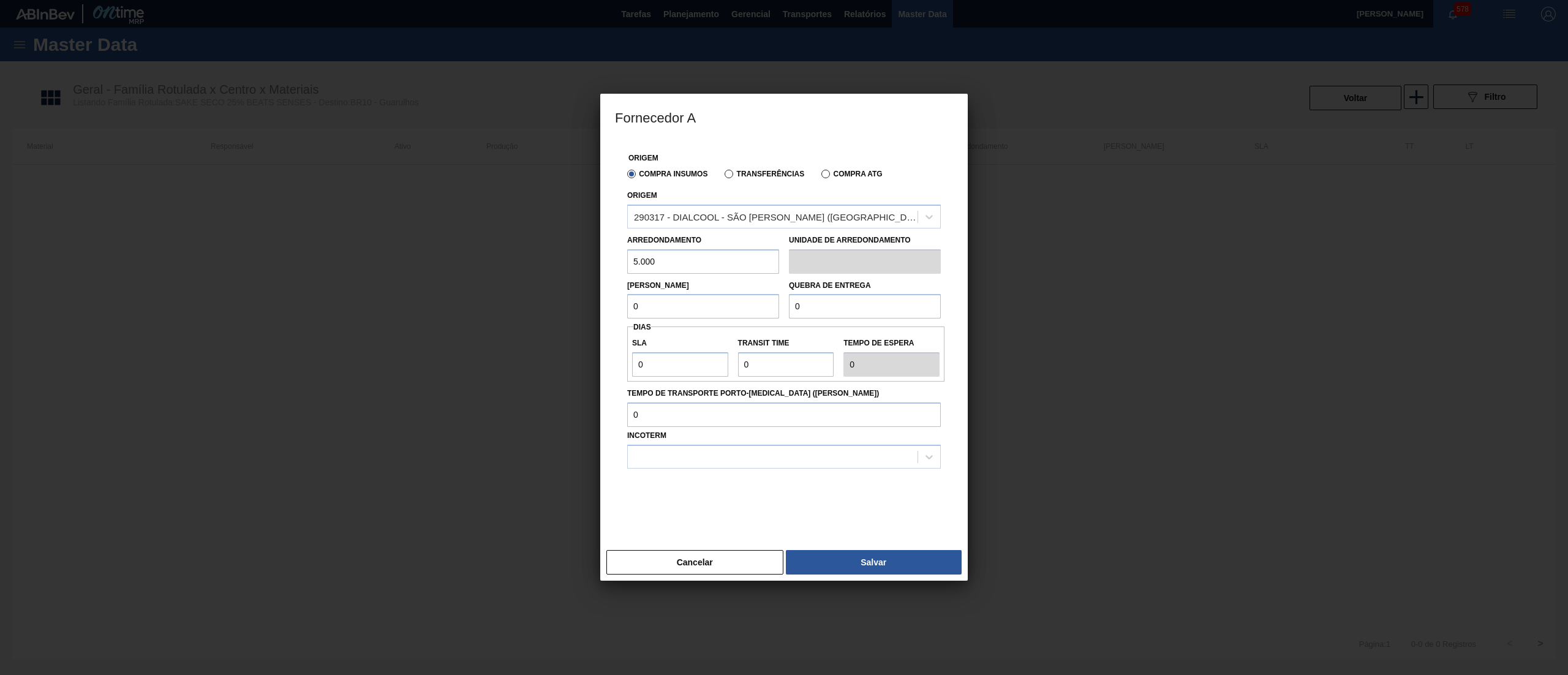
drag, startPoint x: 685, startPoint y: 267, endPoint x: 481, endPoint y: 266, distance: 204.0
click at [481, 266] on div "Fornecedor A Origem Compra Insumos Transferências Compra ATG Origem 290317 - DI…" at bounding box center [784, 338] width 1568 height 675
drag, startPoint x: 695, startPoint y: 268, endPoint x: 529, endPoint y: 277, distance: 166.2
click at [529, 277] on div "Fornecedor A Origem Compra Insumos Transferências Compra ATG Origem 290317 - DI…" at bounding box center [784, 338] width 1568 height 675
type input "1.000"
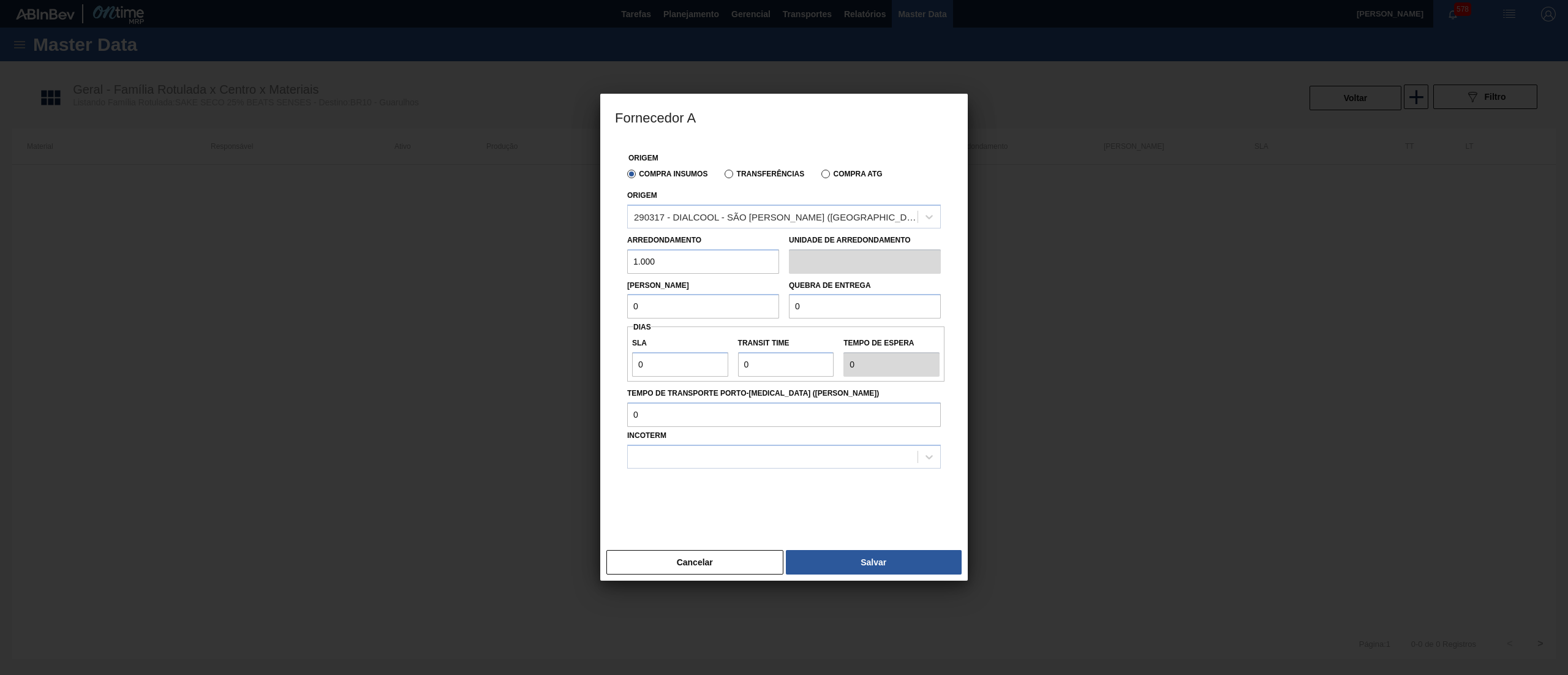
drag, startPoint x: 615, startPoint y: 310, endPoint x: 574, endPoint y: 315, distance: 41.3
click at [550, 303] on div "Fornecedor A Origem Compra Insumos Transferências Compra ATG Origem 290317 - DI…" at bounding box center [784, 338] width 1568 height 675
paste input "1.00"
type input "1.000"
drag, startPoint x: 872, startPoint y: 301, endPoint x: 635, endPoint y: 340, distance: 240.2
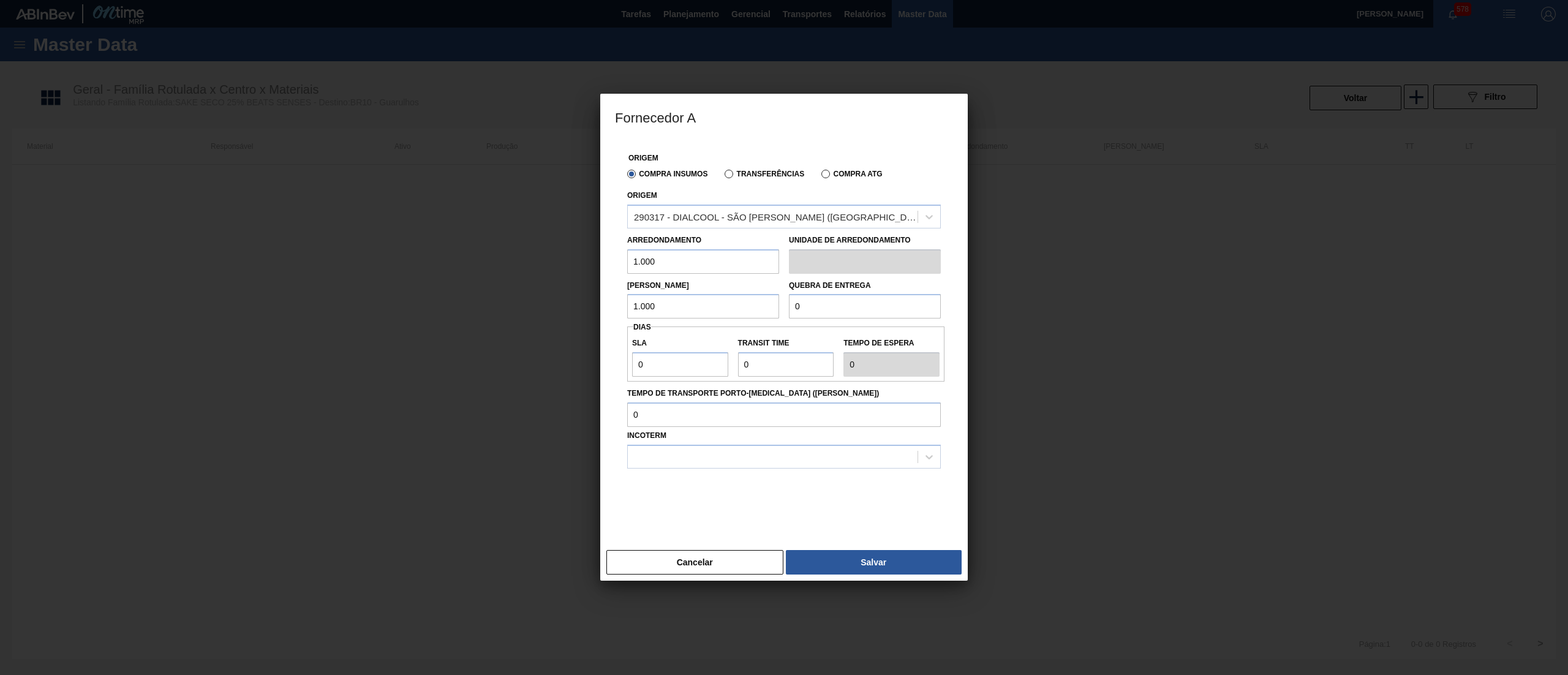
click at [636, 300] on div "Lote Mínimo 1.000 Quebra de entrega 0" at bounding box center [784, 297] width 324 height 45
paste input "1.00"
type input "1.000"
drag, startPoint x: 675, startPoint y: 372, endPoint x: 572, endPoint y: 369, distance: 103.0
click at [675, 372] on div "SLA 0 Transit Time Tempo de espera 0" at bounding box center [786, 355] width 317 height 55
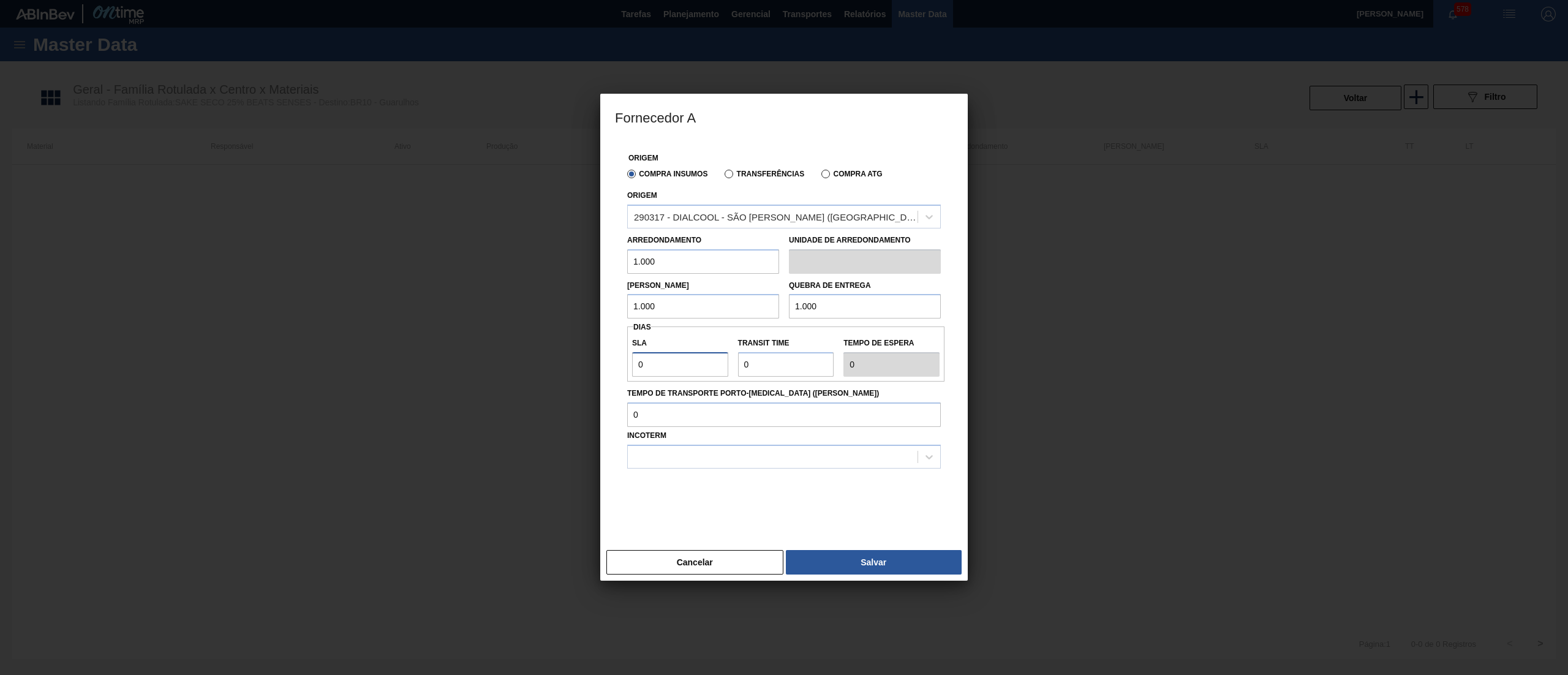
drag, startPoint x: 572, startPoint y: 369, endPoint x: 478, endPoint y: 360, distance: 94.4
click at [478, 360] on div "Fornecedor A Origem Compra Insumos Transferências Compra ATG Origem 290317 - DI…" at bounding box center [784, 338] width 1568 height 675
type input "3"
type input "30"
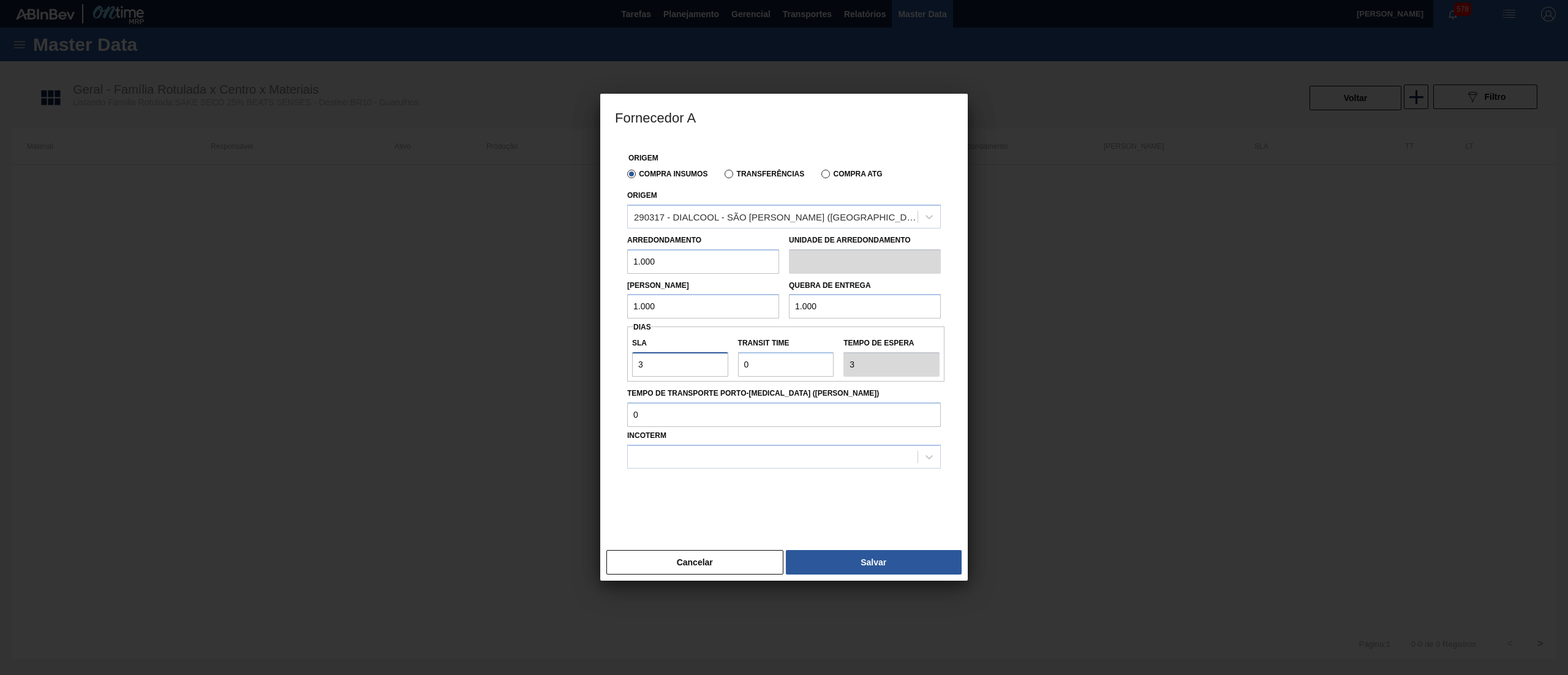
type input "30"
drag, startPoint x: 664, startPoint y: 387, endPoint x: 646, endPoint y: 389, distance: 18.1
click at [646, 389] on div "Origem Compra Insumos Transferências Compra ATG Origem 290317 - DIALCOOL - SÃO …" at bounding box center [784, 335] width 338 height 390
type input "2"
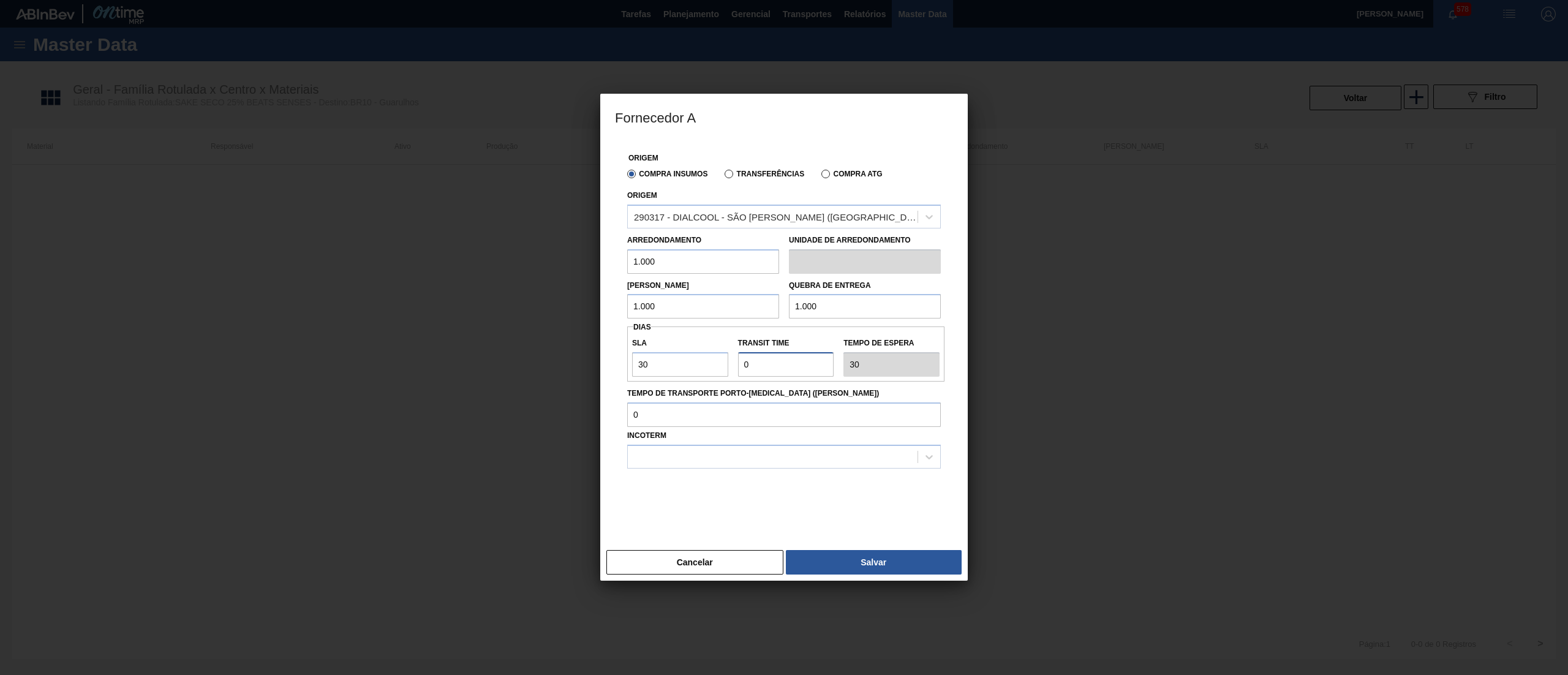
type input "32"
type input "2"
click at [701, 462] on div at bounding box center [772, 457] width 290 height 18
click at [698, 504] on div "FOB" at bounding box center [784, 510] width 313 height 23
click at [840, 559] on button "Salvar" at bounding box center [874, 562] width 176 height 25
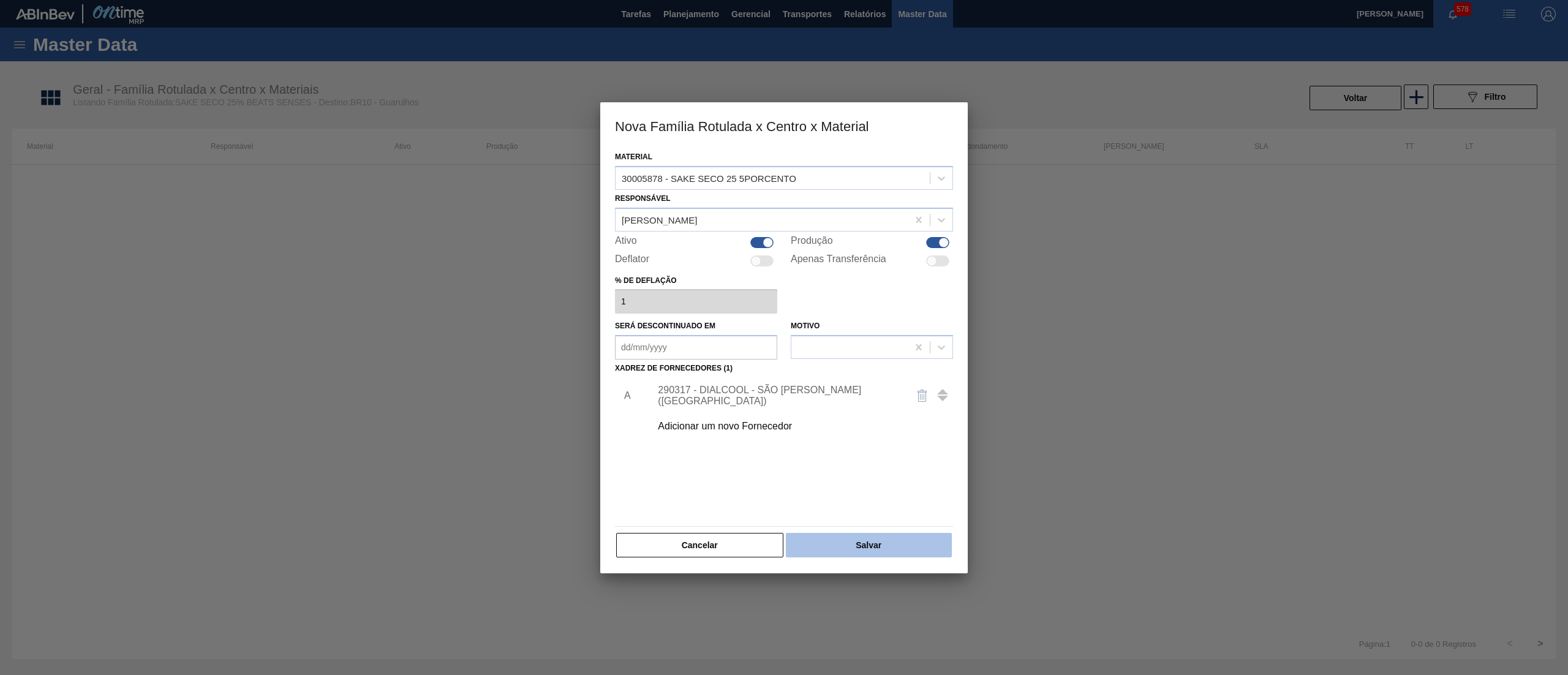
click at [865, 536] on button "Salvar" at bounding box center [869, 545] width 166 height 25
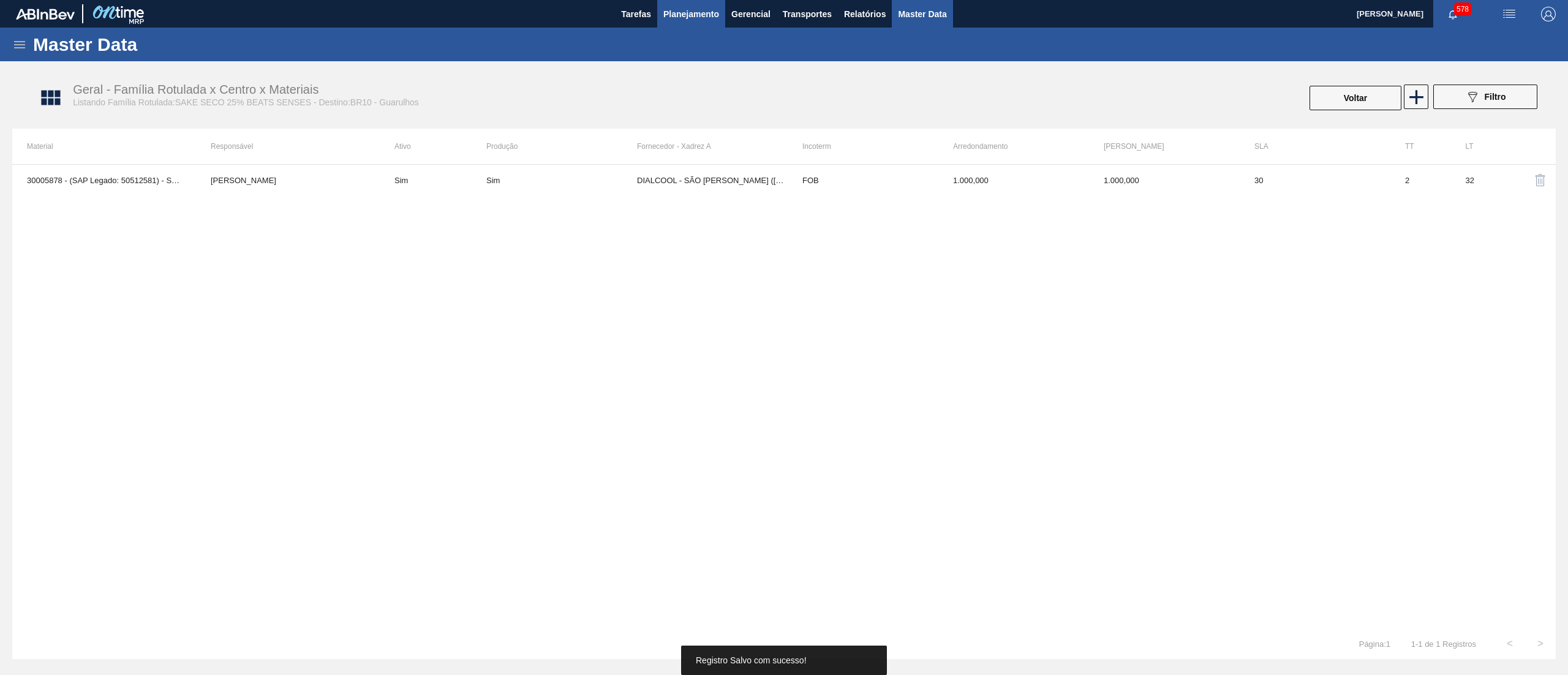
click at [704, 8] on span "Planejamento" at bounding box center [691, 14] width 56 height 14
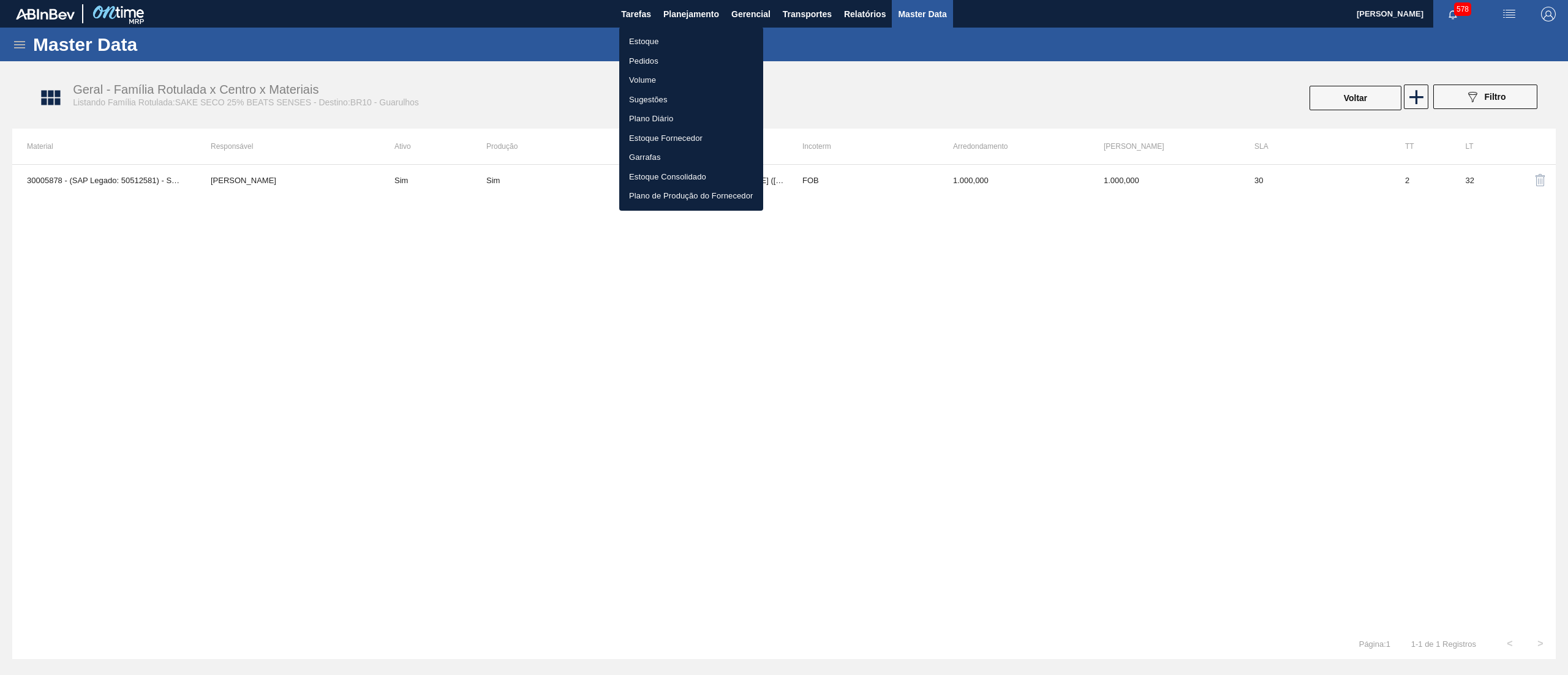
click at [698, 38] on li "Estoque" at bounding box center [691, 42] width 144 height 20
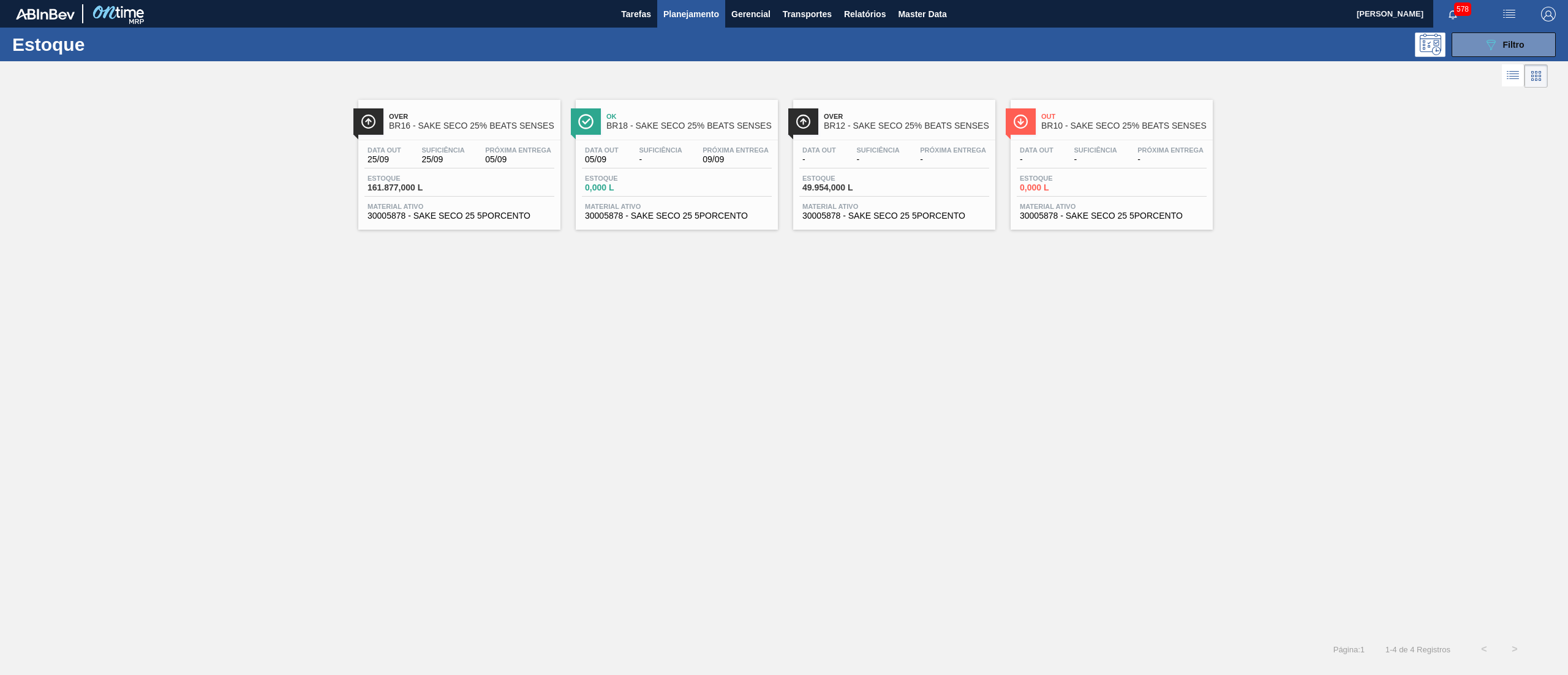
click at [1131, 222] on div "Data out - Suficiência - Próxima Entrega - Estoque 0,000 L Material ativo 30005…" at bounding box center [1112, 182] width 202 height 83
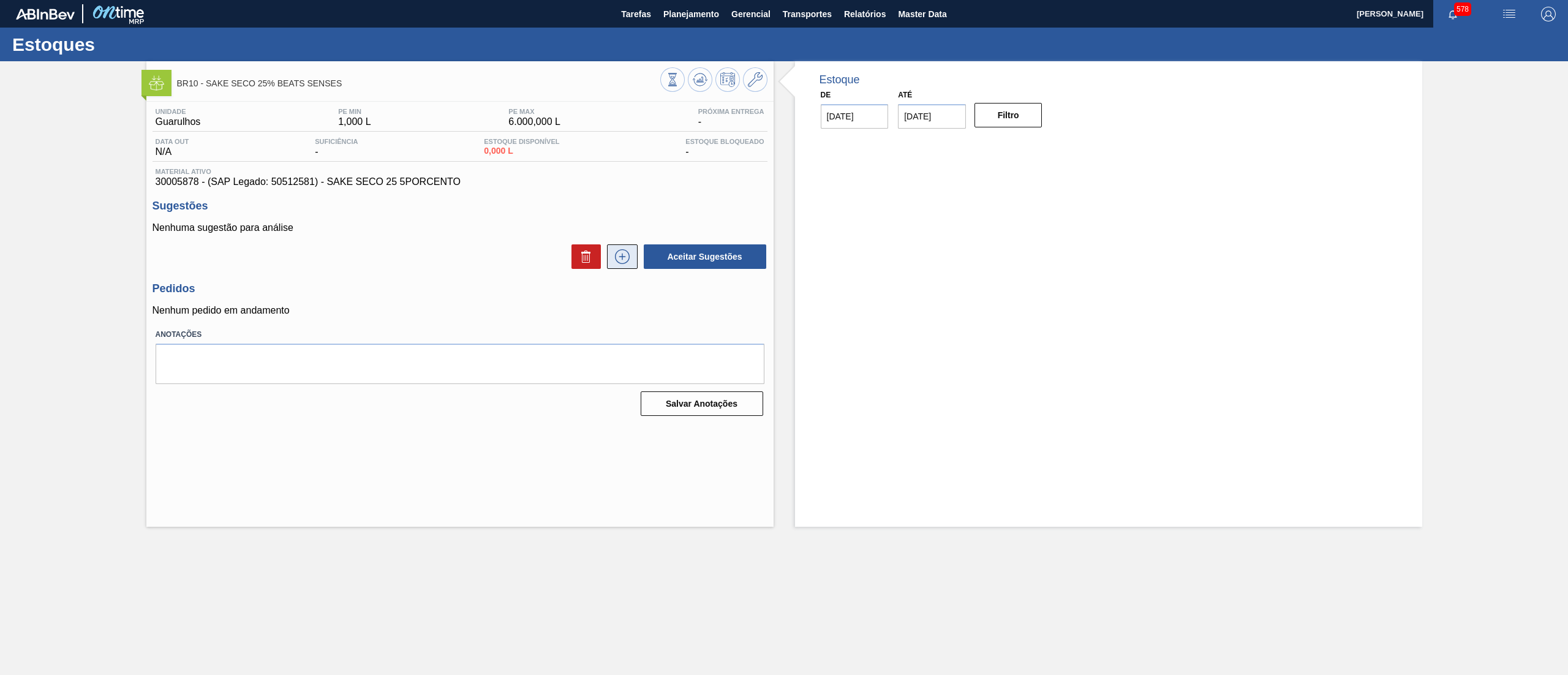
click at [616, 256] on icon at bounding box center [622, 256] width 20 height 14
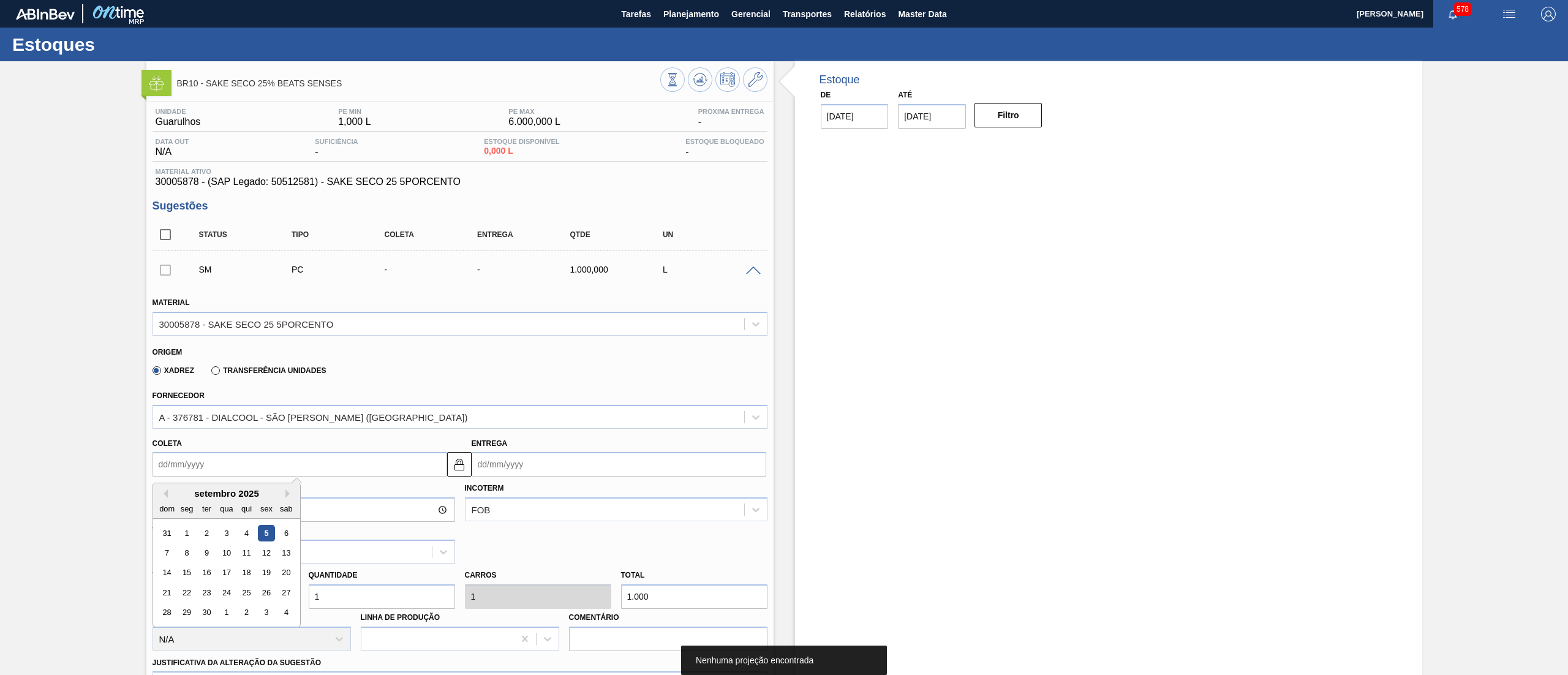
click at [285, 463] on input "Coleta" at bounding box center [300, 464] width 295 height 25
click at [189, 552] on div "8" at bounding box center [186, 553] width 16 height 16
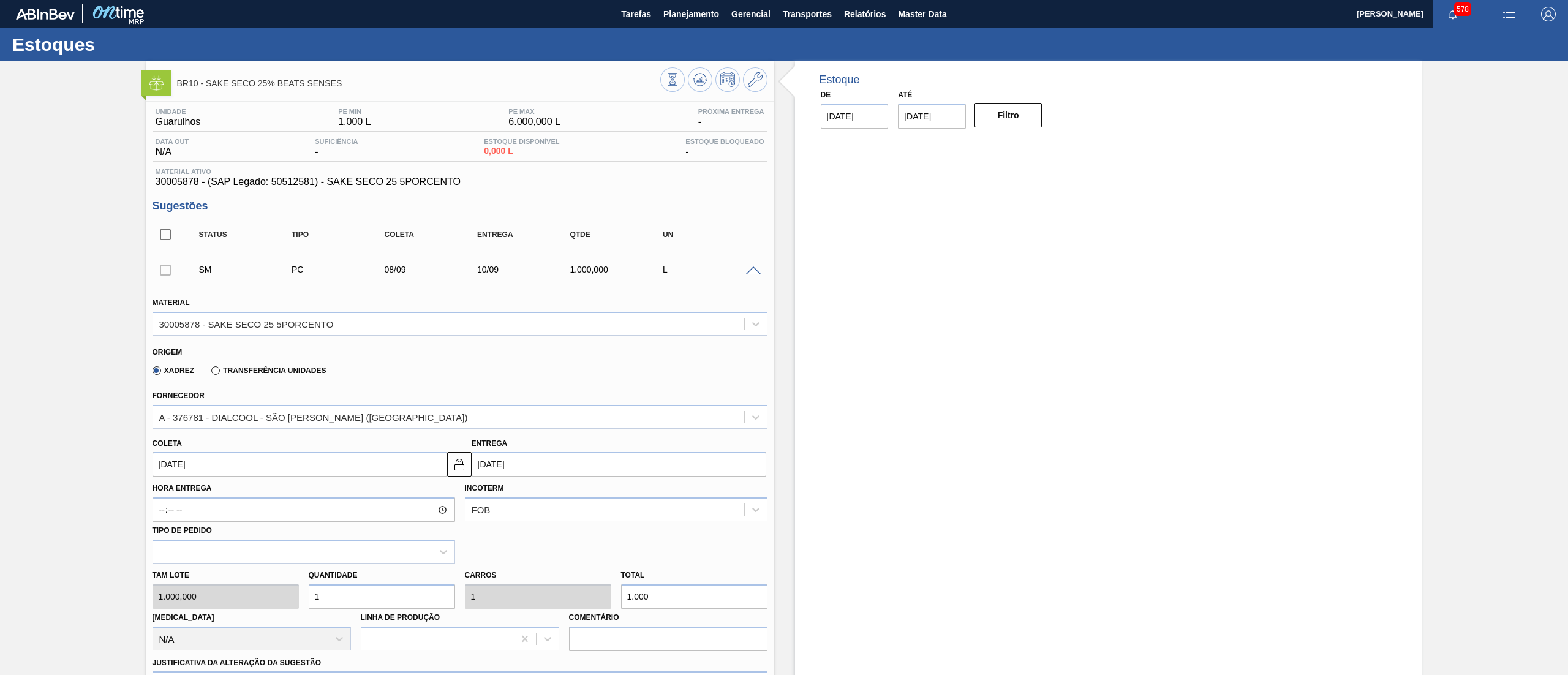
type input "[DATE]"
click at [460, 463] on img at bounding box center [459, 464] width 14 height 14
click at [488, 467] on input "[DATE]" at bounding box center [619, 464] width 295 height 25
click at [510, 557] on div "8" at bounding box center [505, 553] width 16 height 16
type input "[DATE]"
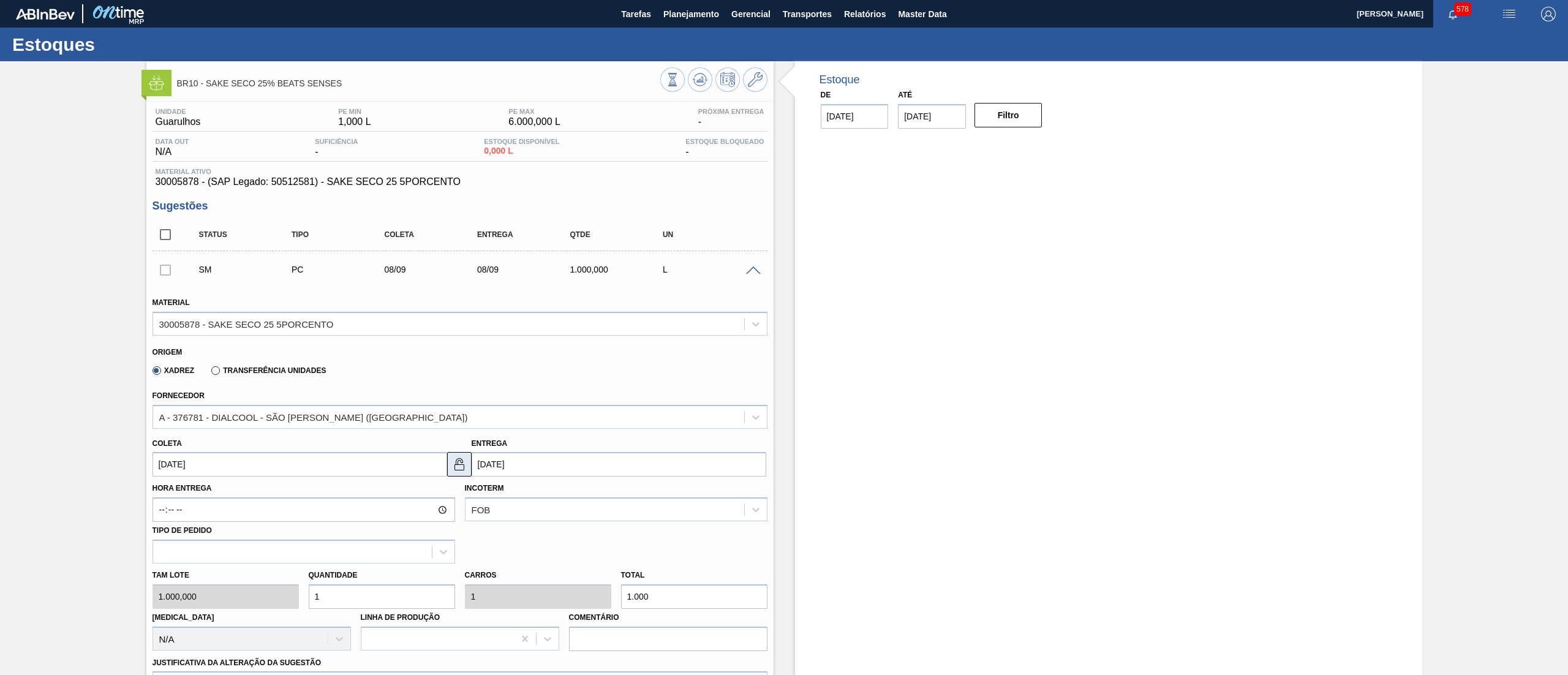
click at [454, 465] on img at bounding box center [459, 464] width 14 height 14
click at [286, 598] on div "[PERSON_NAME] 1.000,000 Quantidade 1 Carros 1 Total 1.000 [MEDICAL_DATA] N/A Li…" at bounding box center [460, 607] width 625 height 88
type input "5"
type input "5.000"
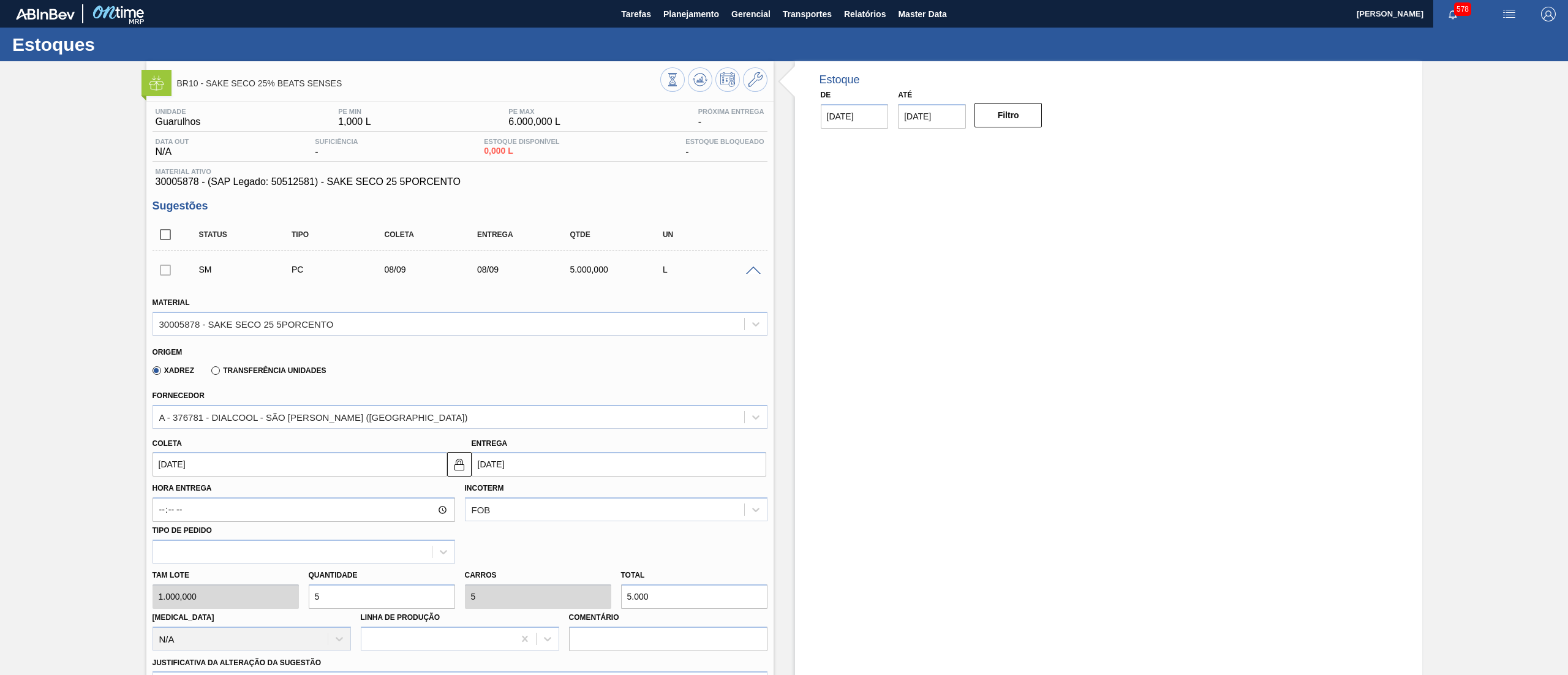
scroll to position [304, 0]
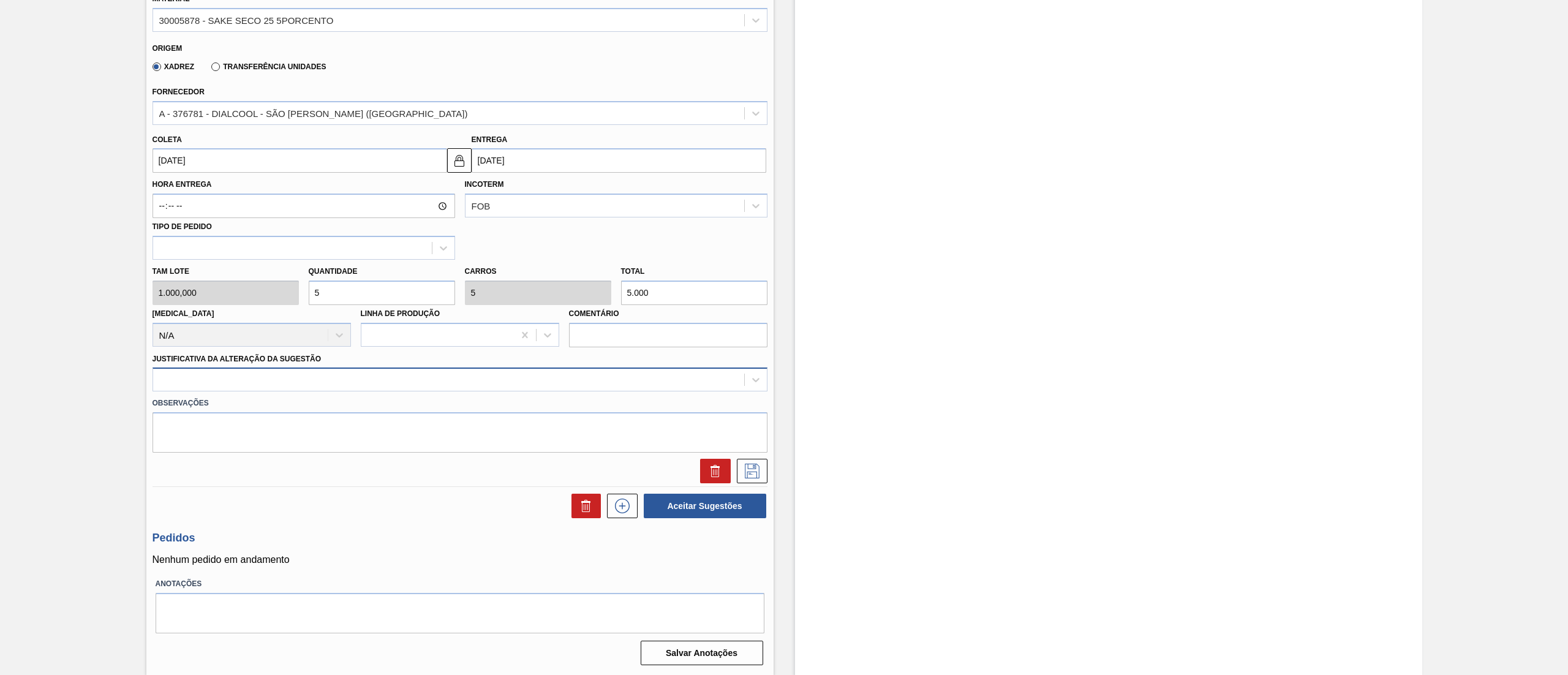
type input "5"
click at [240, 387] on div at bounding box center [448, 380] width 591 height 18
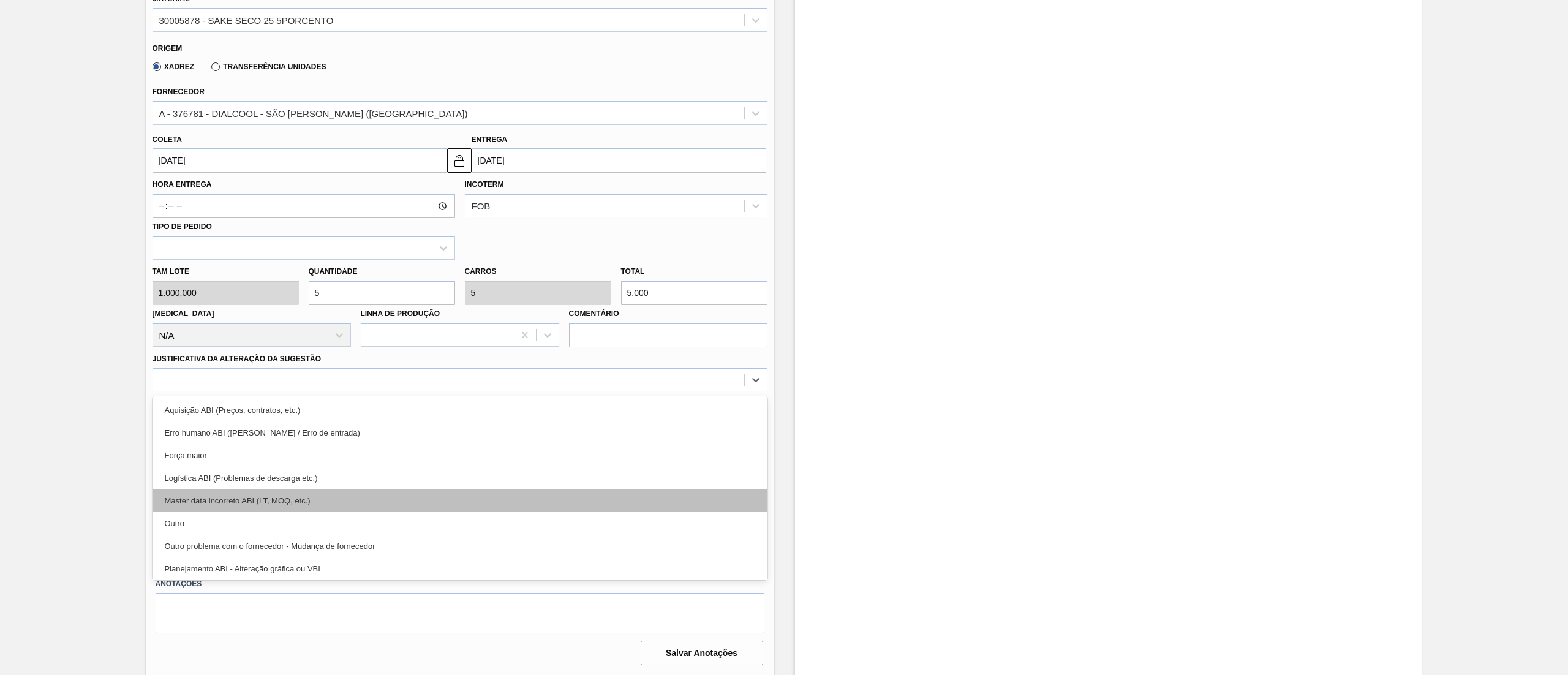
click at [232, 505] on div "Master data incorreto ABI (LT, MOQ, etc.)" at bounding box center [460, 501] width 615 height 23
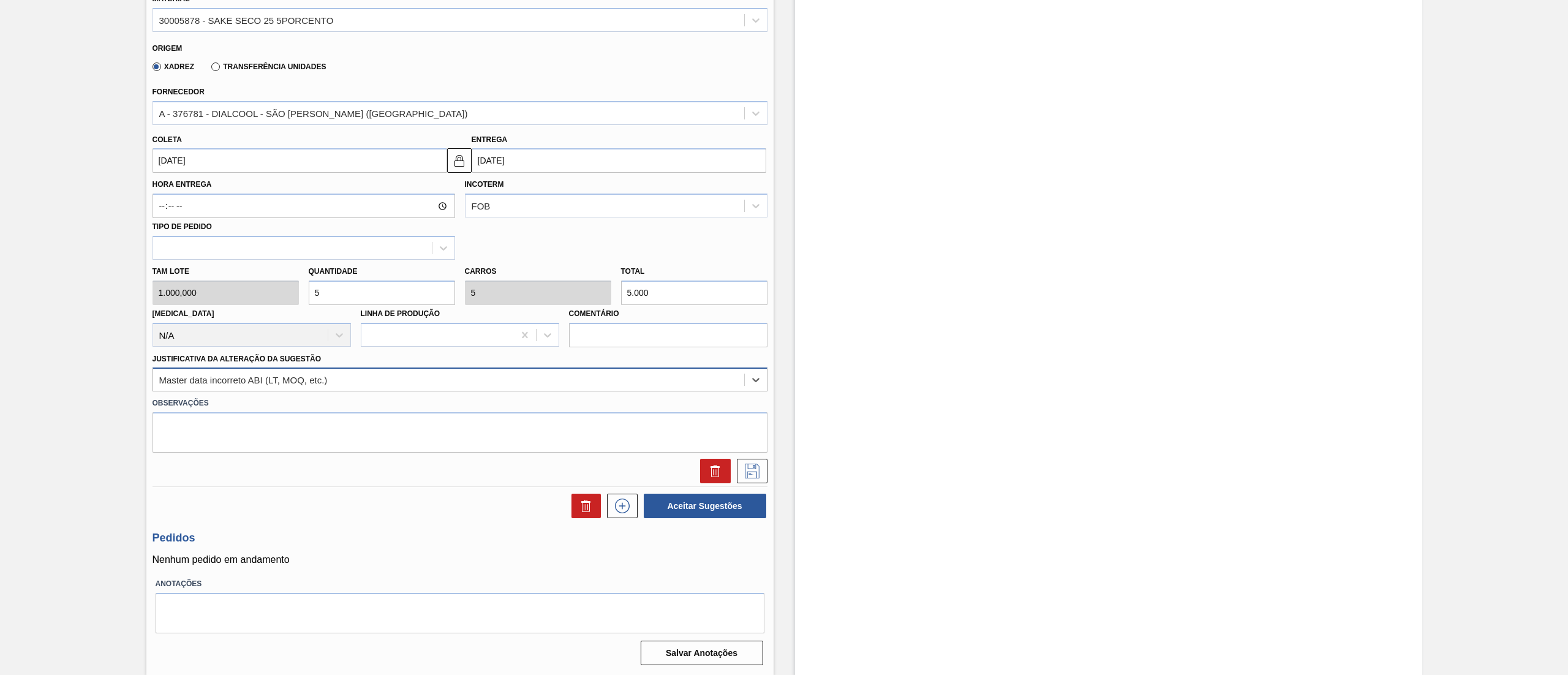
click at [213, 385] on div "Master data incorreto ABI (LT, MOQ, etc.)" at bounding box center [448, 380] width 591 height 18
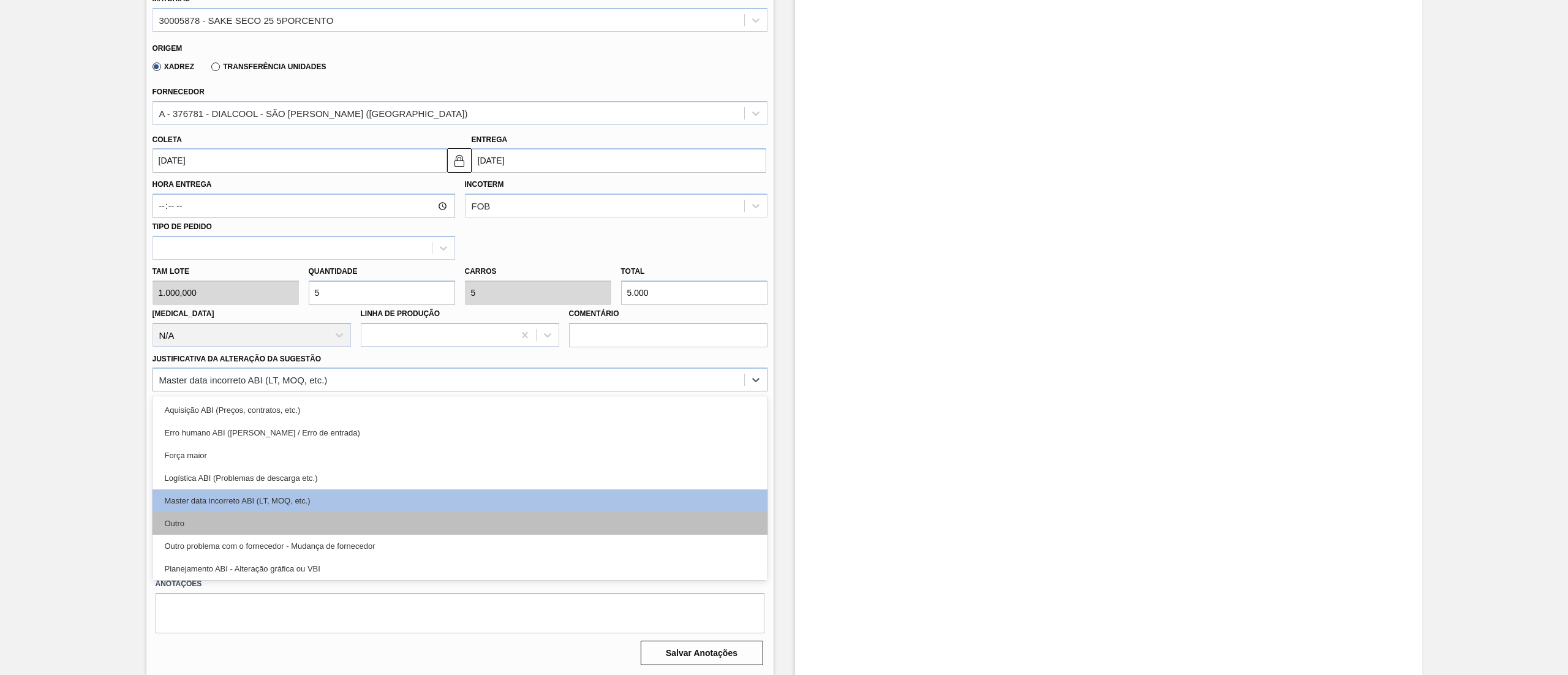
click at [184, 529] on div "Outro" at bounding box center [460, 524] width 615 height 23
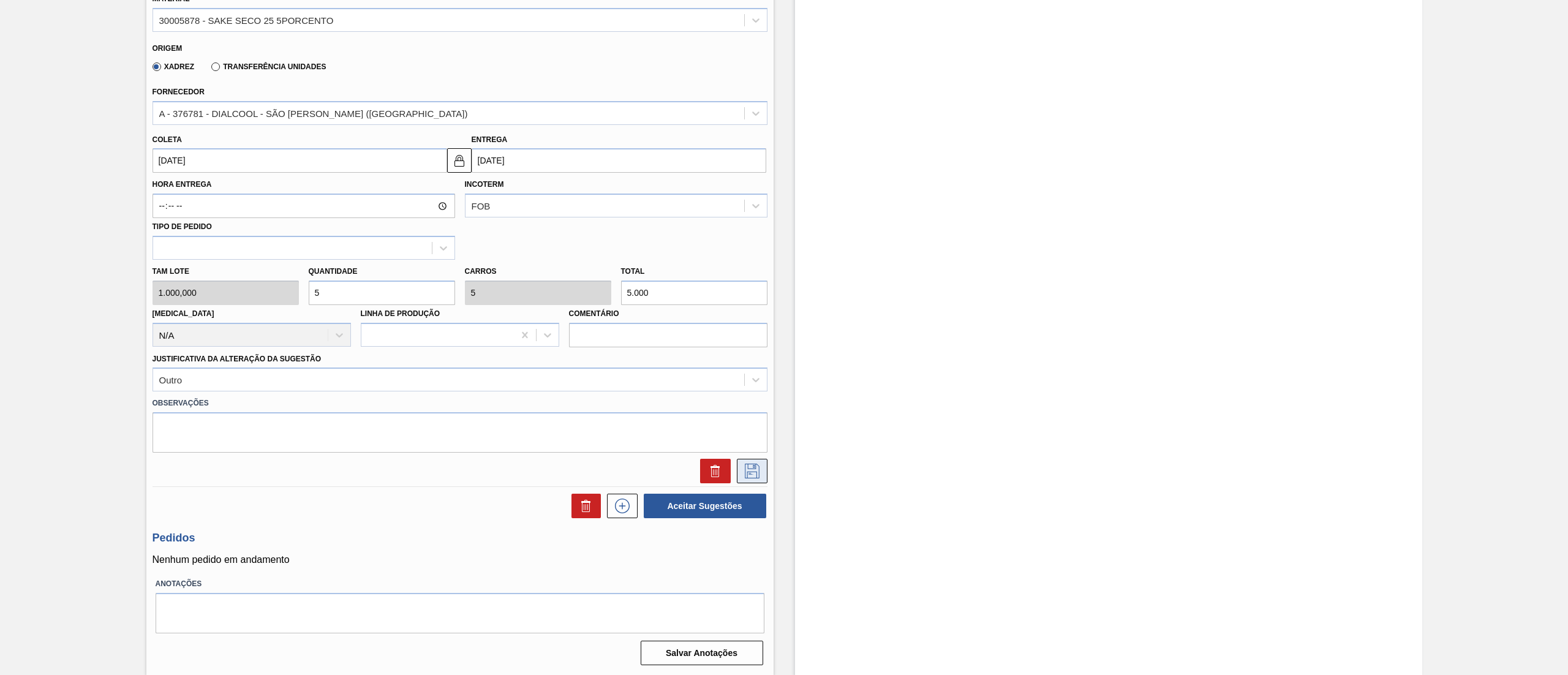
click at [751, 474] on icon at bounding box center [752, 471] width 20 height 14
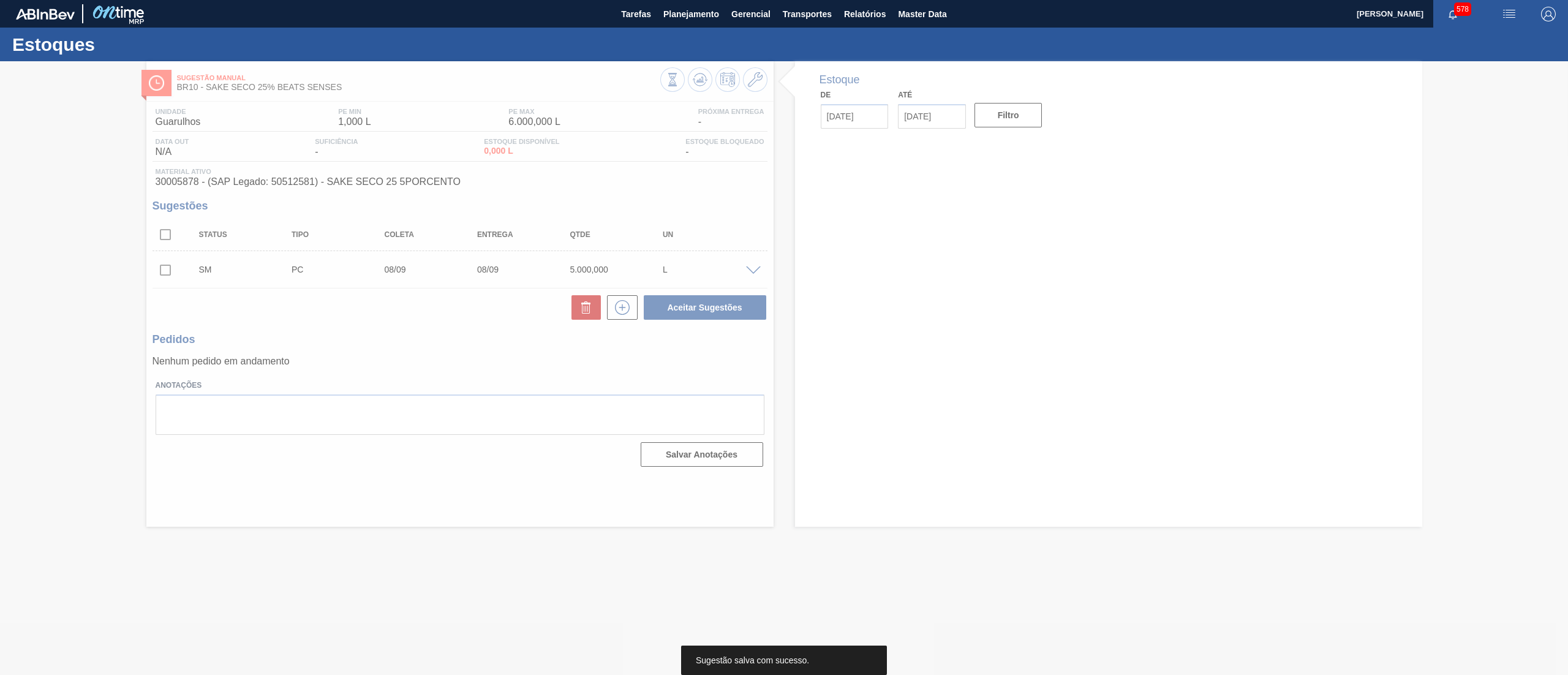
scroll to position [0, 0]
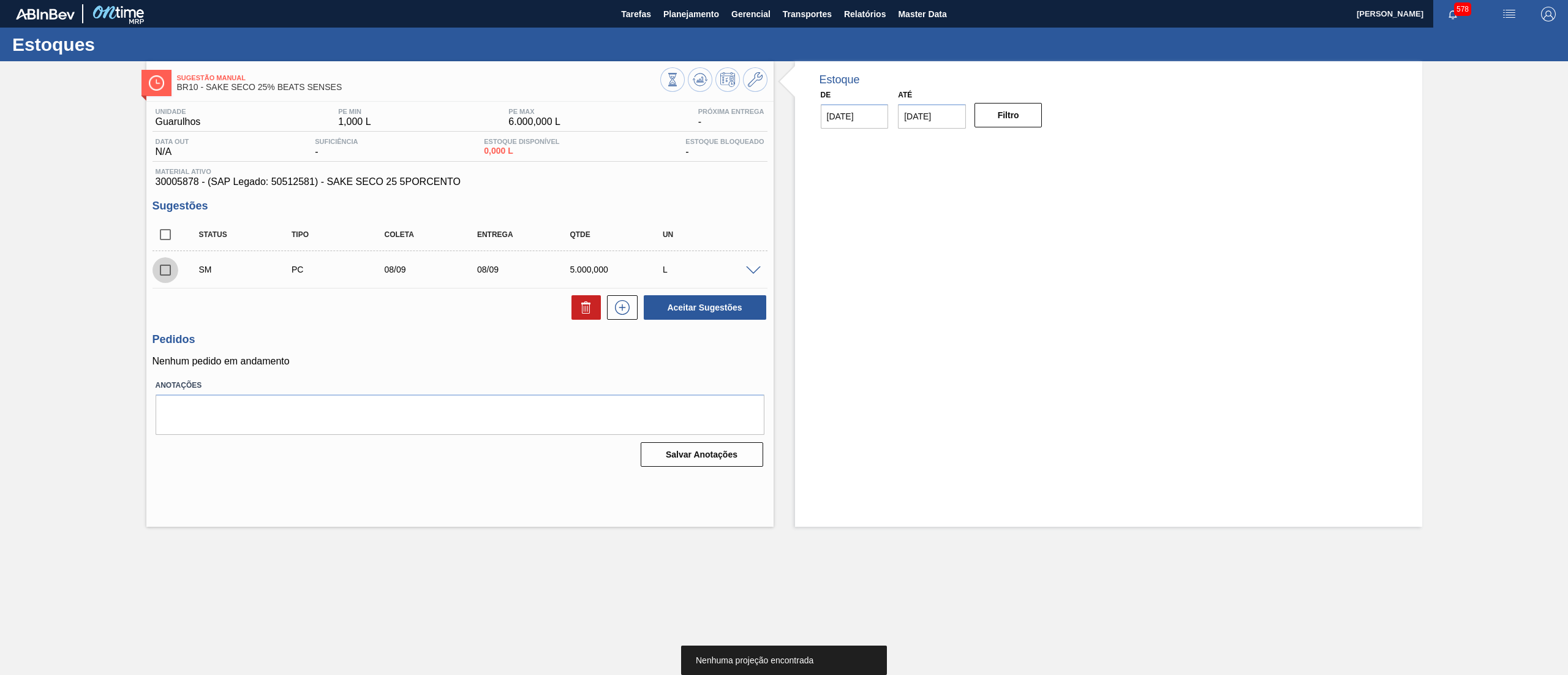
click at [172, 269] on input "checkbox" at bounding box center [165, 270] width 26 height 26
click at [731, 312] on button "Aceitar Sugestões" at bounding box center [705, 307] width 123 height 25
checkbox input "false"
